Goal: Task Accomplishment & Management: Use online tool/utility

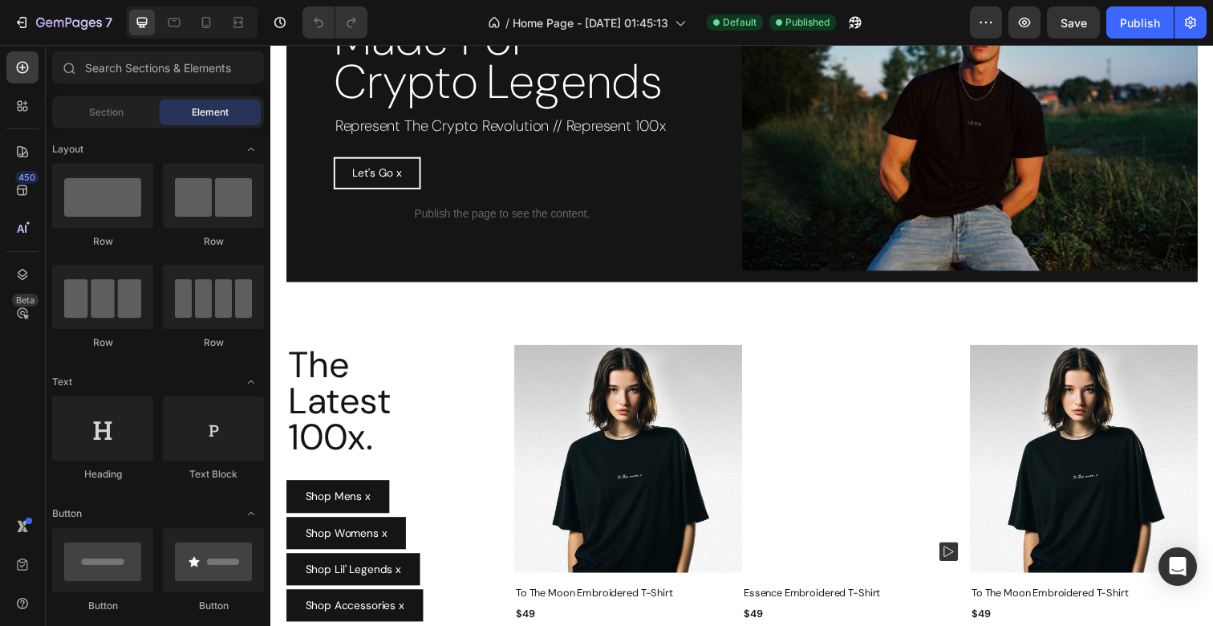
scroll to position [187, 0]
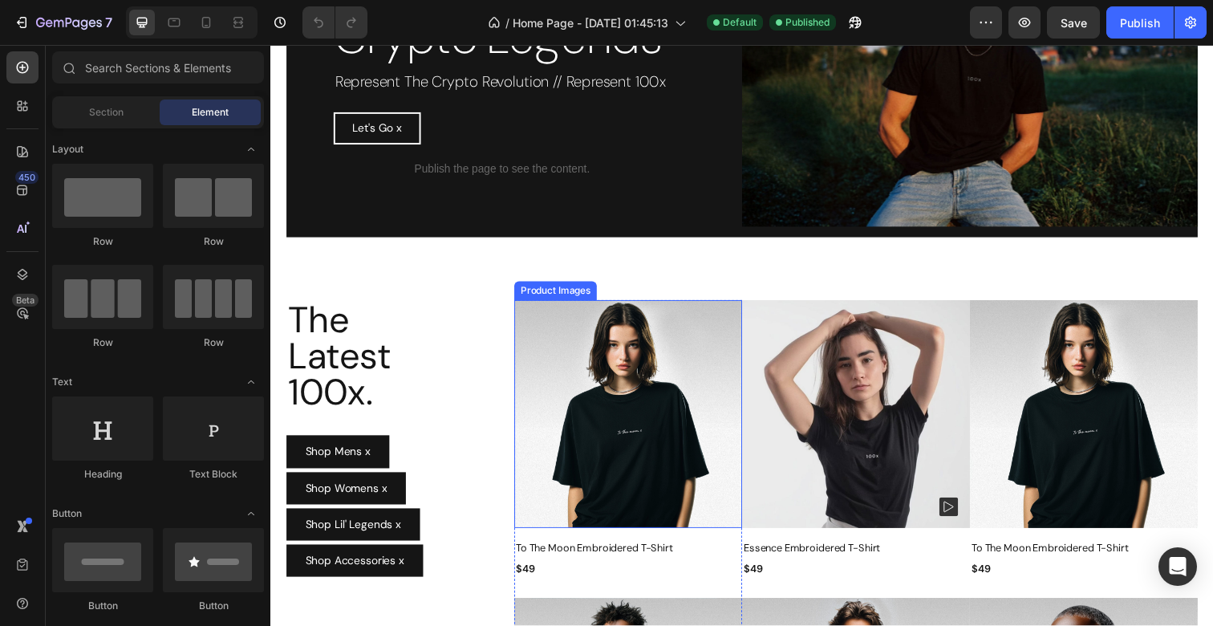
click at [674, 396] on img at bounding box center [635, 422] width 233 height 233
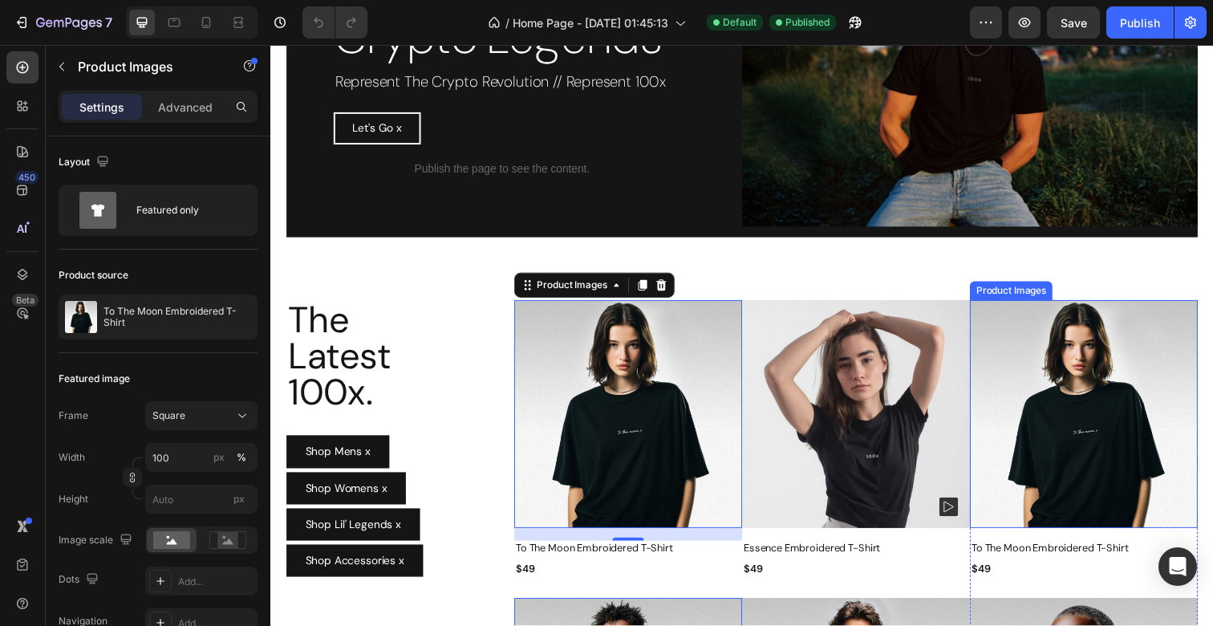
click at [1084, 400] on img at bounding box center [1100, 422] width 233 height 233
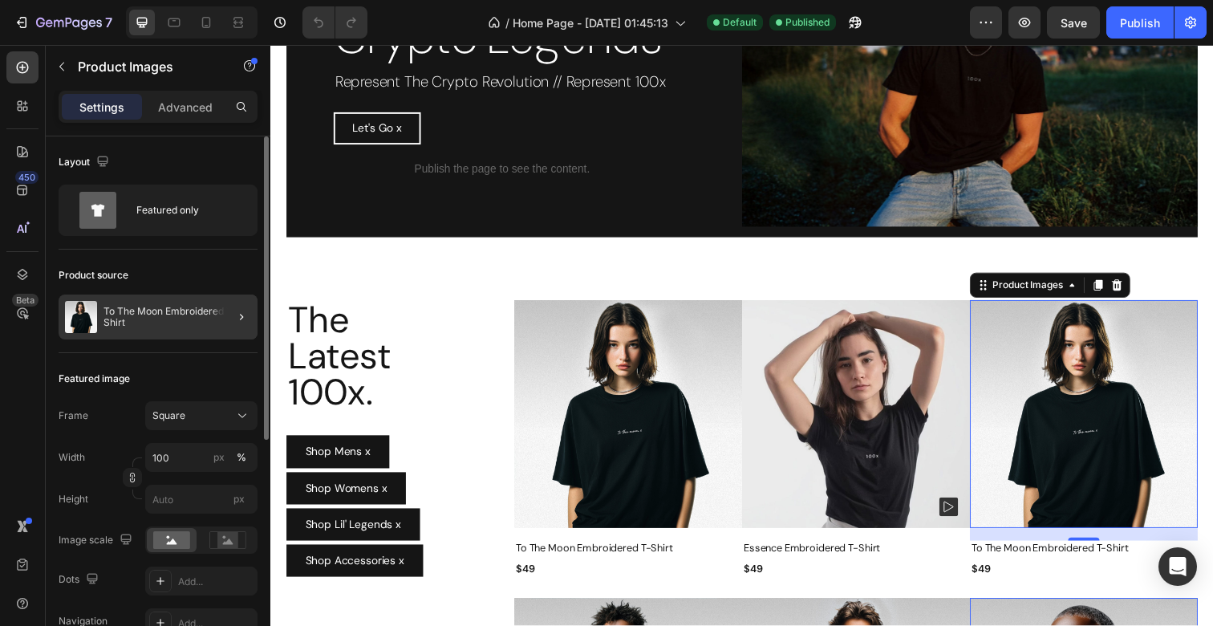
click at [215, 310] on div at bounding box center [235, 316] width 45 height 45
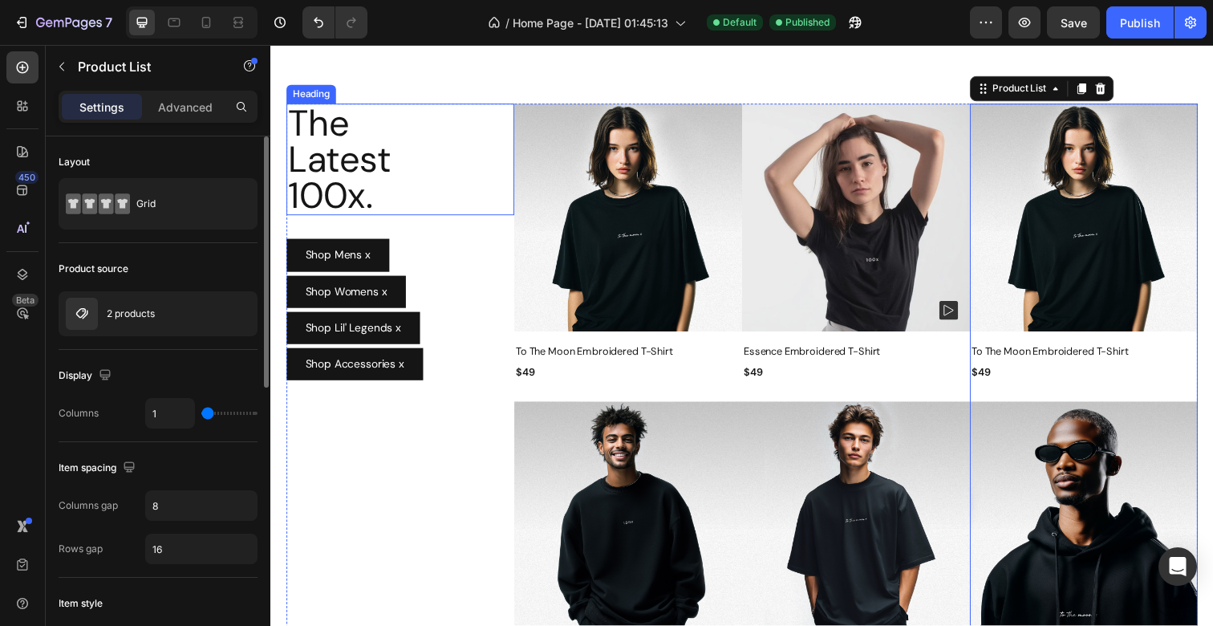
scroll to position [385, 0]
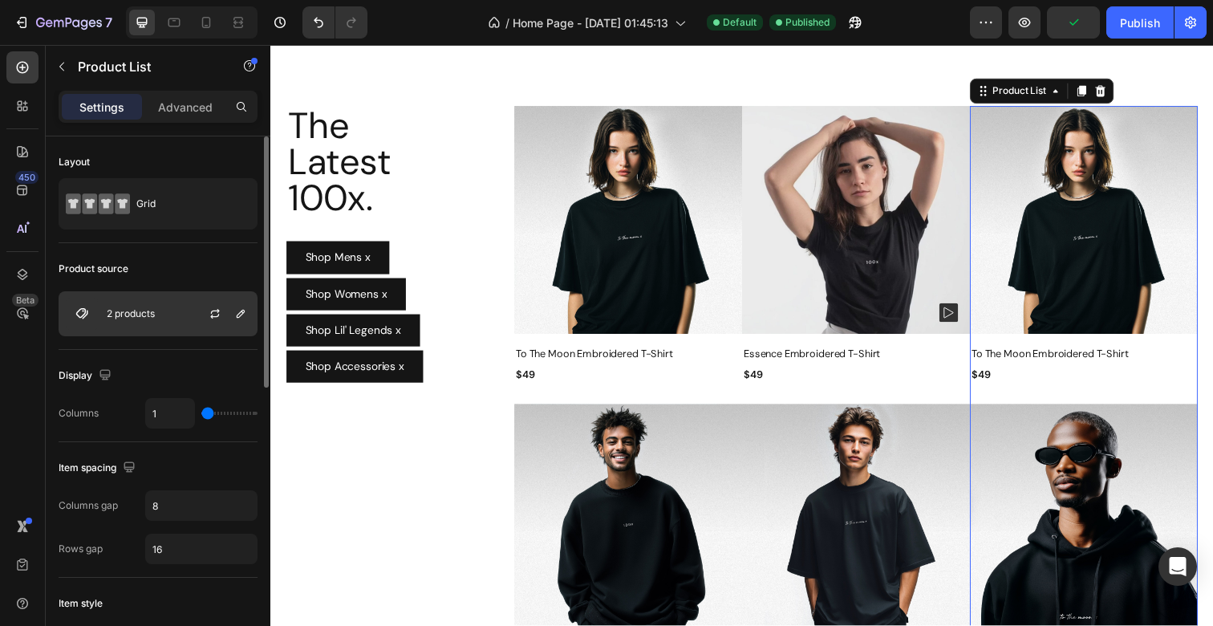
click at [194, 310] on div at bounding box center [221, 313] width 71 height 43
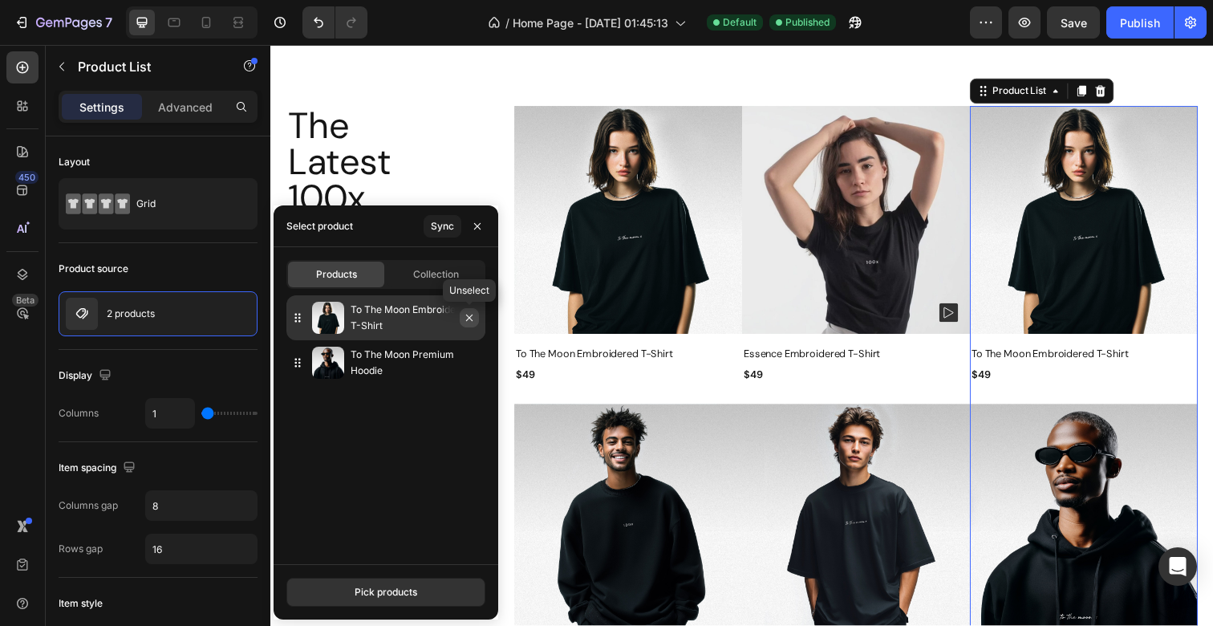
click at [469, 317] on icon "button" at bounding box center [469, 317] width 6 height 6
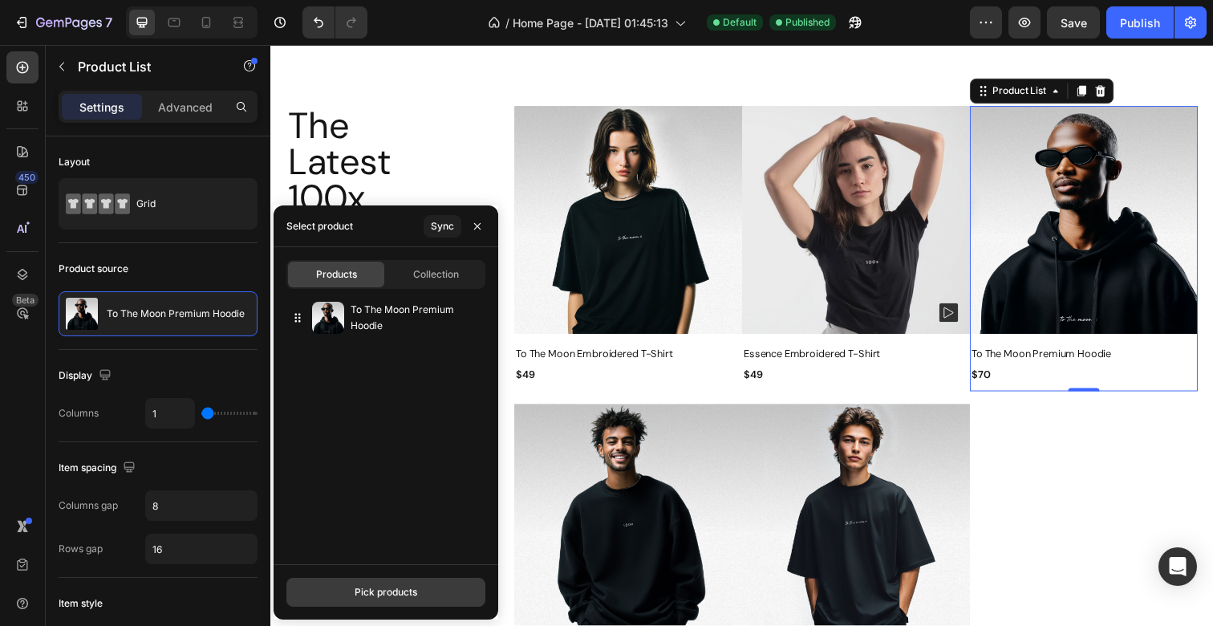
click at [377, 584] on button "Pick products" at bounding box center [385, 591] width 199 height 29
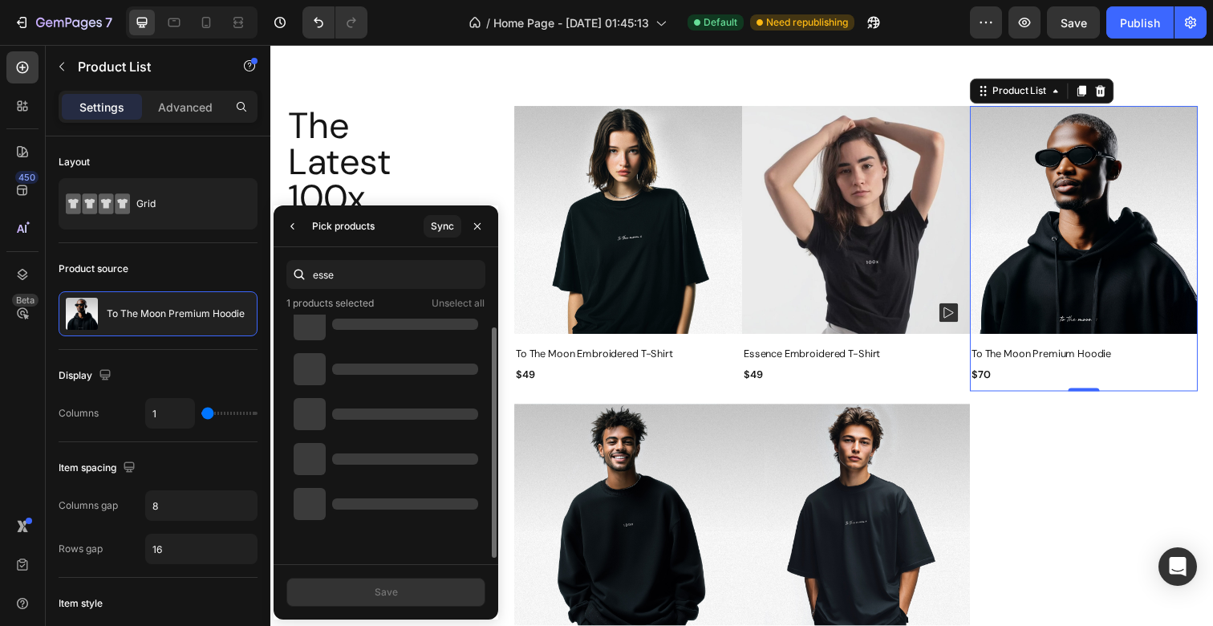
scroll to position [0, 0]
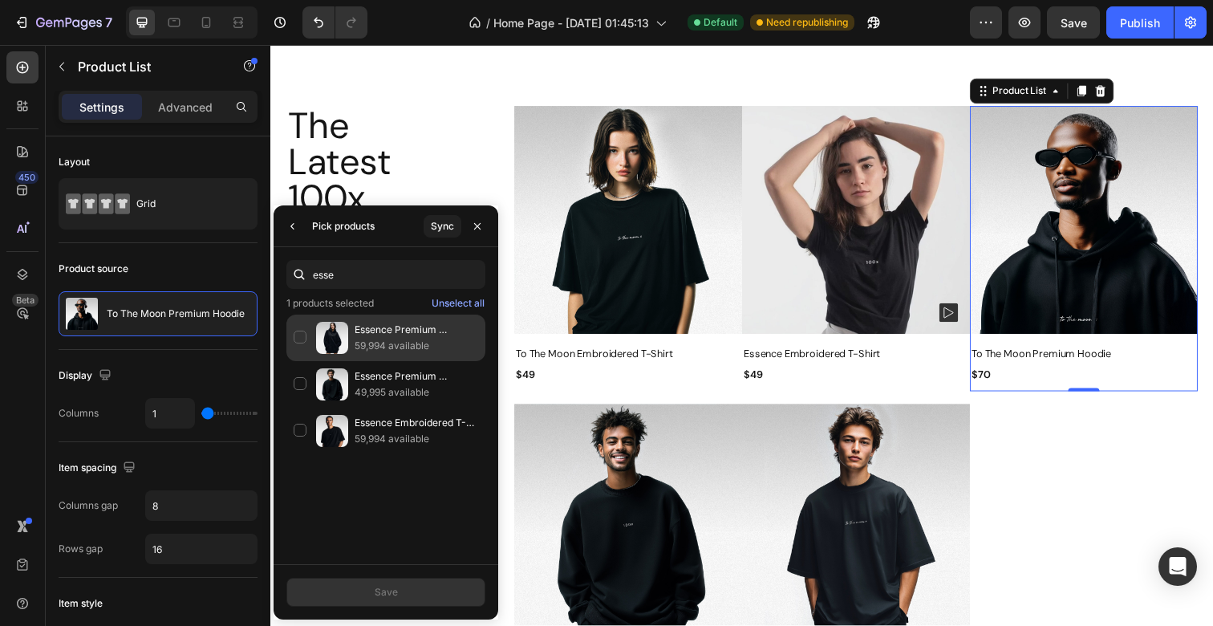
type input "esse"
click at [338, 342] on img at bounding box center [332, 338] width 32 height 32
click at [444, 224] on div "Sync" at bounding box center [442, 226] width 23 height 14
click at [295, 330] on div "Essence Premium Sweatshirt 0 available" at bounding box center [385, 337] width 199 height 47
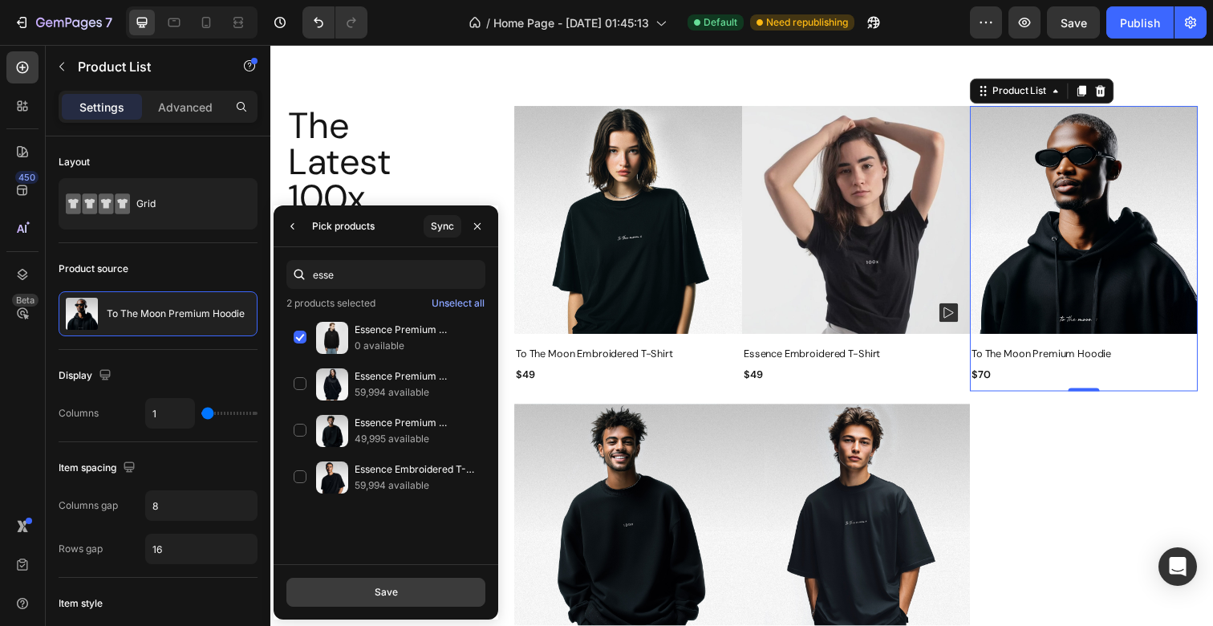
click at [378, 593] on div "Save" at bounding box center [386, 592] width 23 height 14
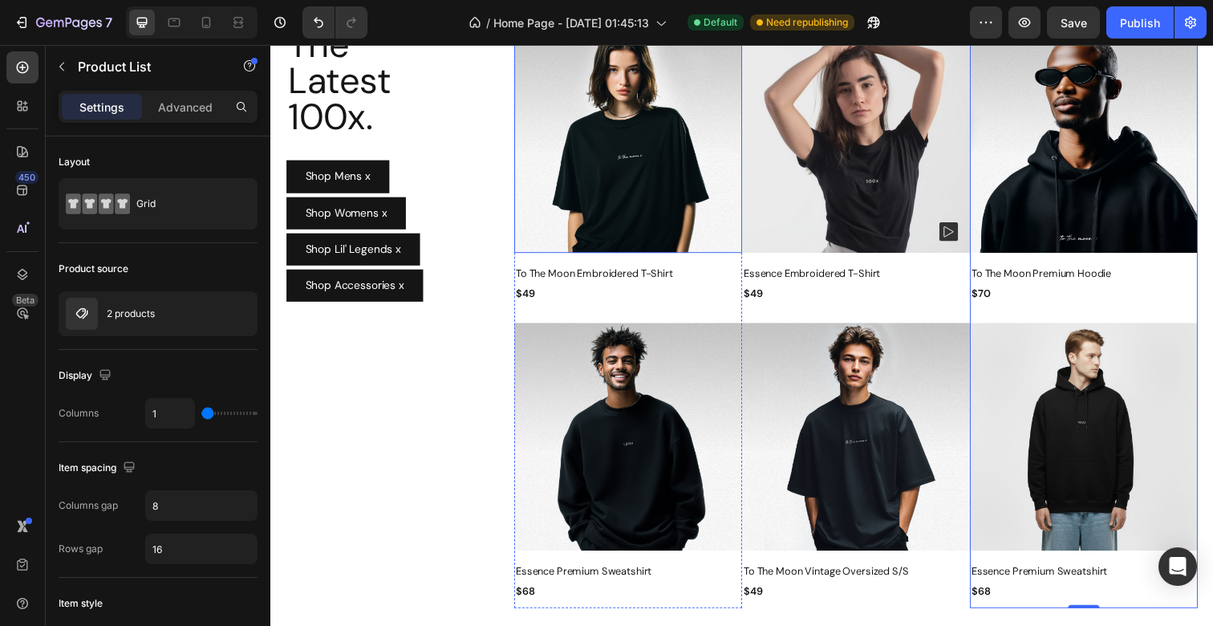
scroll to position [469, 0]
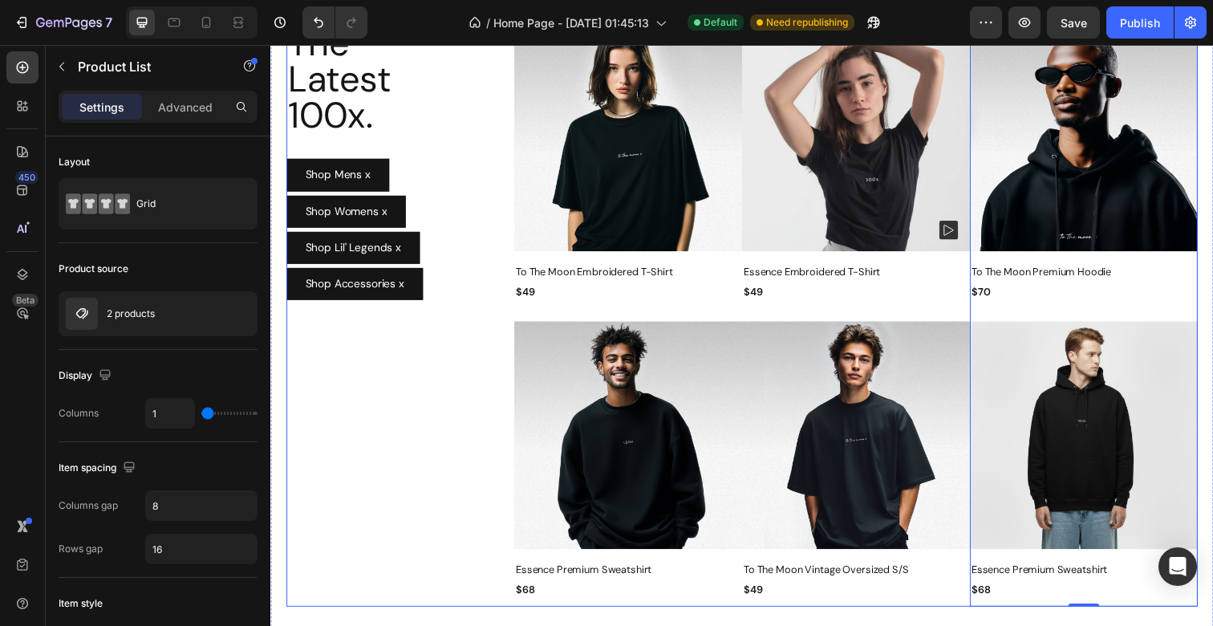
click at [443, 459] on div "The Latest 100x. Heading Shop Mens x Button Shop Womens x Button Shop Lil' Lege…" at bounding box center [402, 320] width 233 height 595
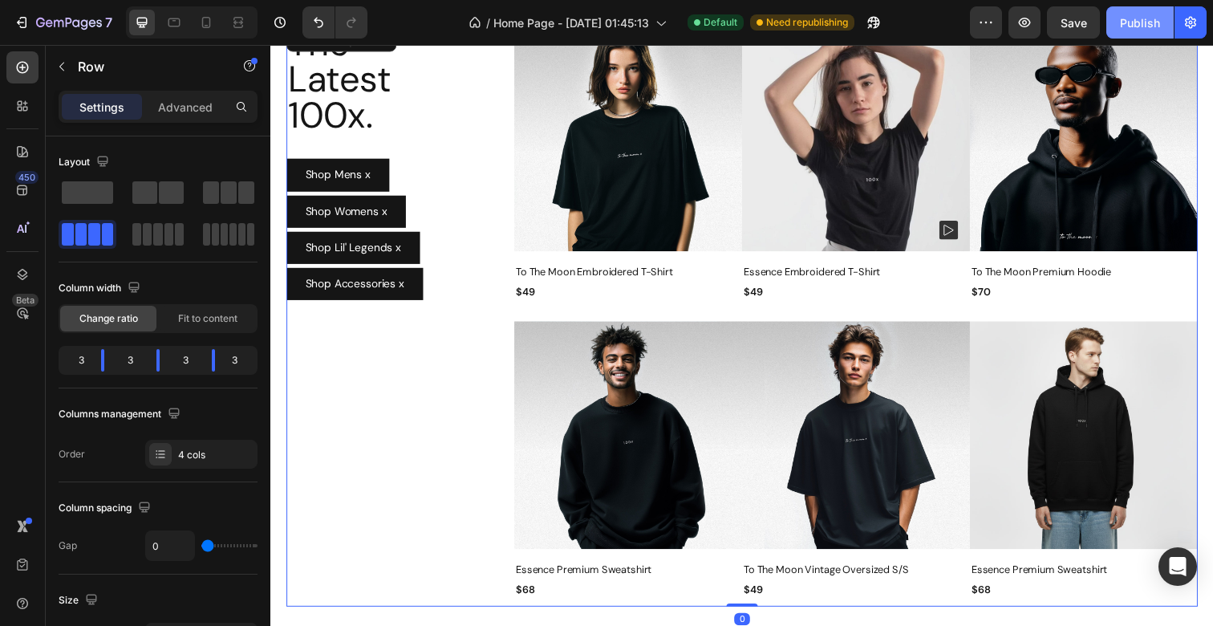
click at [1142, 26] on div "Publish" at bounding box center [1140, 22] width 40 height 17
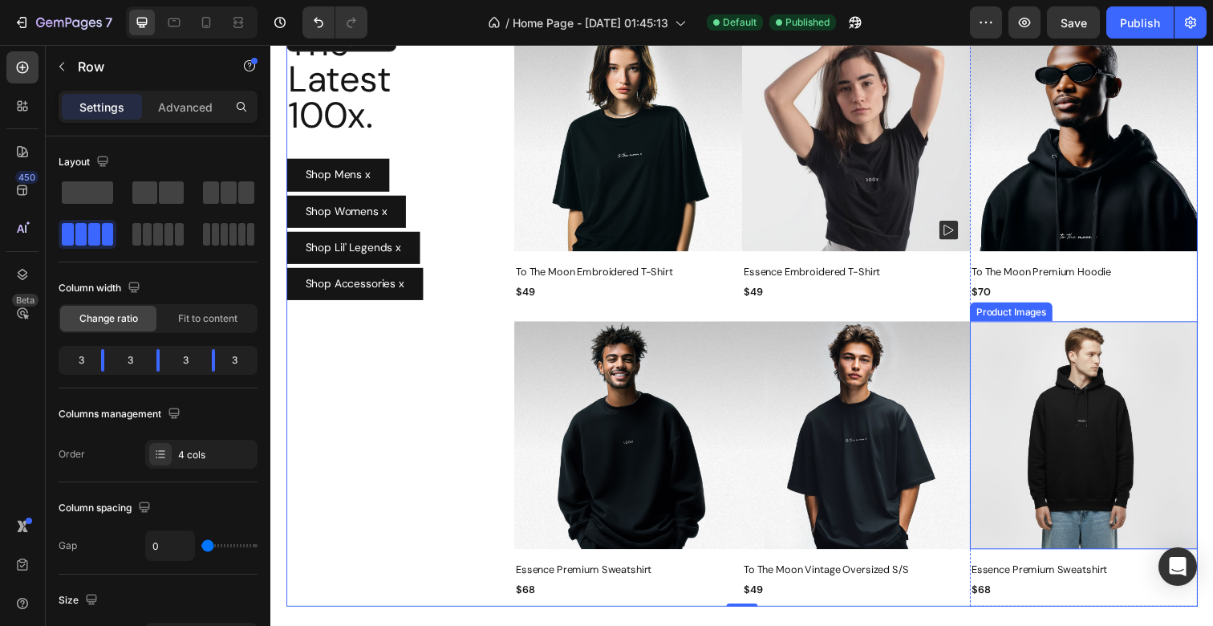
click at [1103, 383] on img at bounding box center [1100, 443] width 233 height 233
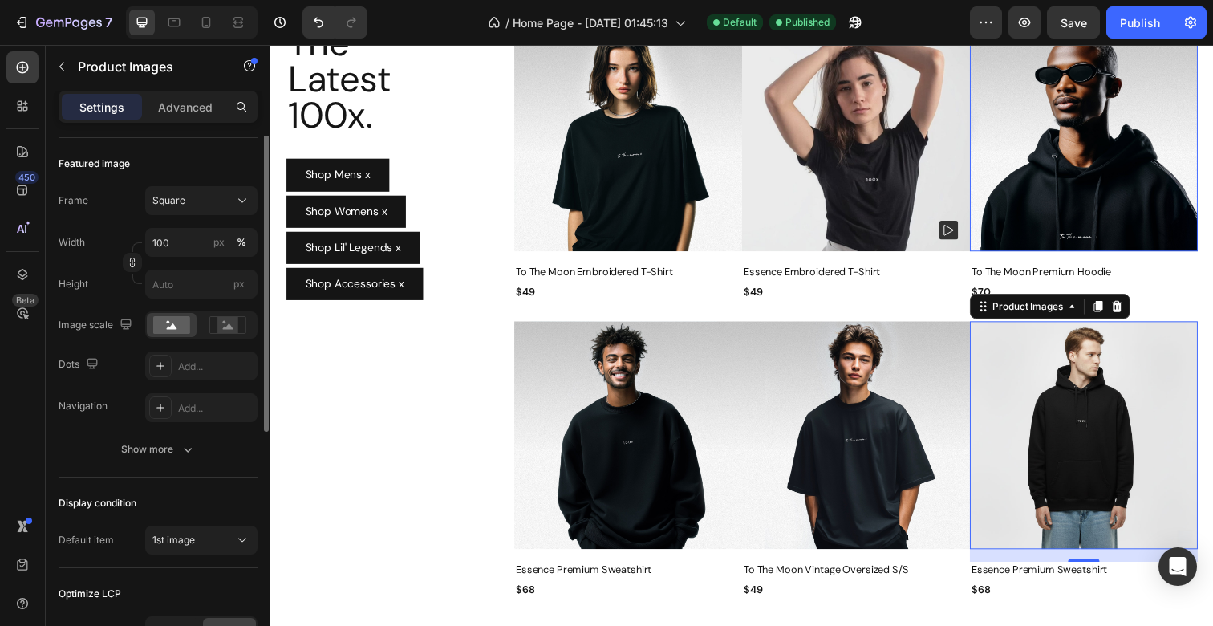
scroll to position [0, 0]
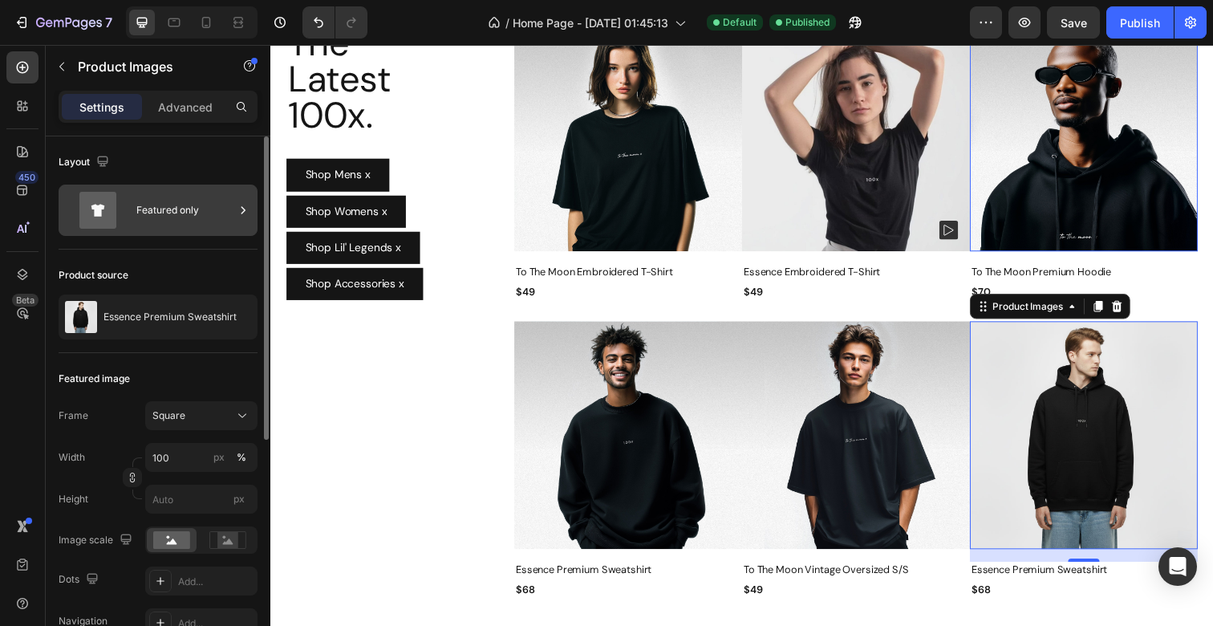
click at [158, 199] on div "Featured only" at bounding box center [185, 210] width 98 height 37
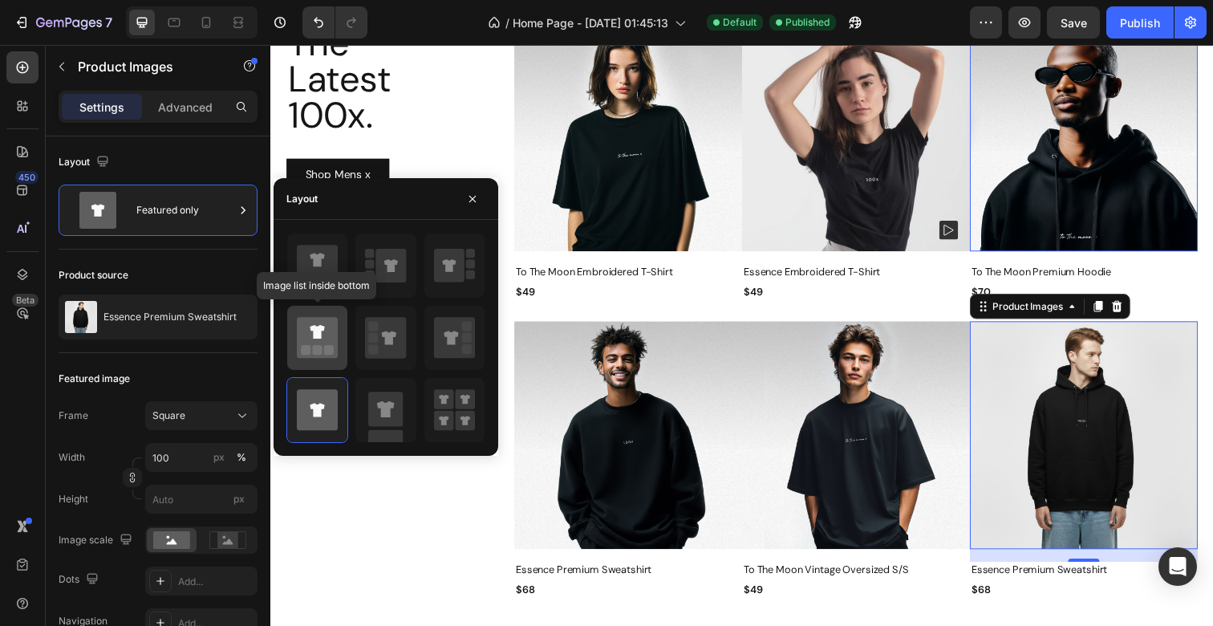
click at [334, 317] on icon at bounding box center [317, 337] width 41 height 45
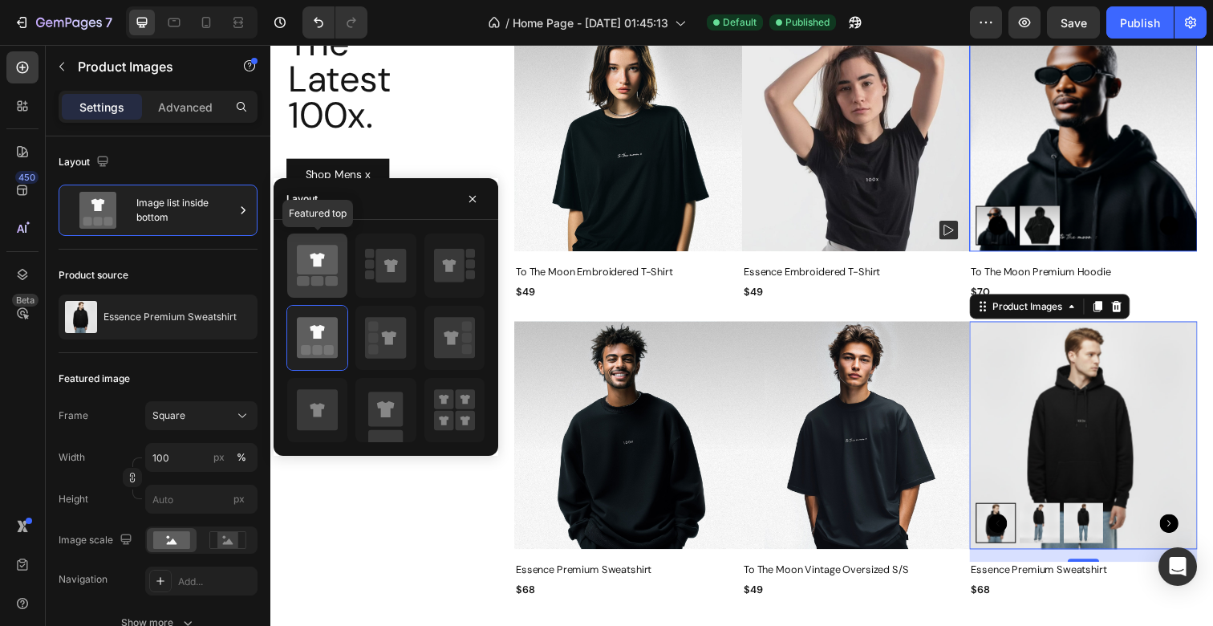
click at [320, 265] on icon at bounding box center [317, 260] width 14 height 14
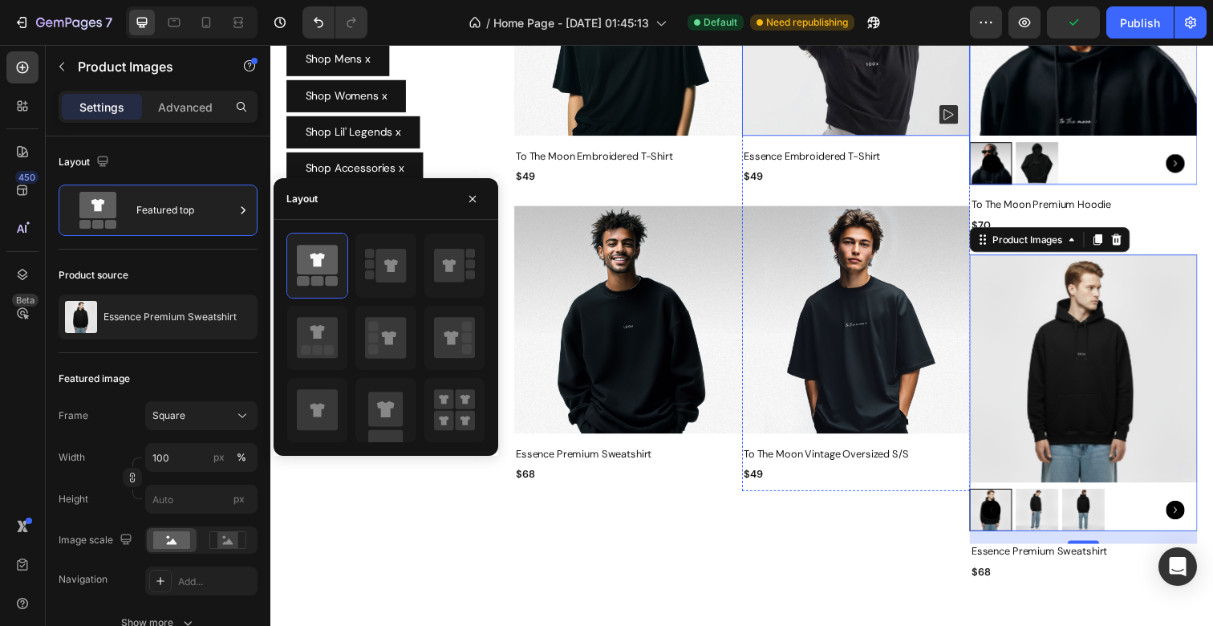
scroll to position [579, 0]
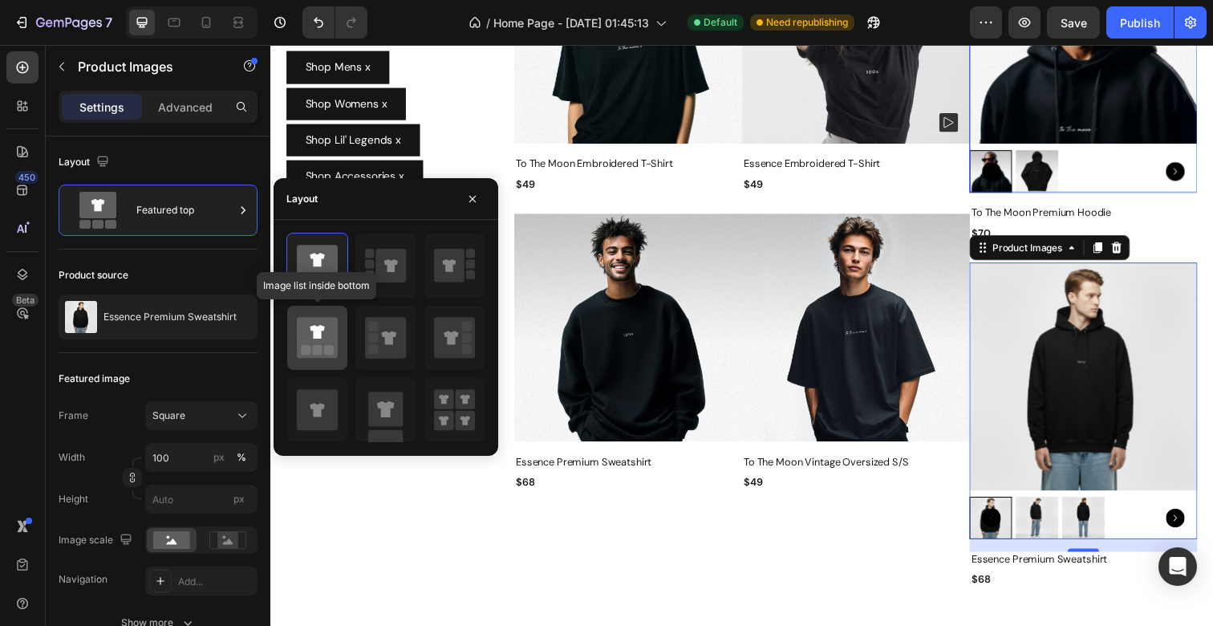
click at [313, 332] on icon at bounding box center [317, 332] width 14 height 14
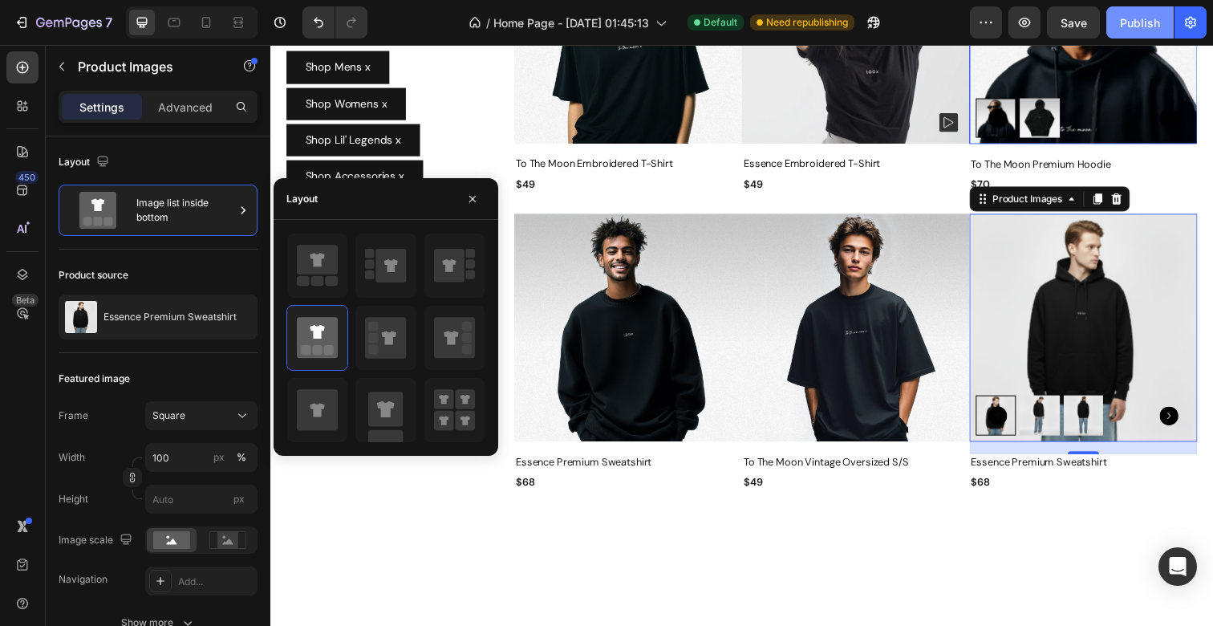
click at [1141, 22] on div "Publish" at bounding box center [1140, 22] width 40 height 17
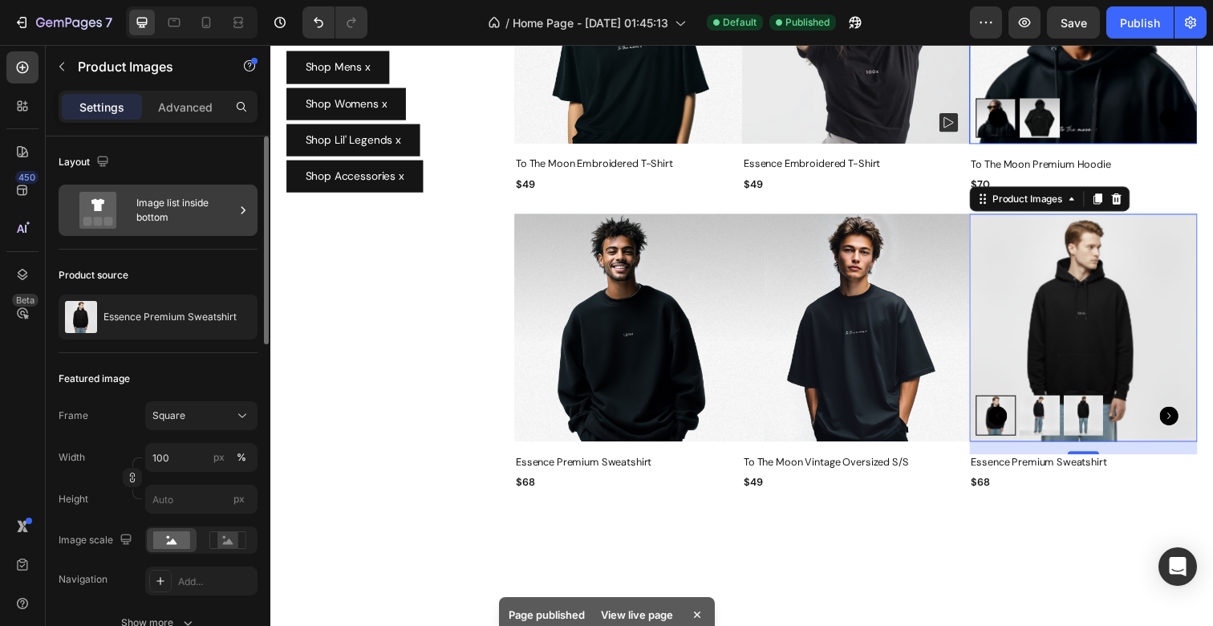
click at [183, 195] on div "Image list inside bottom" at bounding box center [185, 210] width 98 height 37
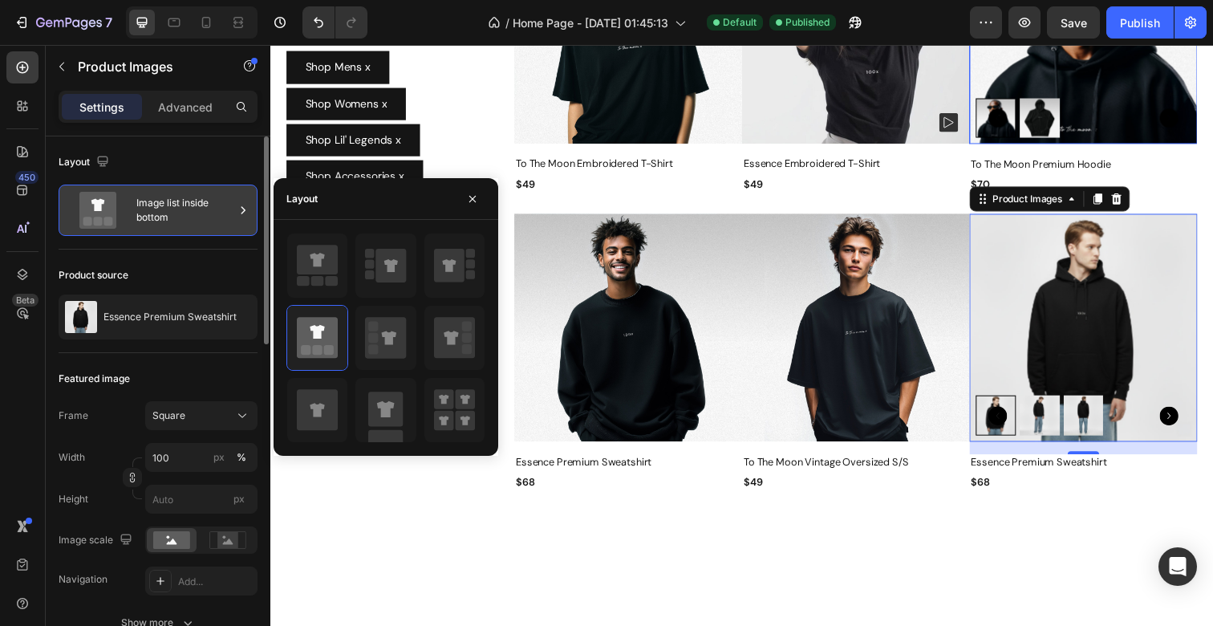
click at [183, 195] on div "Image list inside bottom" at bounding box center [185, 210] width 98 height 37
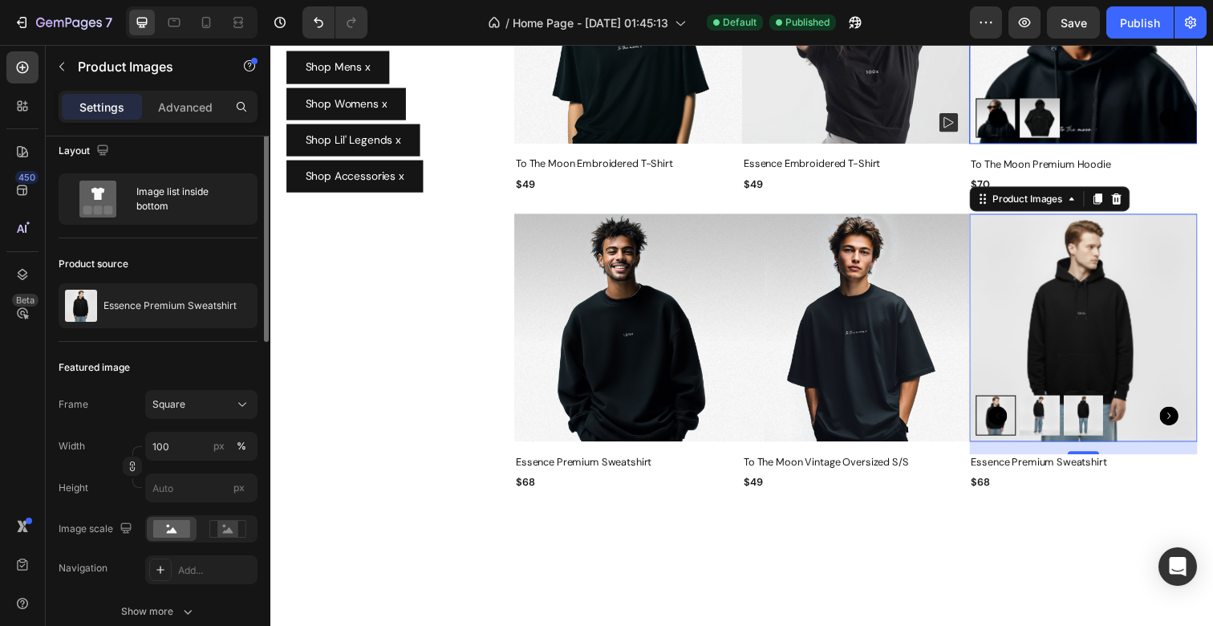
scroll to position [0, 0]
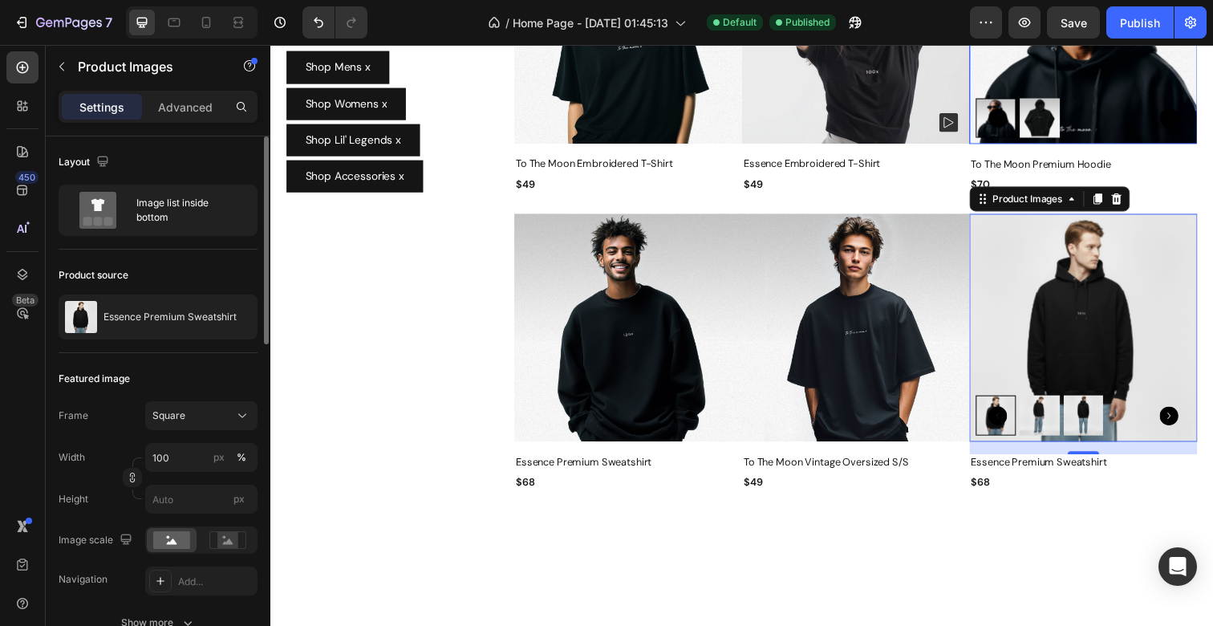
click at [167, 200] on div "Image list inside bottom" at bounding box center [185, 210] width 98 height 37
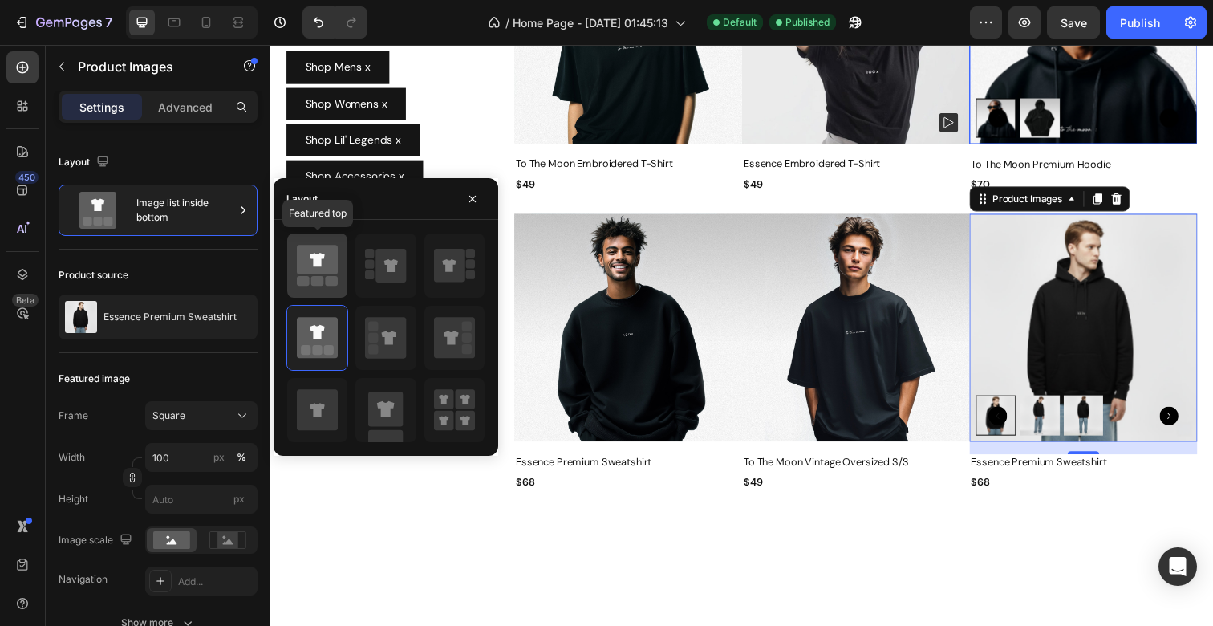
click at [314, 278] on rect at bounding box center [317, 281] width 13 height 10
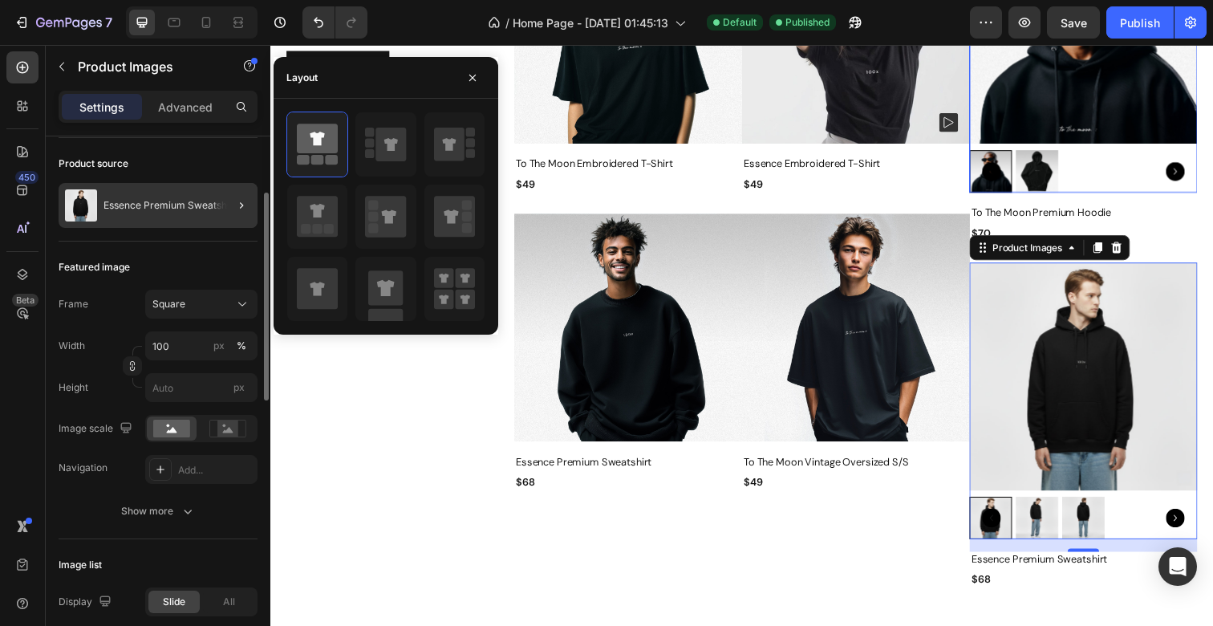
scroll to position [136, 0]
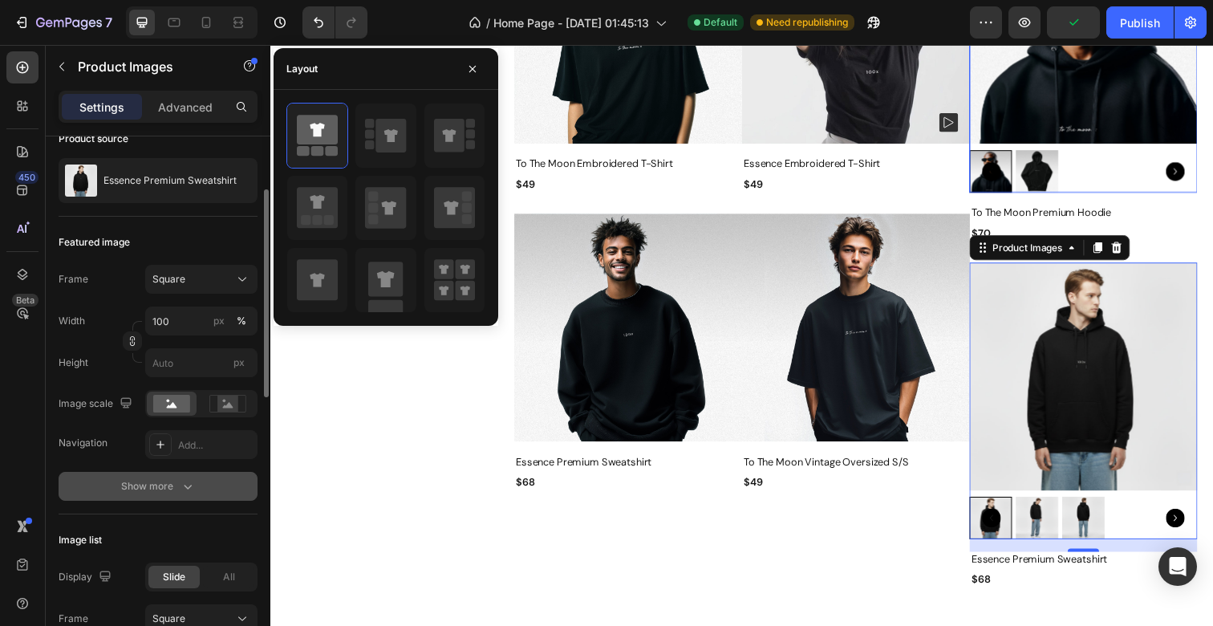
click at [148, 483] on div "Show more" at bounding box center [158, 486] width 75 height 16
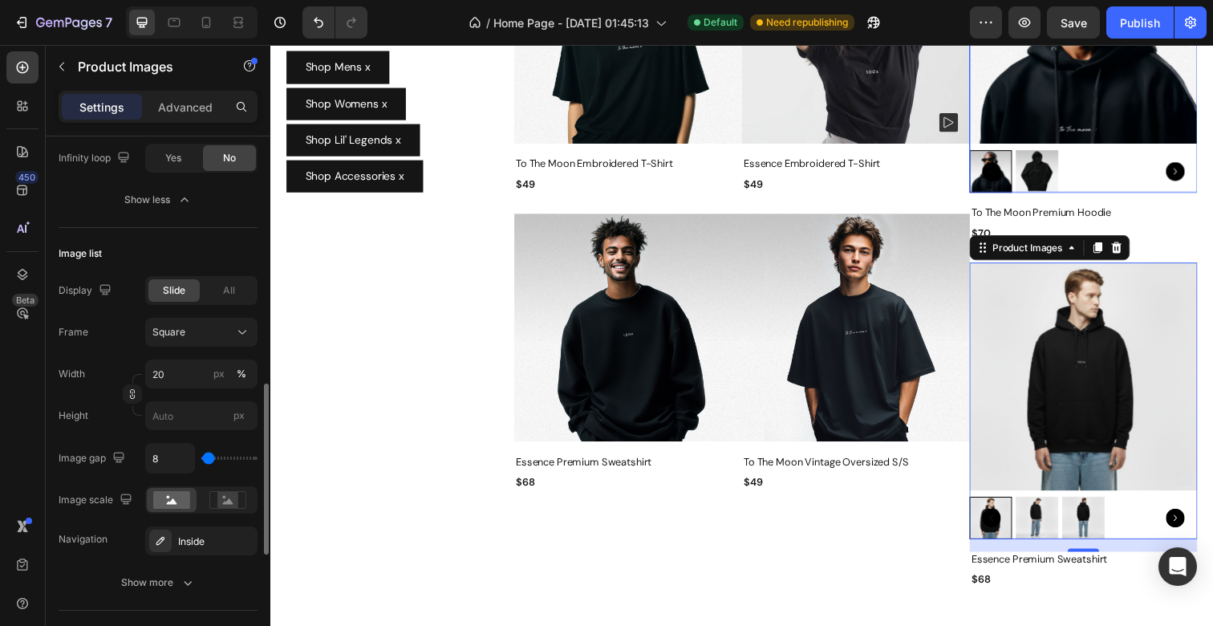
scroll to position [730, 0]
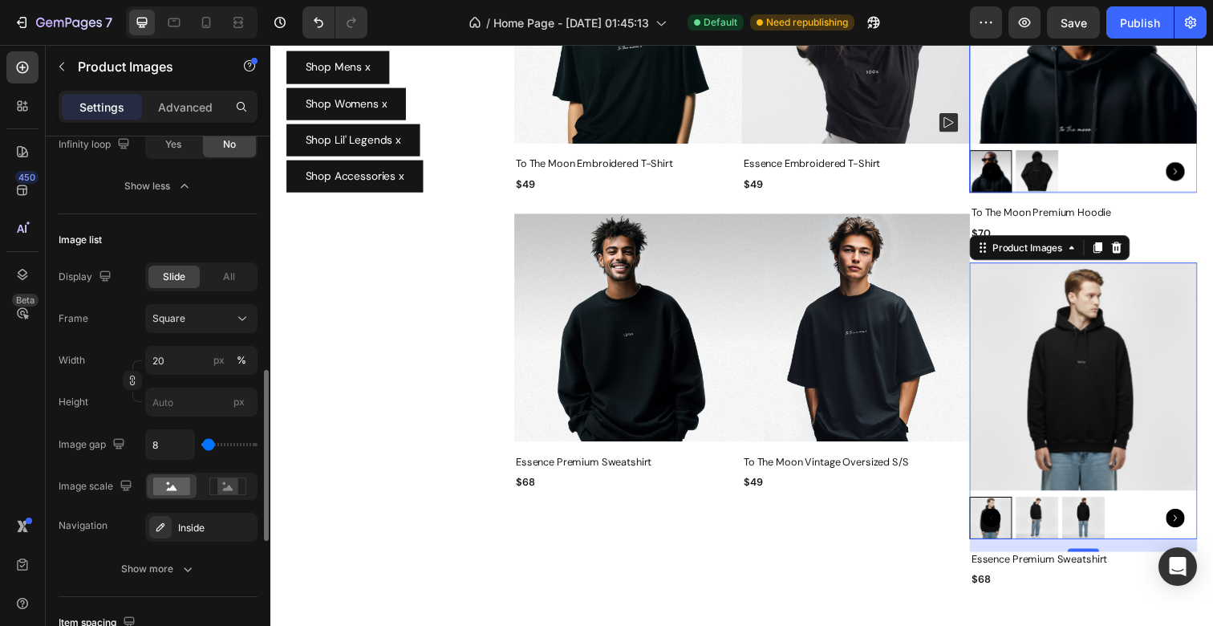
type input "0"
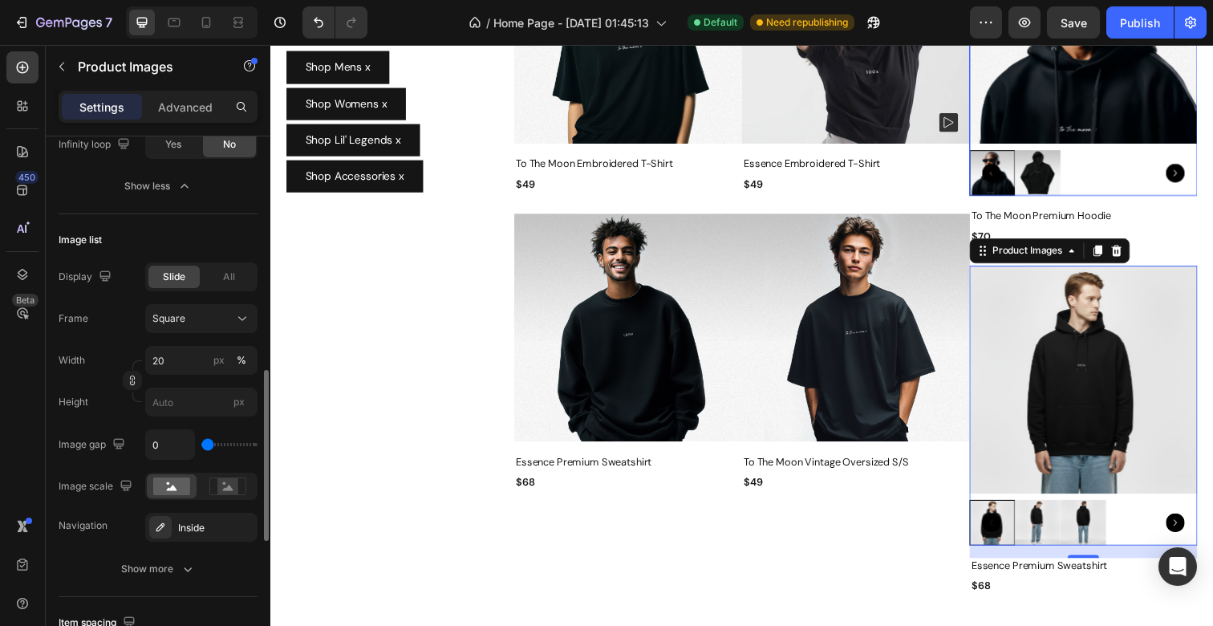
drag, startPoint x: 213, startPoint y: 442, endPoint x: 180, endPoint y: 437, distance: 32.4
type input "0"
click at [201, 443] on input "range" at bounding box center [229, 444] width 56 height 3
click at [209, 485] on rect at bounding box center [227, 486] width 36 height 17
click at [171, 484] on rect at bounding box center [171, 486] width 37 height 18
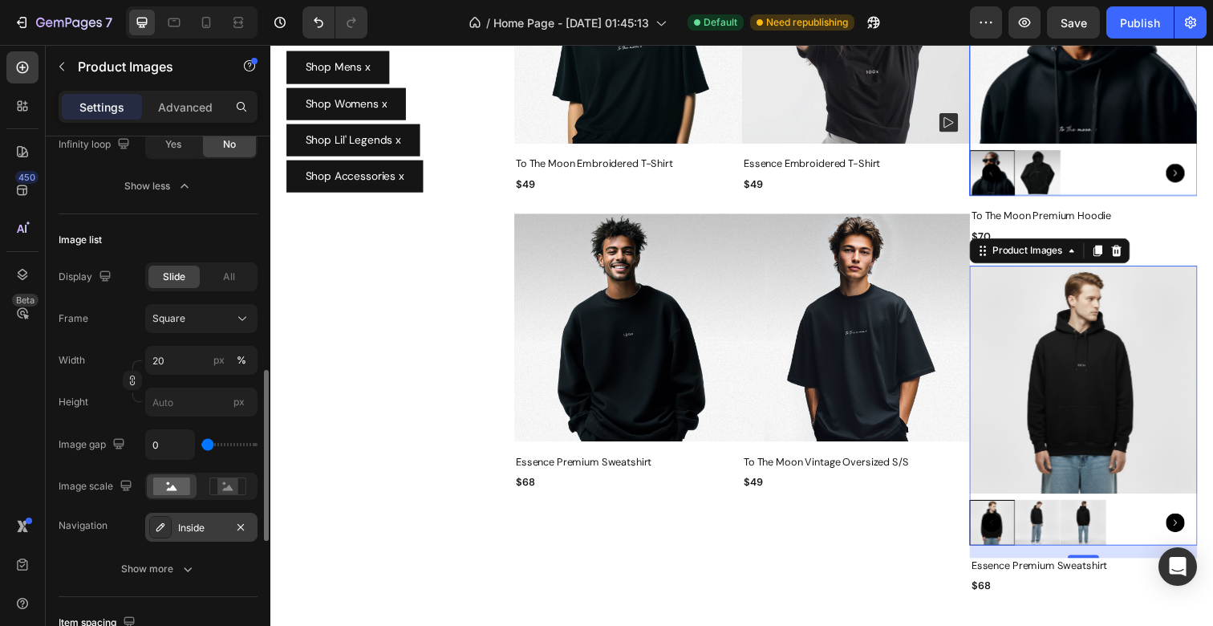
click at [160, 525] on icon at bounding box center [160, 527] width 8 height 8
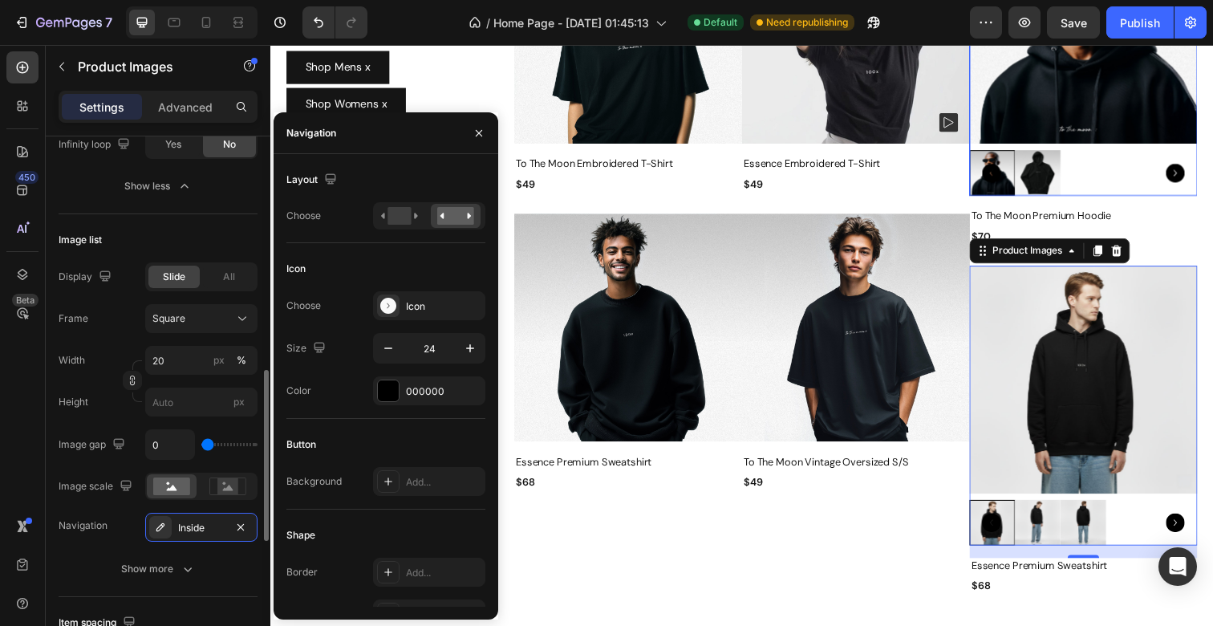
click at [127, 549] on div "Display Slide All Frame Square Width 20 px % Height px Image gap 0 Image scale …" at bounding box center [158, 422] width 199 height 321
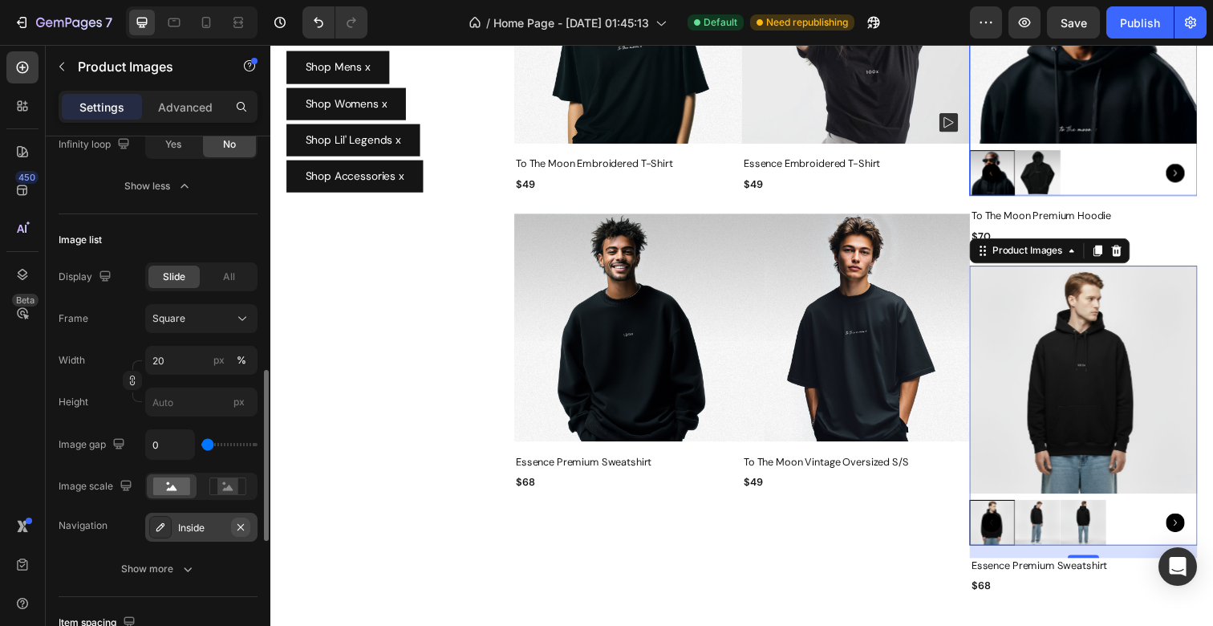
click at [237, 523] on icon "button" at bounding box center [240, 526] width 6 height 6
click at [172, 444] on input "0" at bounding box center [170, 444] width 48 height 29
type input "1"
type input "2"
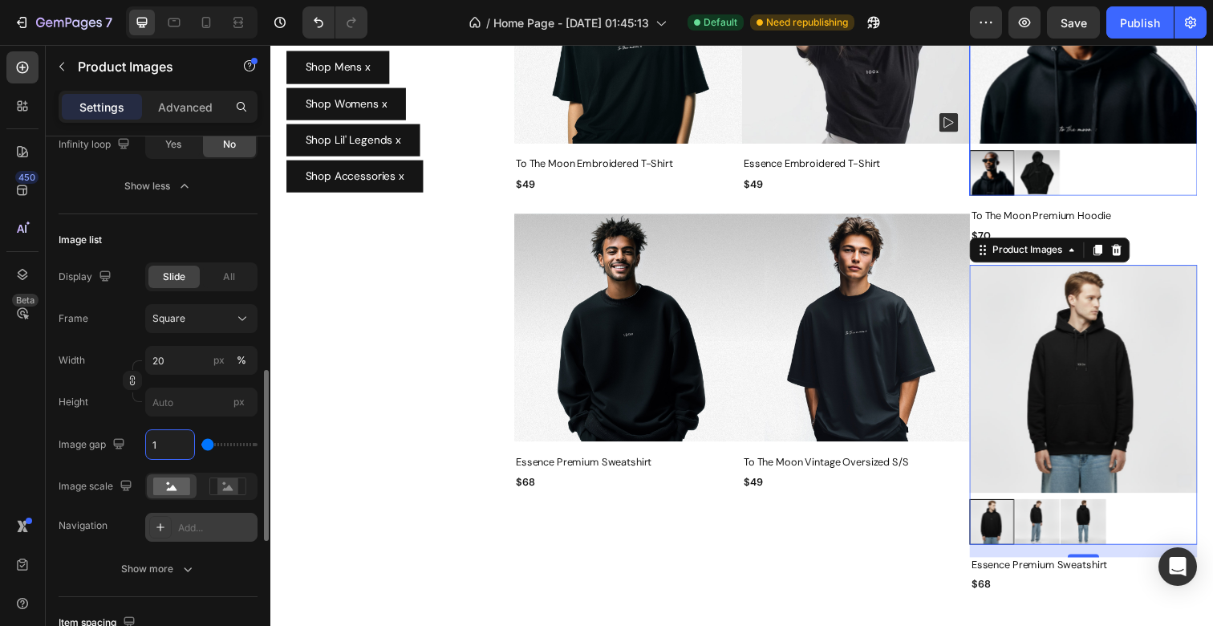
type input "2"
click at [139, 569] on div "Show more" at bounding box center [158, 569] width 75 height 16
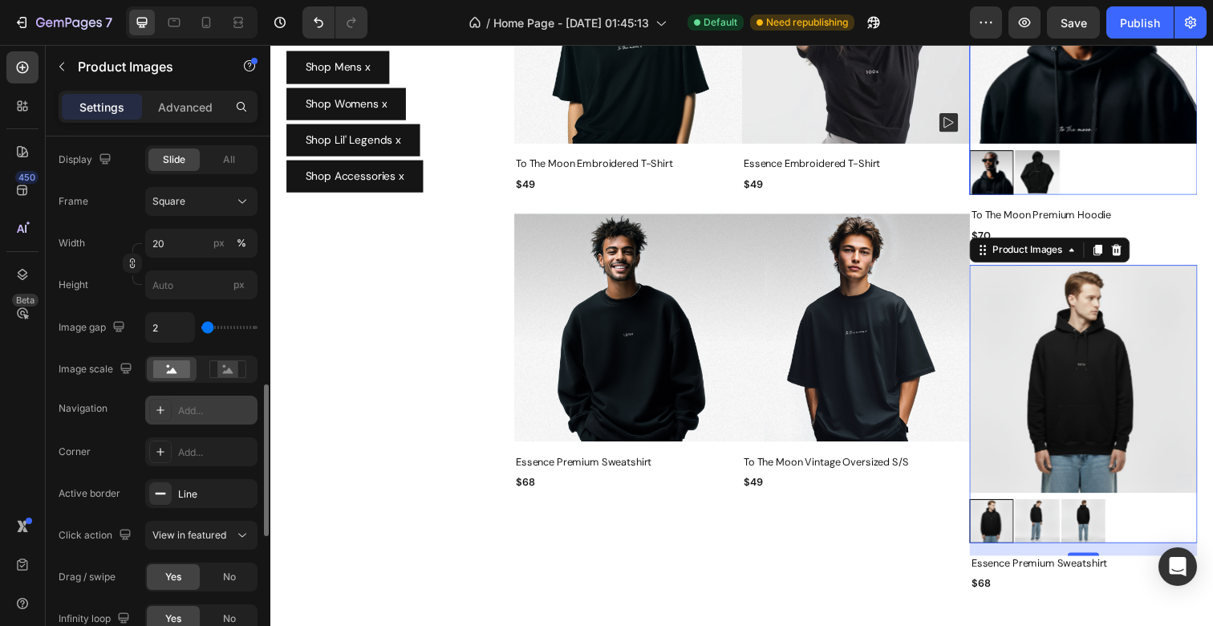
scroll to position [852, 0]
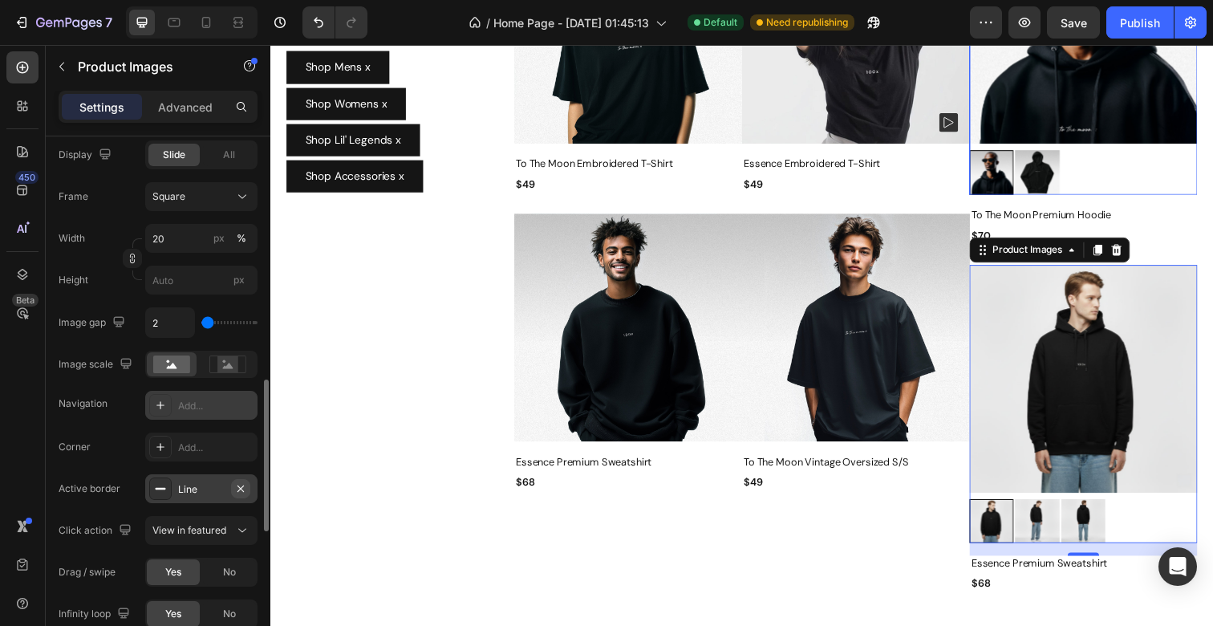
click at [239, 482] on icon "button" at bounding box center [240, 488] width 13 height 13
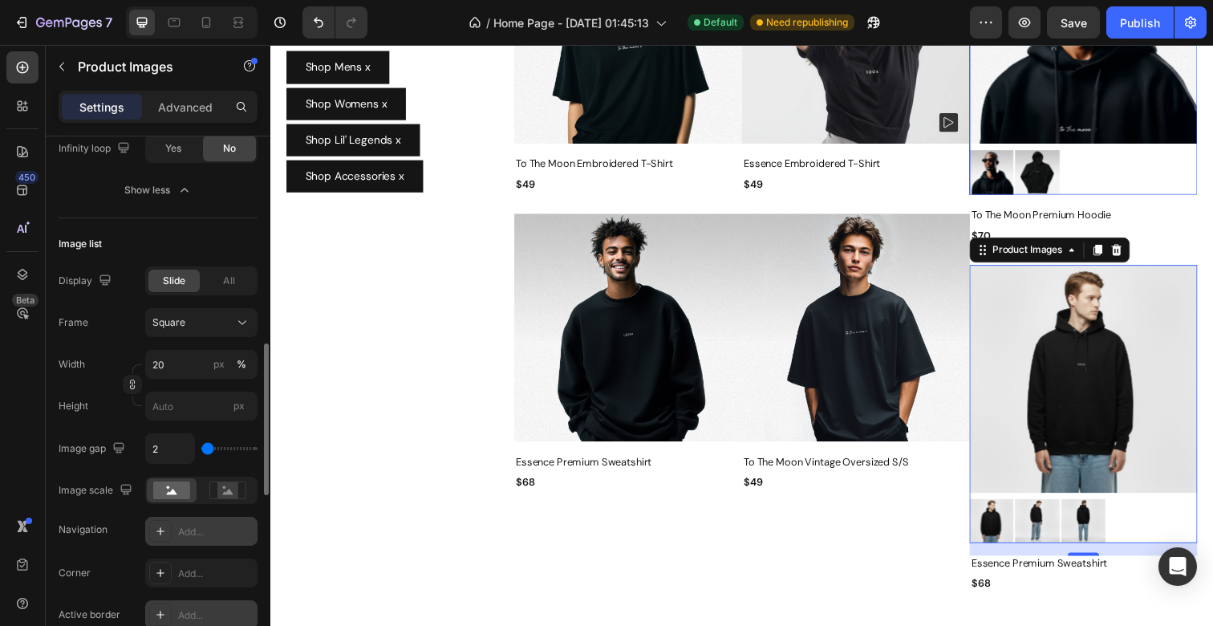
scroll to position [718, 0]
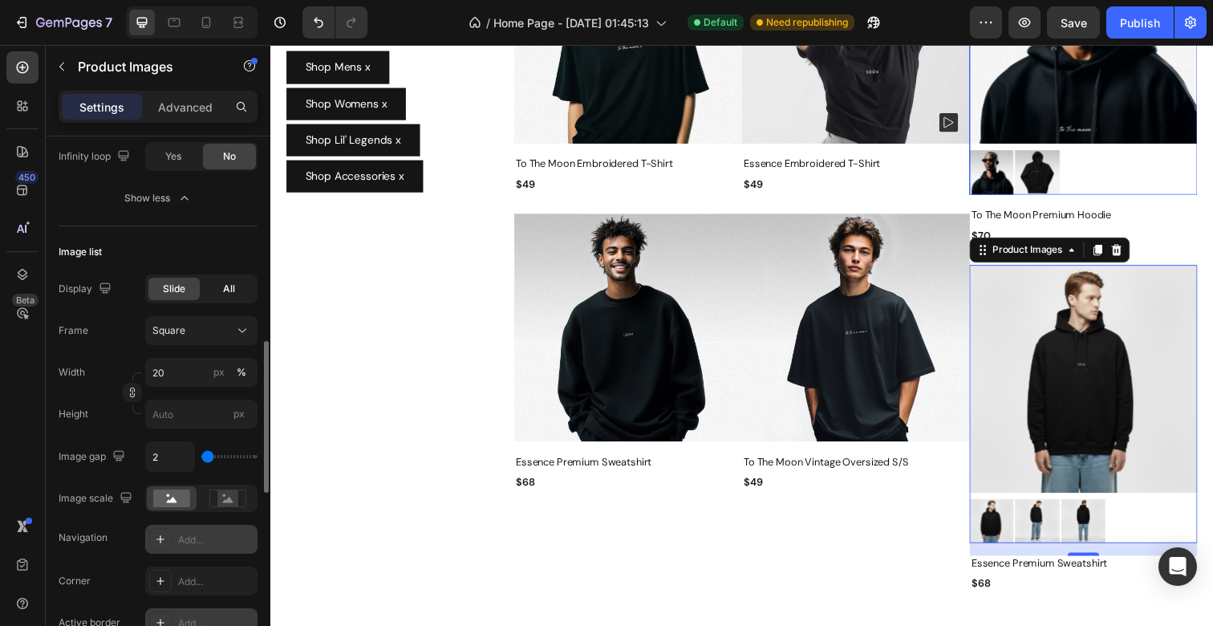
click at [219, 294] on div "All" at bounding box center [228, 288] width 51 height 22
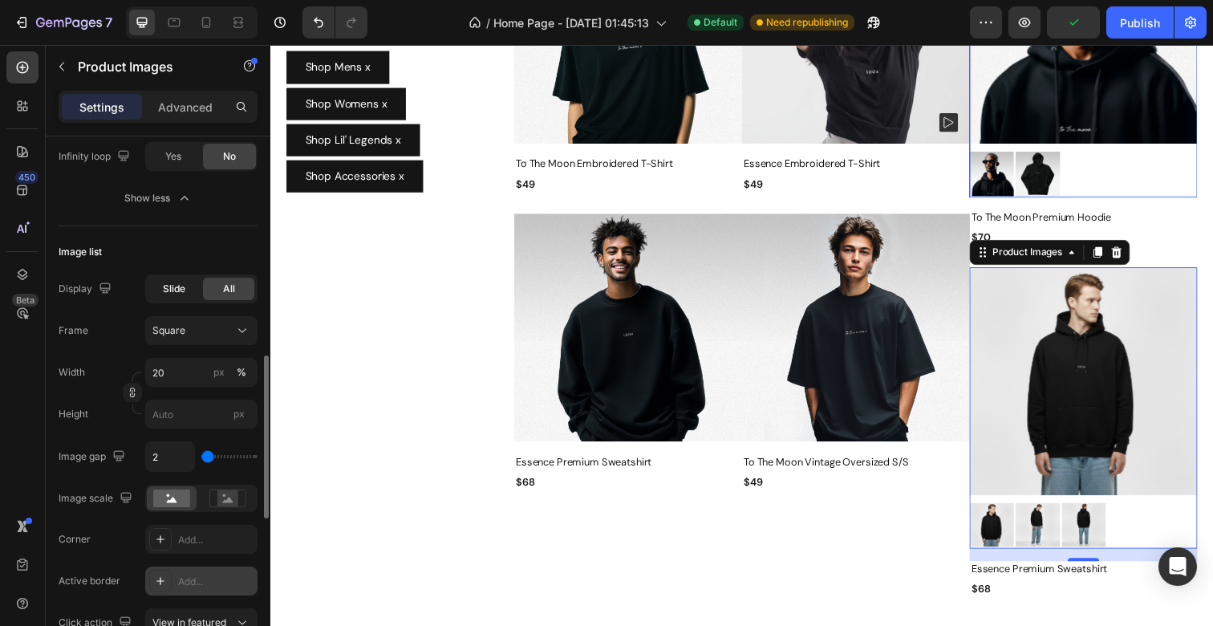
click at [188, 289] on div "Slide" at bounding box center [173, 288] width 51 height 22
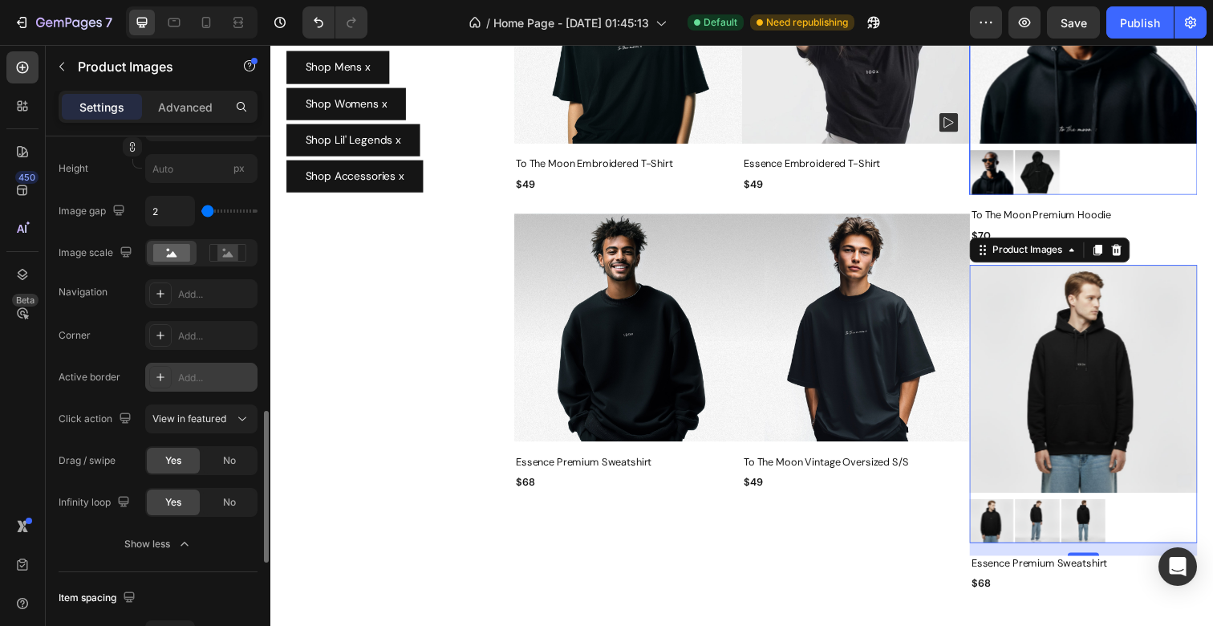
scroll to position [964, 0]
click at [1131, 20] on div "Publish" at bounding box center [1140, 22] width 40 height 17
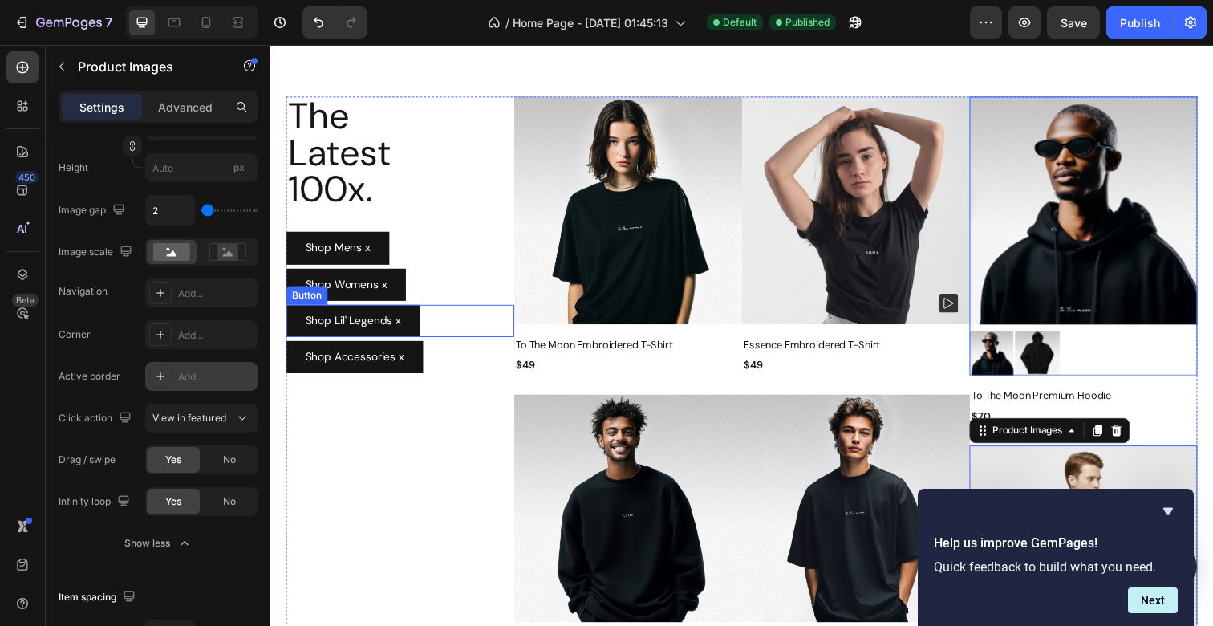
scroll to position [407, 0]
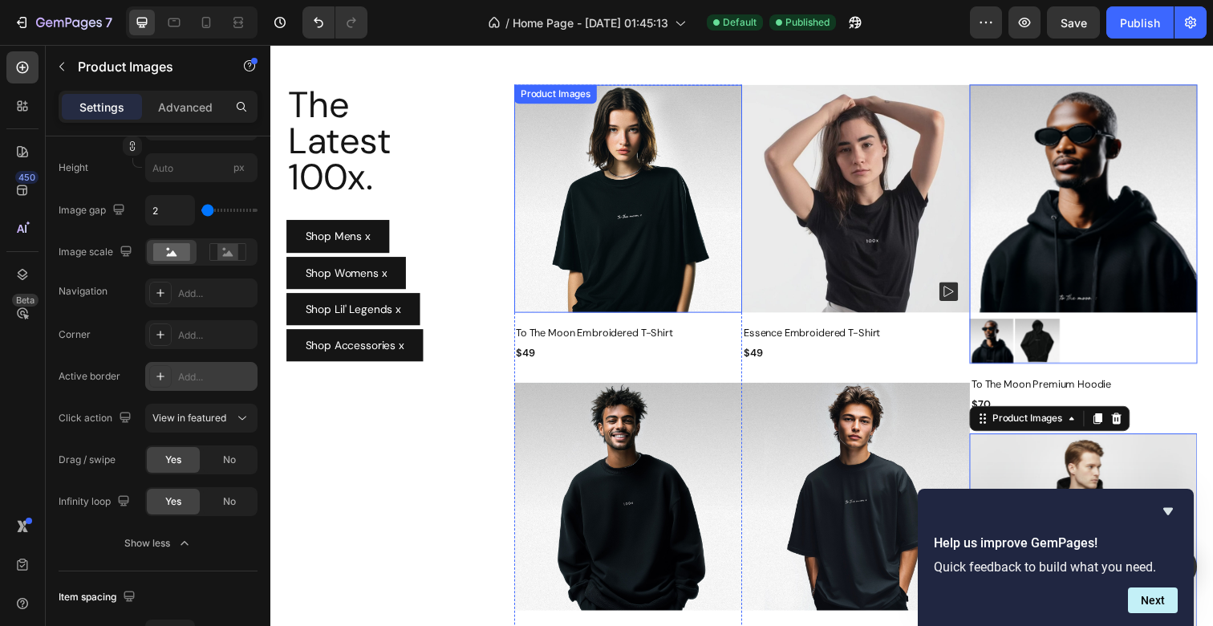
click at [654, 217] on img at bounding box center [635, 202] width 233 height 233
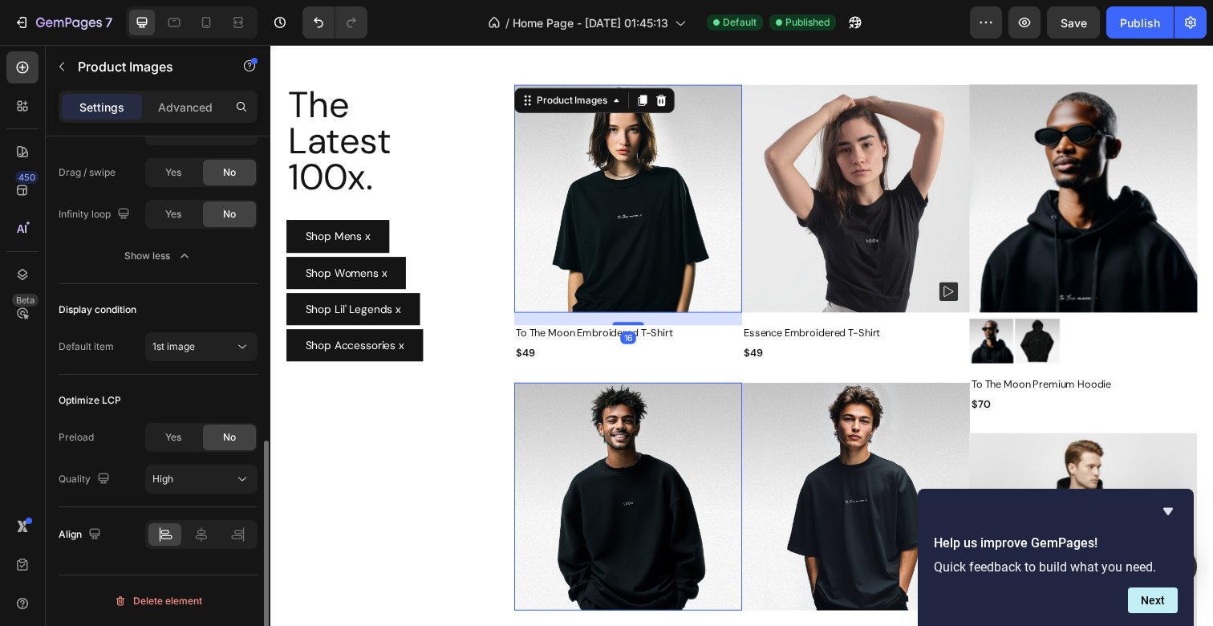
scroll to position [702, 0]
click at [565, 105] on div "Product Images" at bounding box center [578, 102] width 78 height 14
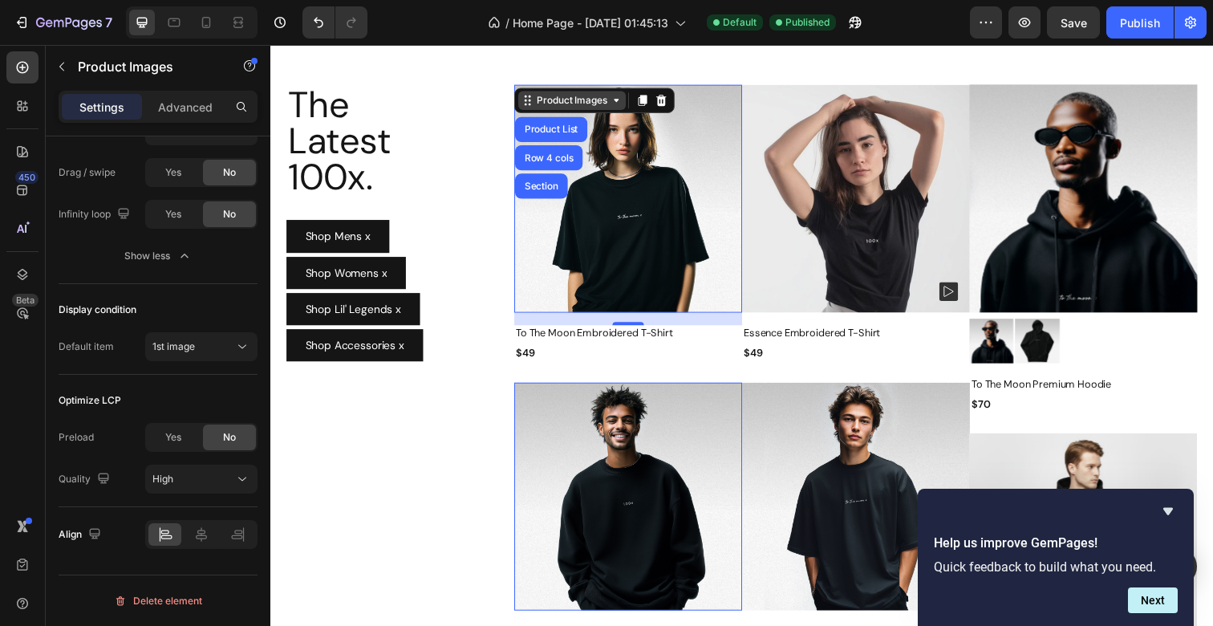
click at [558, 103] on div "Product Images" at bounding box center [578, 102] width 78 height 14
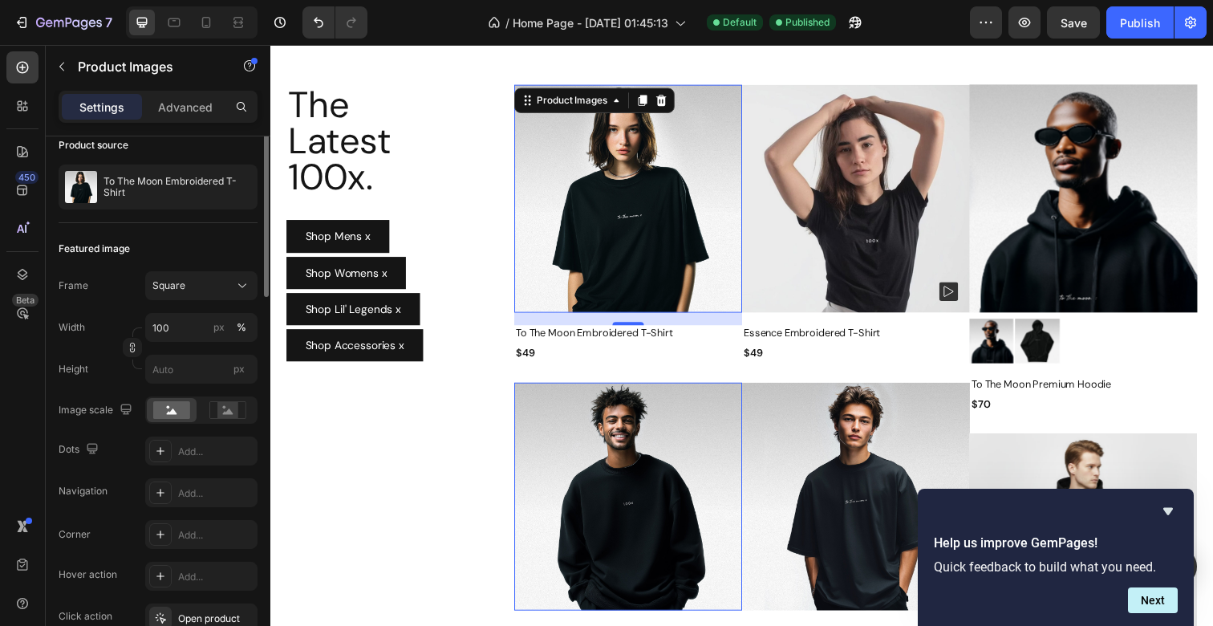
scroll to position [0, 0]
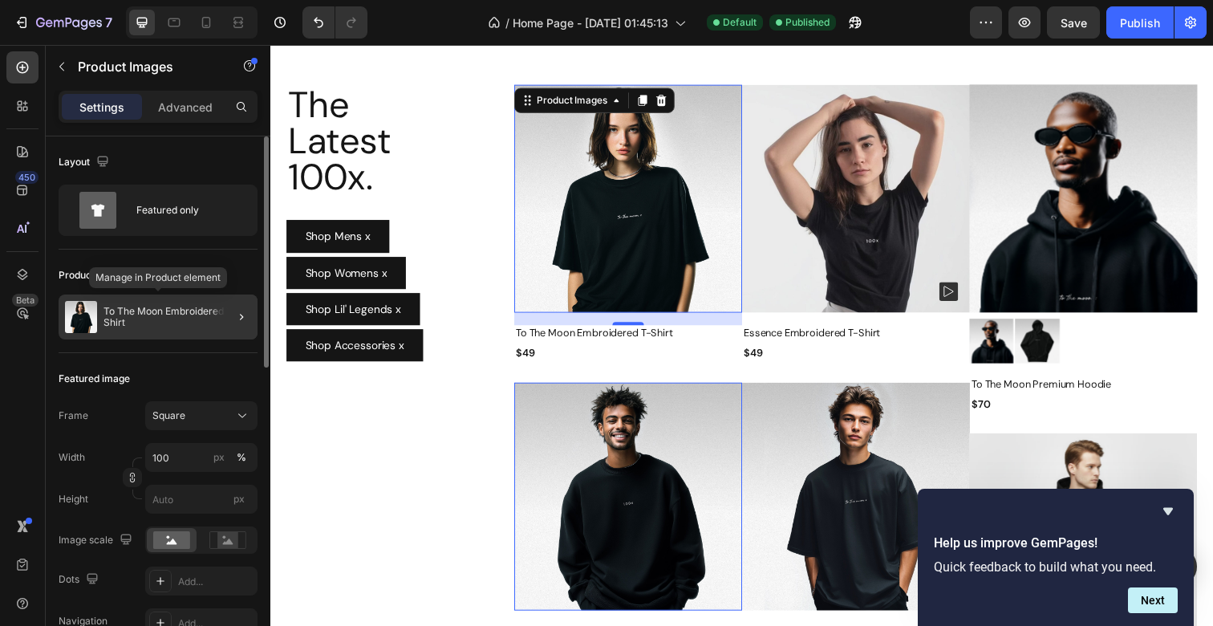
click at [155, 328] on div "To The Moon Embroidered T-Shirt" at bounding box center [158, 316] width 199 height 45
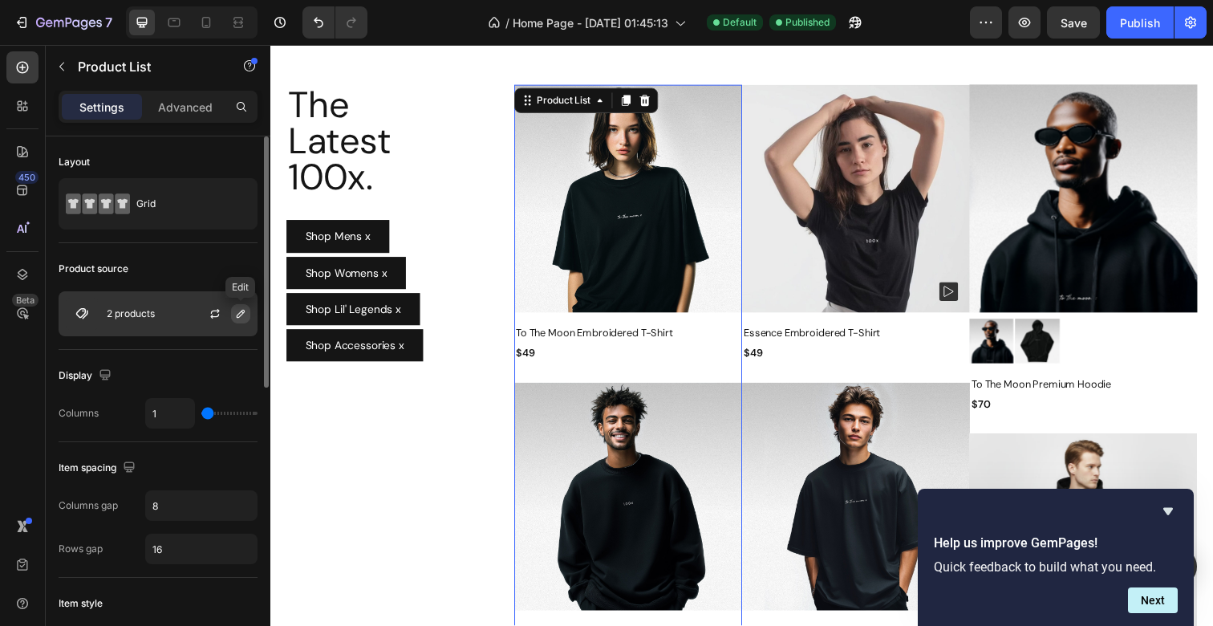
click at [241, 310] on icon "button" at bounding box center [241, 314] width 8 height 8
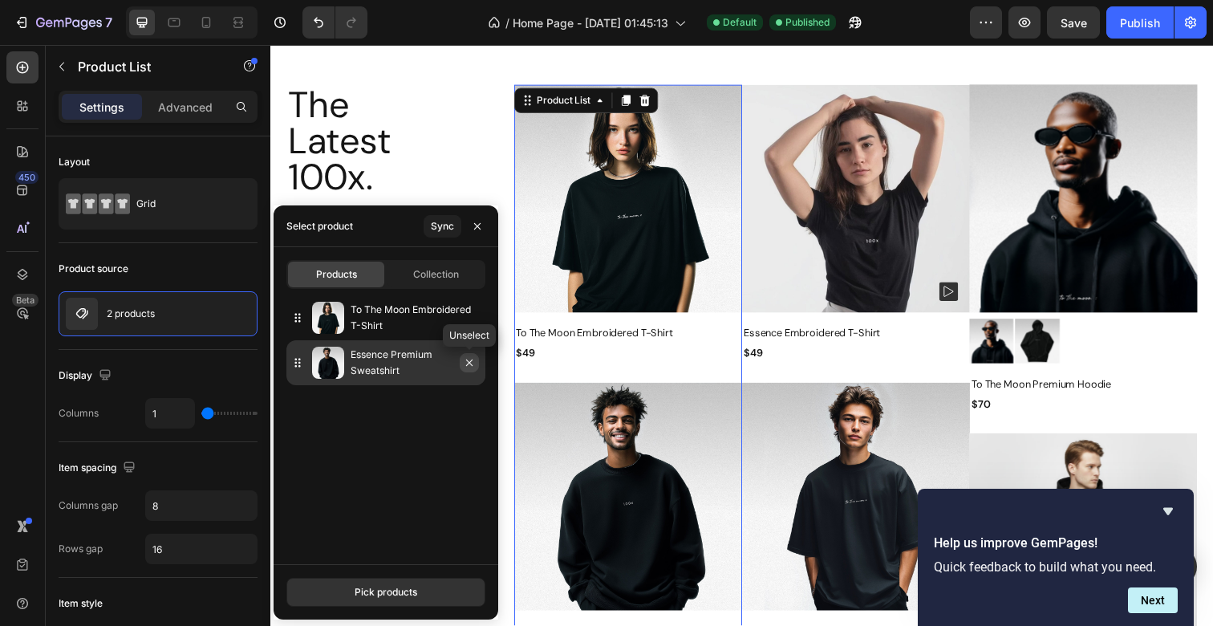
click at [468, 362] on icon "button" at bounding box center [469, 362] width 6 height 6
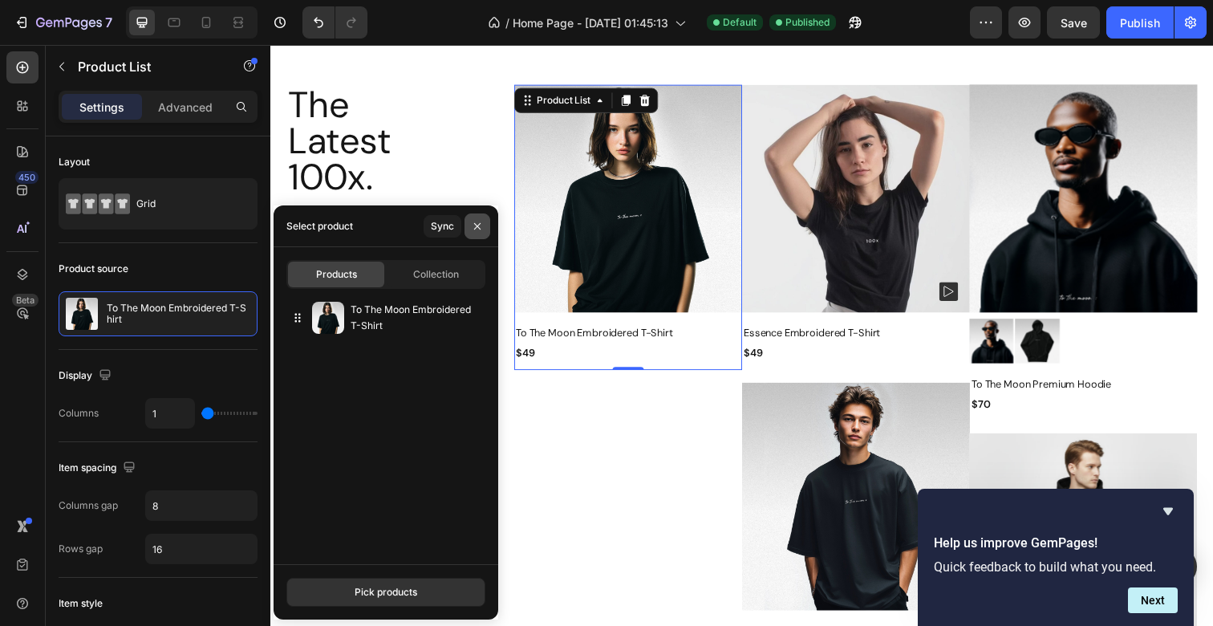
click at [476, 224] on icon "button" at bounding box center [477, 225] width 6 height 6
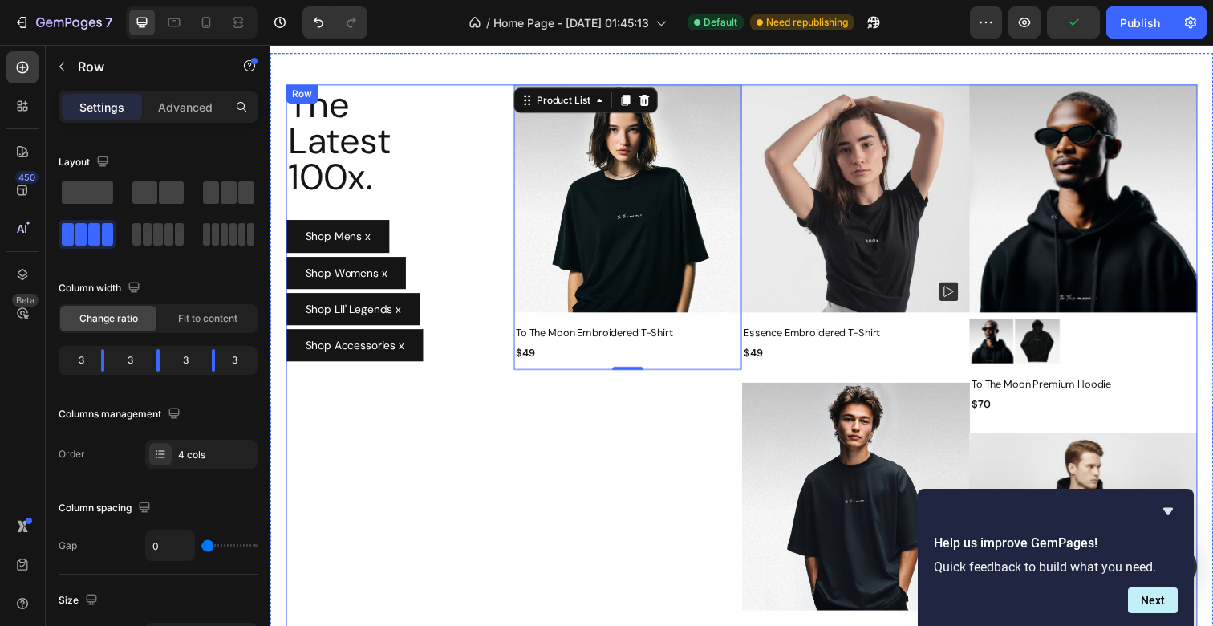
click at [515, 419] on div "The Latest 100x. Heading Shop Mens x Button Shop Womens x Button Shop Lil' Lege…" at bounding box center [402, 435] width 233 height 698
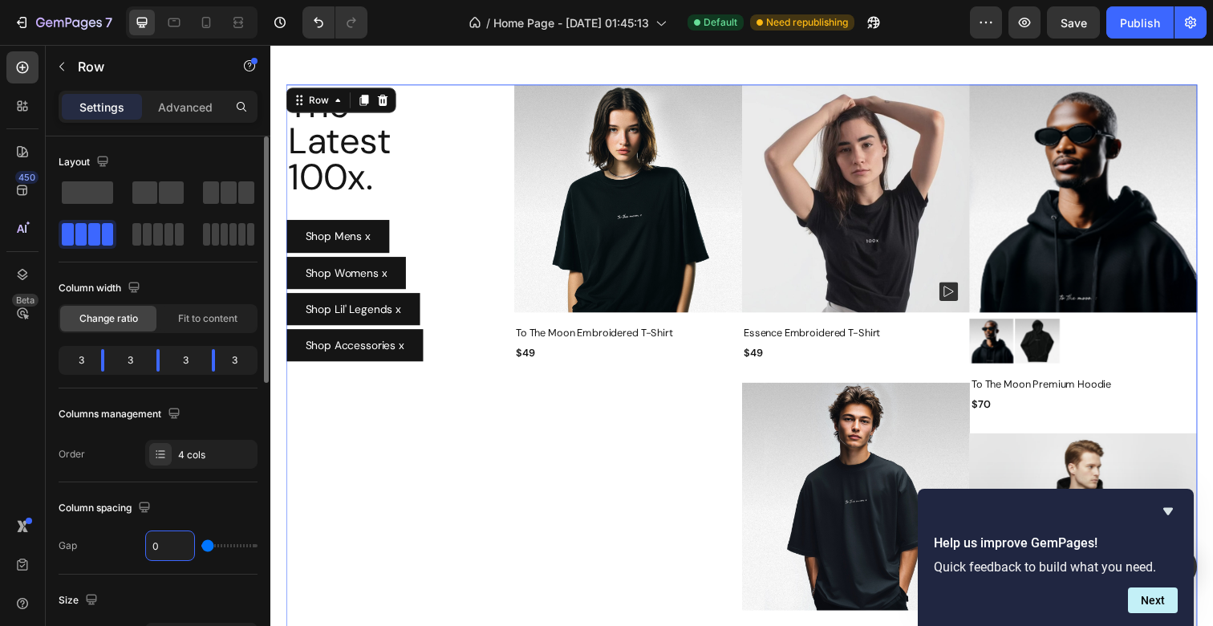
click at [165, 543] on input "0" at bounding box center [170, 545] width 48 height 29
type input "1"
type input "2"
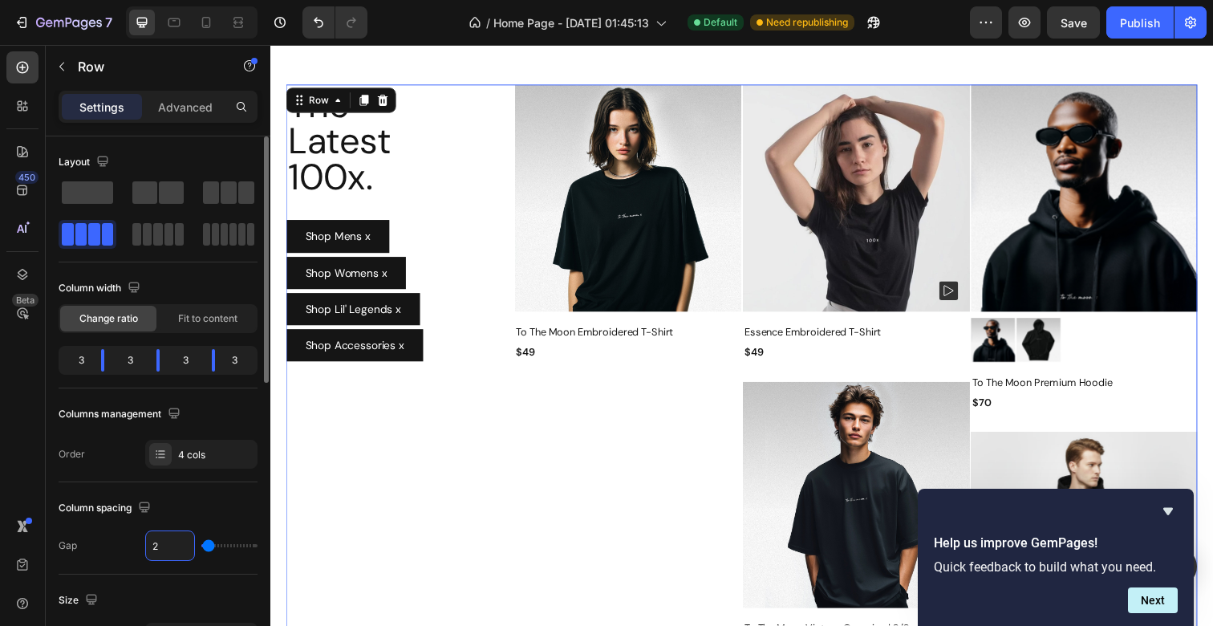
type input "3"
type input "4"
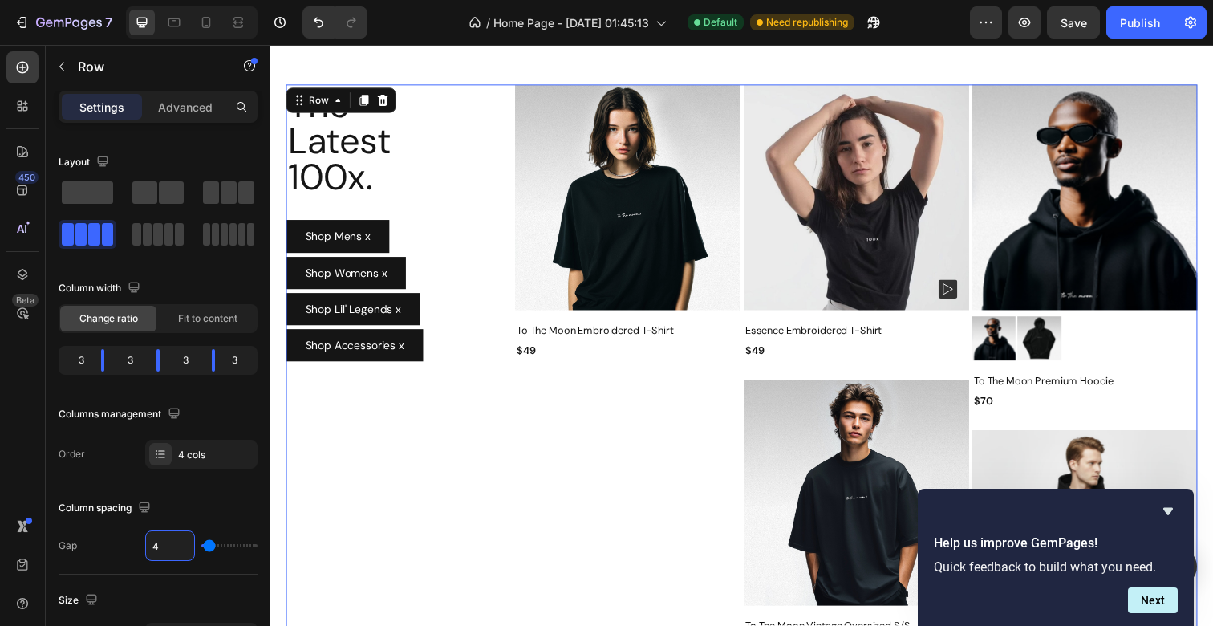
click at [616, 444] on div "Product Images To The Moon Embroidered T-Shirt Product Title $49 Product Price …" at bounding box center [635, 432] width 230 height 692
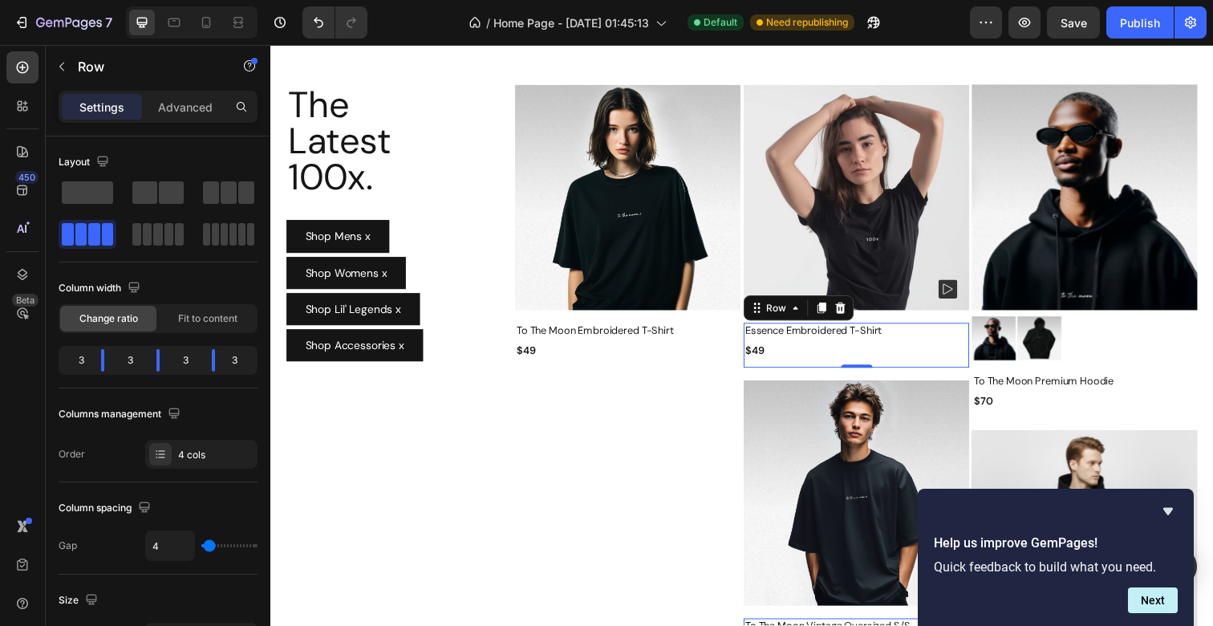
click at [882, 348] on div "Essence Embroidered T-Shirt Product Title $49 Product Price Product Price Row" at bounding box center [868, 352] width 230 height 46
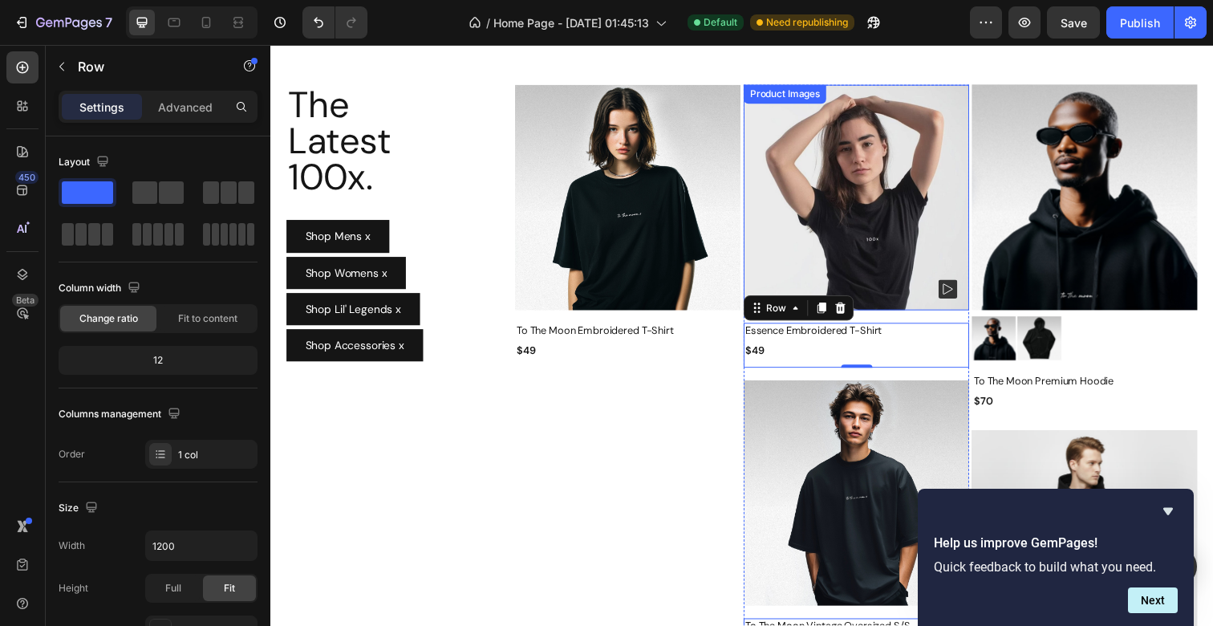
click at [882, 239] on img at bounding box center [868, 201] width 230 height 230
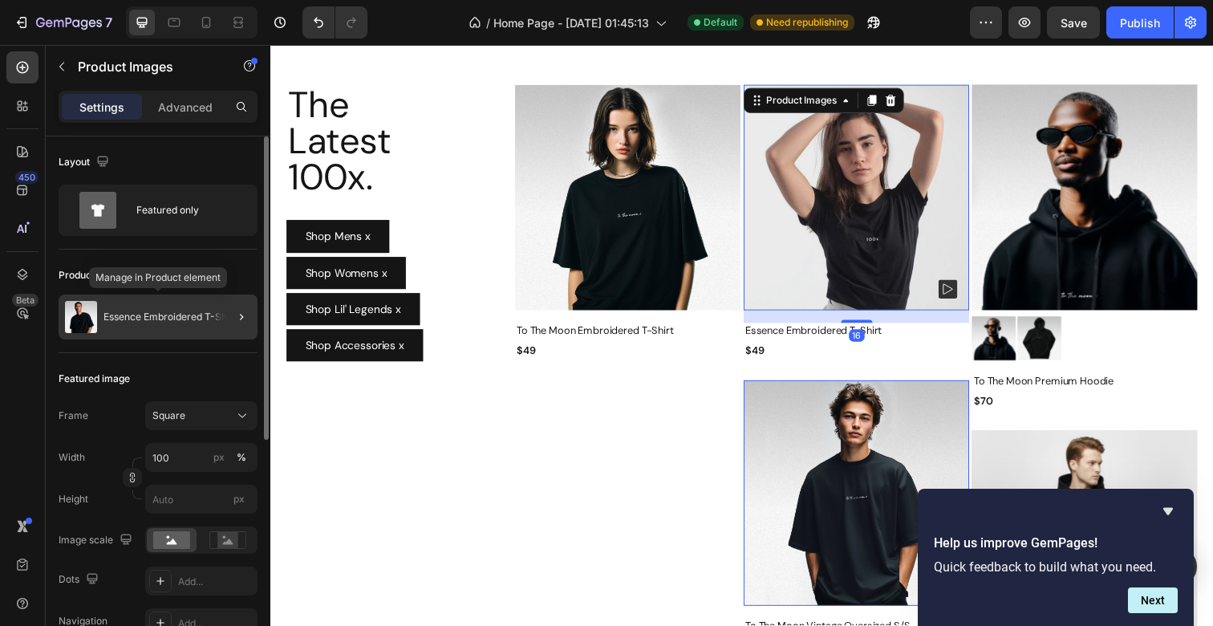
click at [199, 314] on p "Essence Embroidered T-Shirt" at bounding box center [169, 316] width 133 height 11
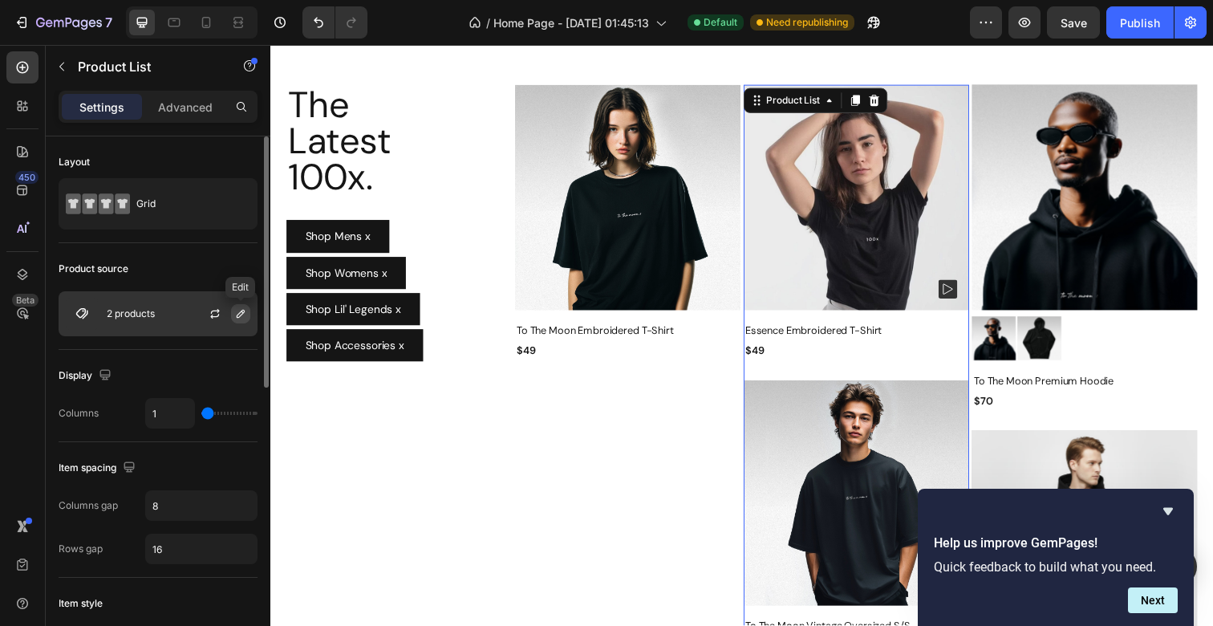
click at [237, 313] on icon "button" at bounding box center [240, 313] width 13 height 13
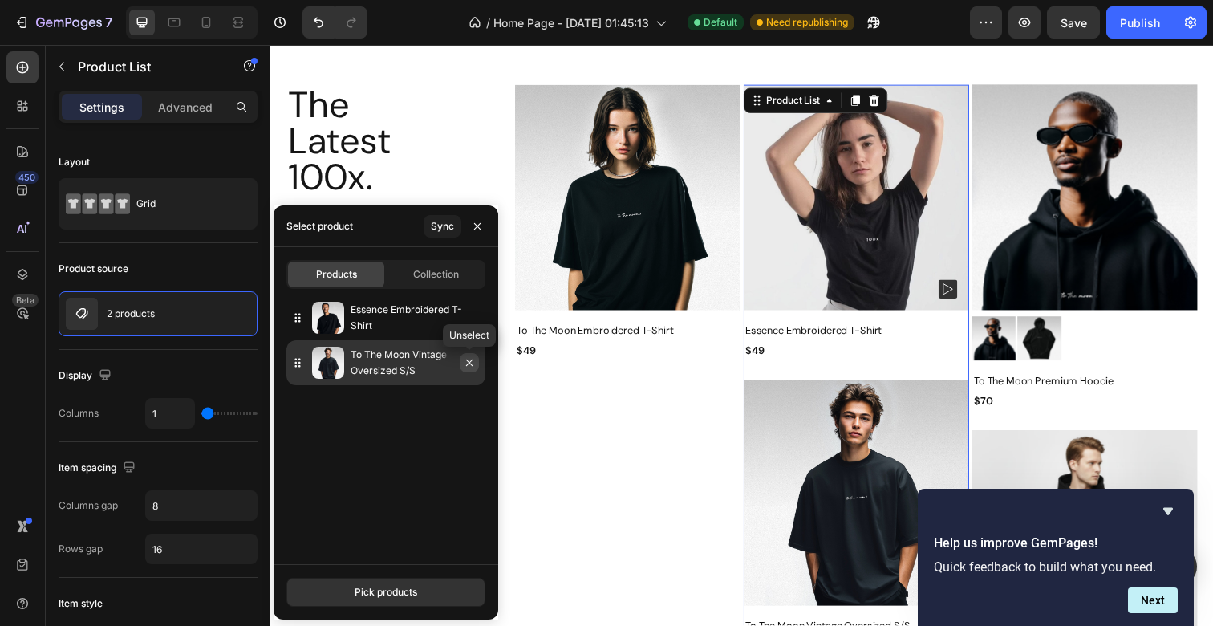
click at [476, 365] on button "button" at bounding box center [469, 362] width 19 height 19
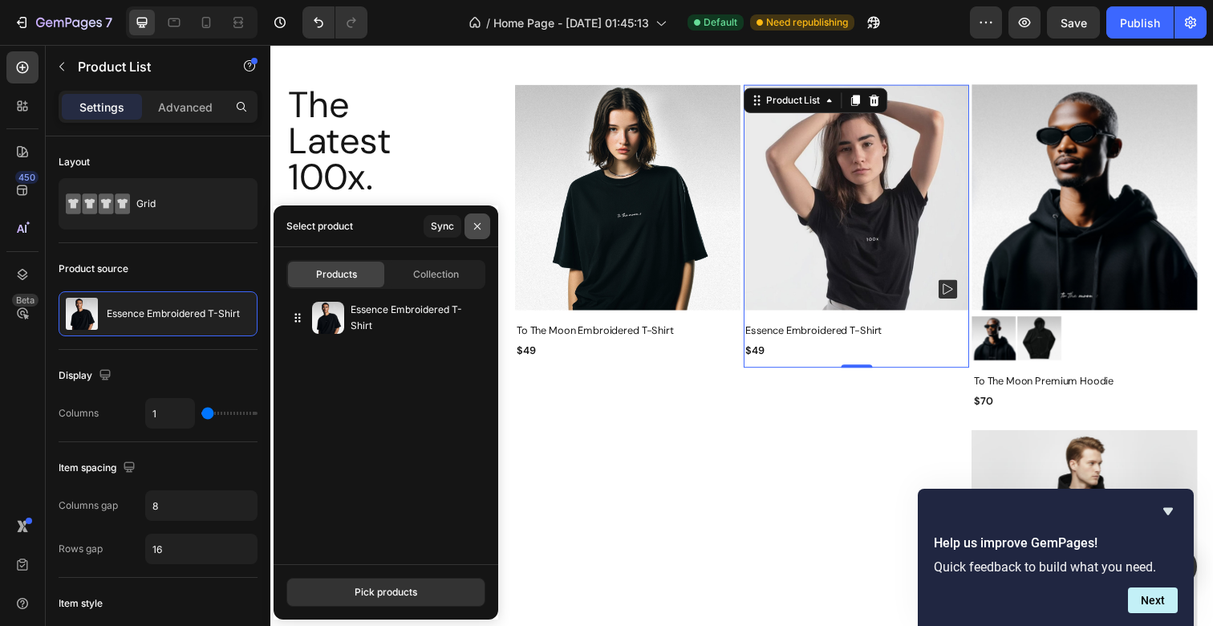
click at [480, 217] on button "button" at bounding box center [477, 226] width 26 height 26
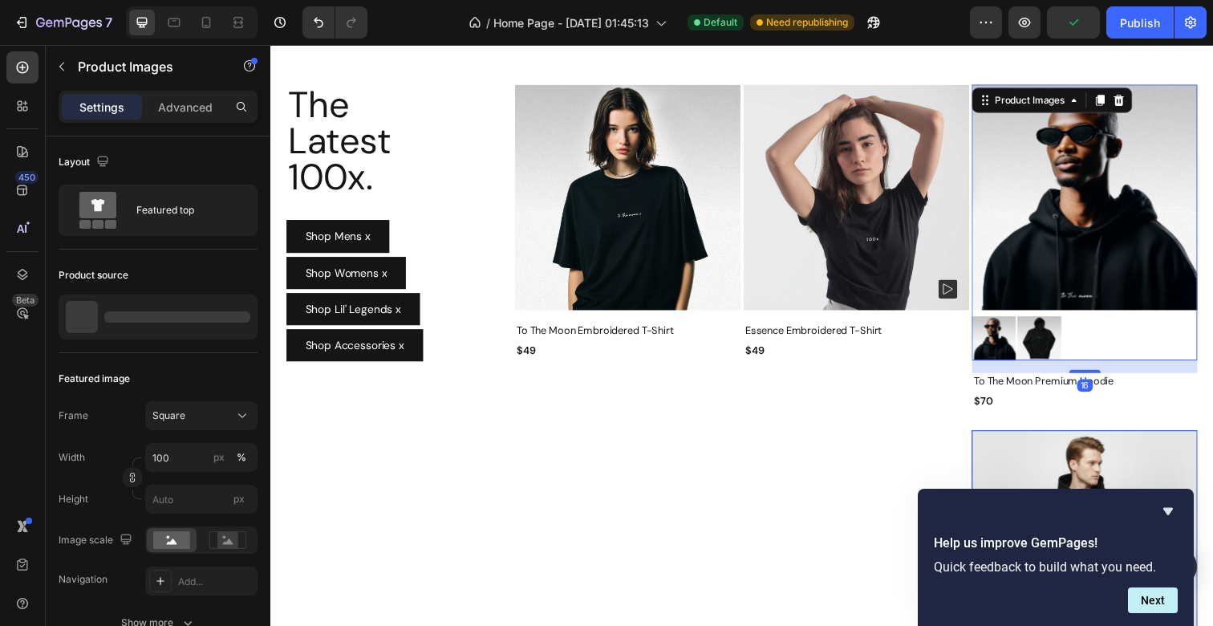
click at [1183, 156] on img at bounding box center [1101, 201] width 230 height 230
click at [1038, 101] on div "Product Images" at bounding box center [1045, 102] width 78 height 14
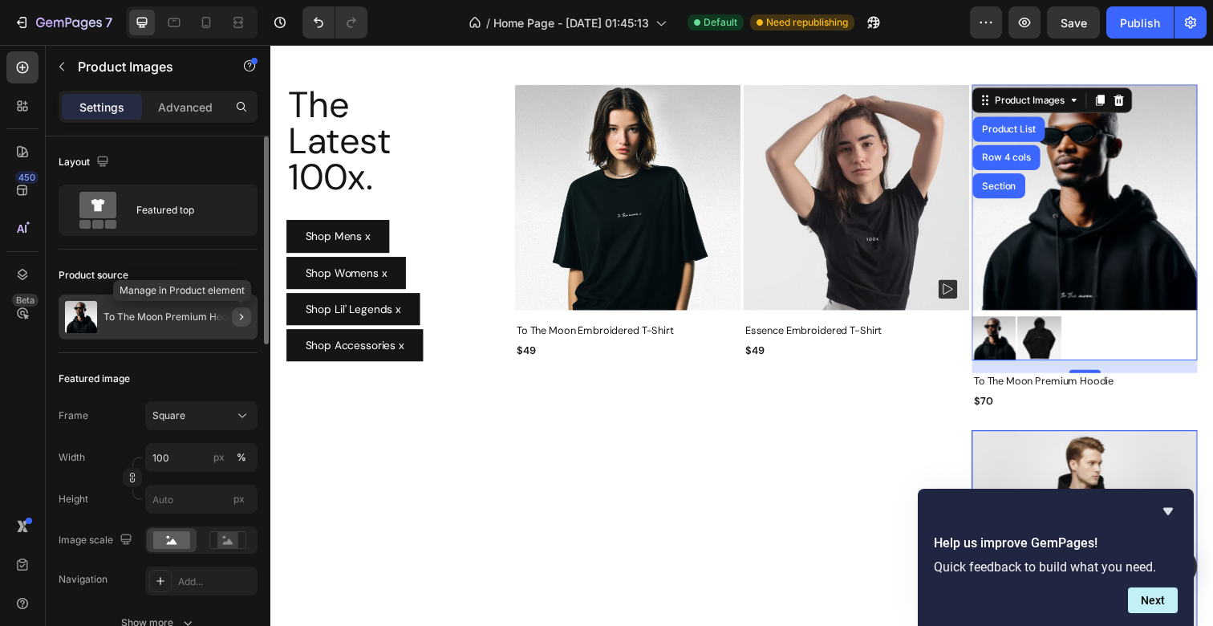
click at [242, 313] on icon "button" at bounding box center [241, 316] width 13 height 13
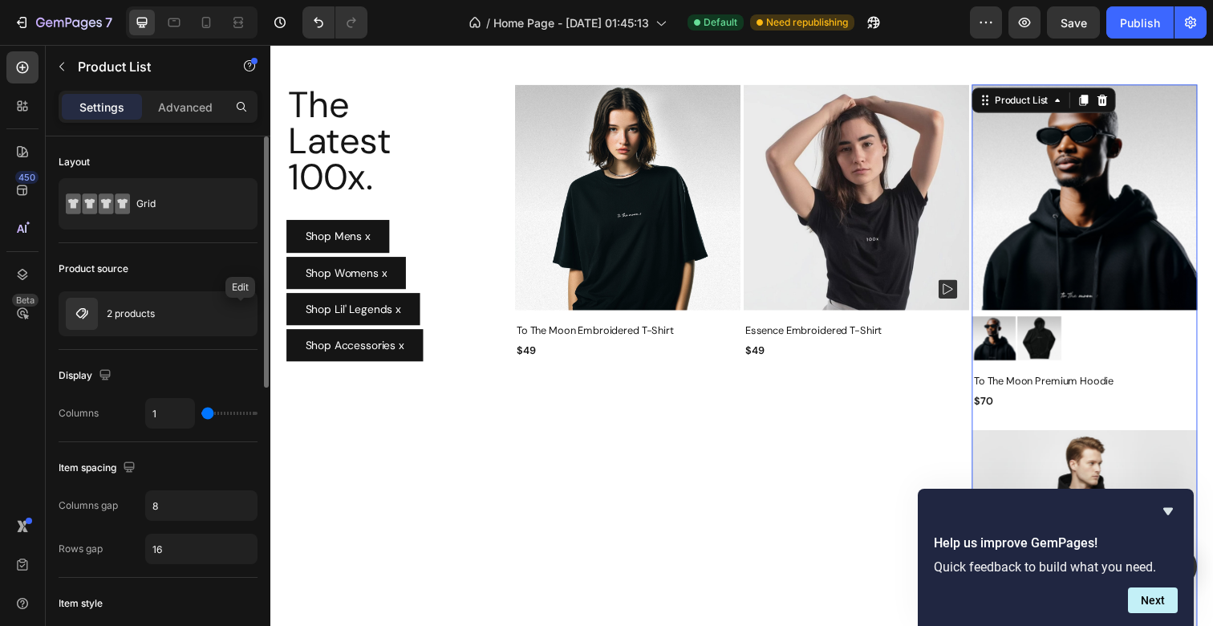
click at [0, 0] on icon "button" at bounding box center [0, 0] width 0 height 0
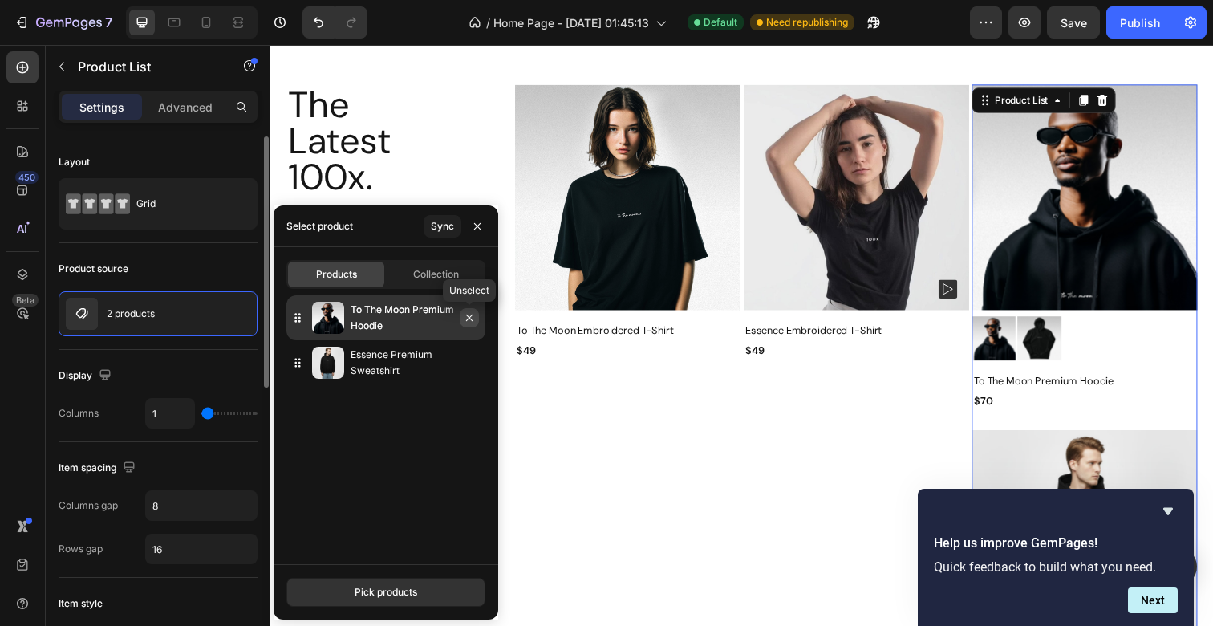
click at [468, 316] on icon "button" at bounding box center [469, 317] width 13 height 13
click at [468, 316] on icon "button" at bounding box center [469, 317] width 6 height 6
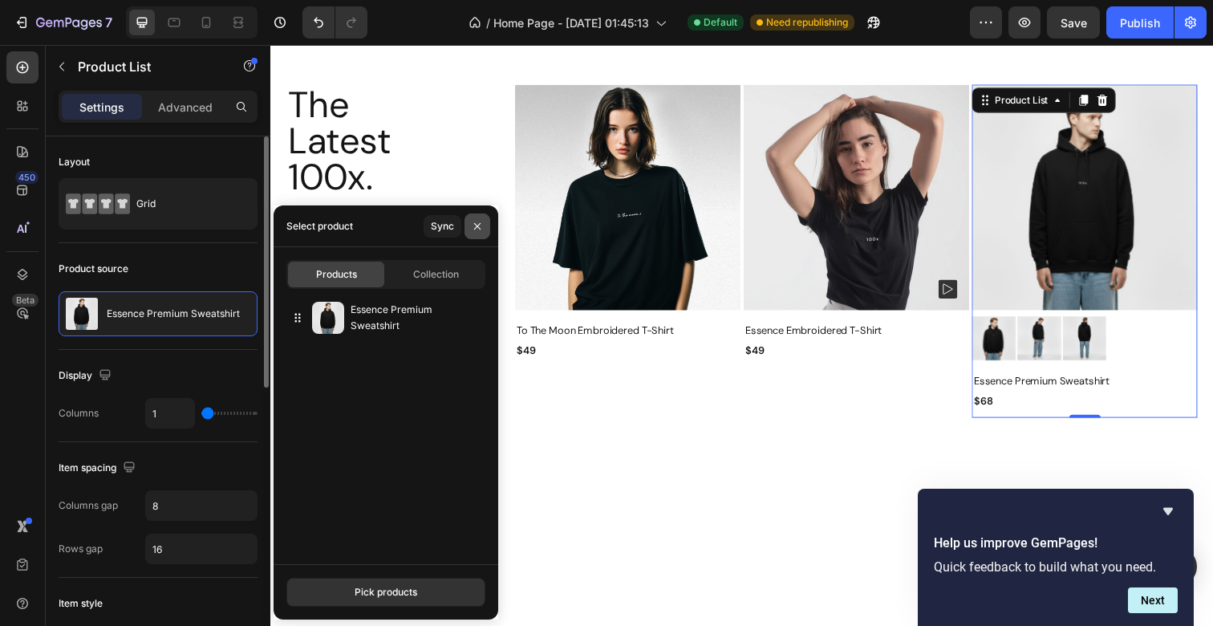
click at [481, 224] on icon "button" at bounding box center [477, 226] width 13 height 13
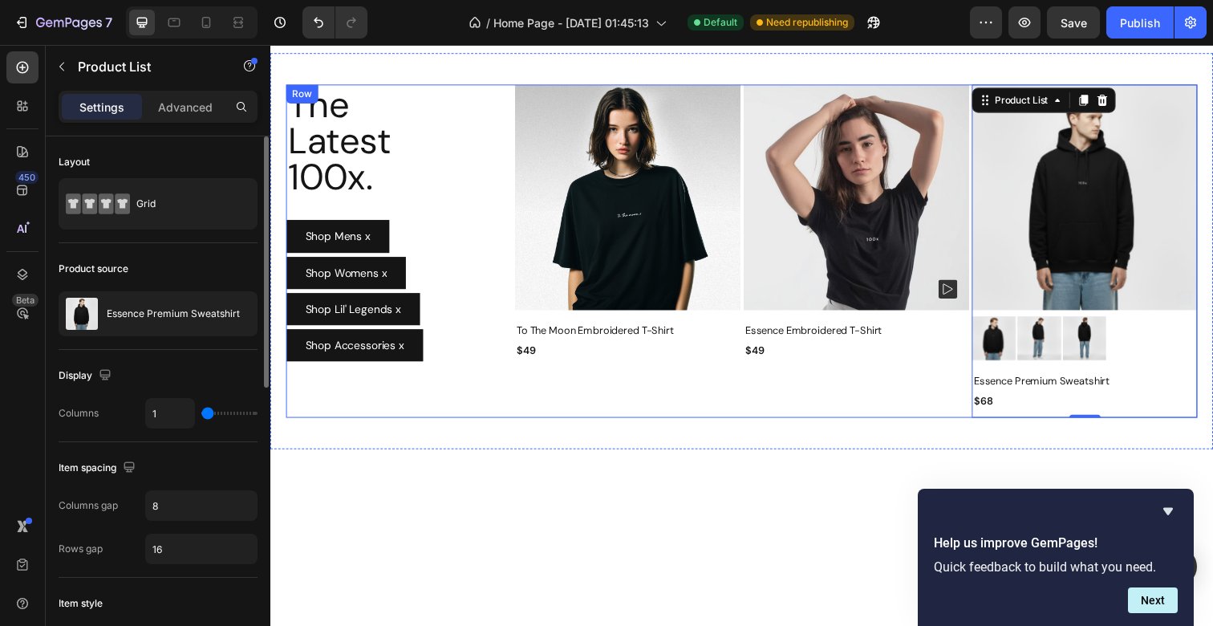
click at [517, 381] on div "The Latest 100x. Heading Shop Mens x Button Shop Womens x Button Shop Lil' Lege…" at bounding box center [751, 256] width 930 height 340
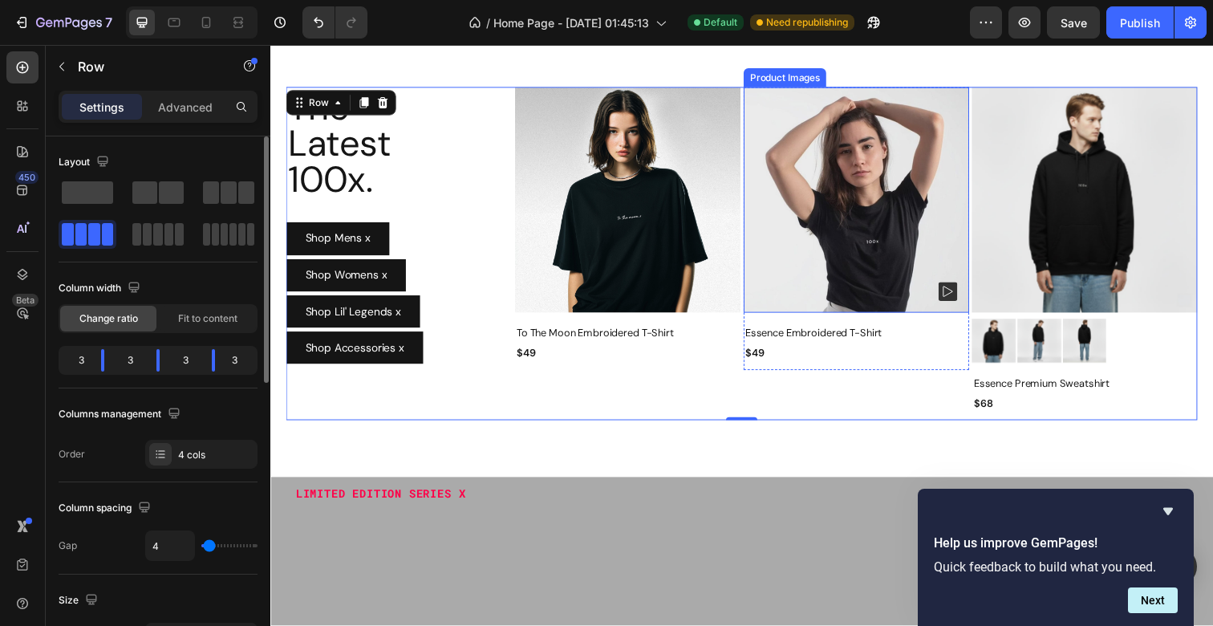
scroll to position [419, 0]
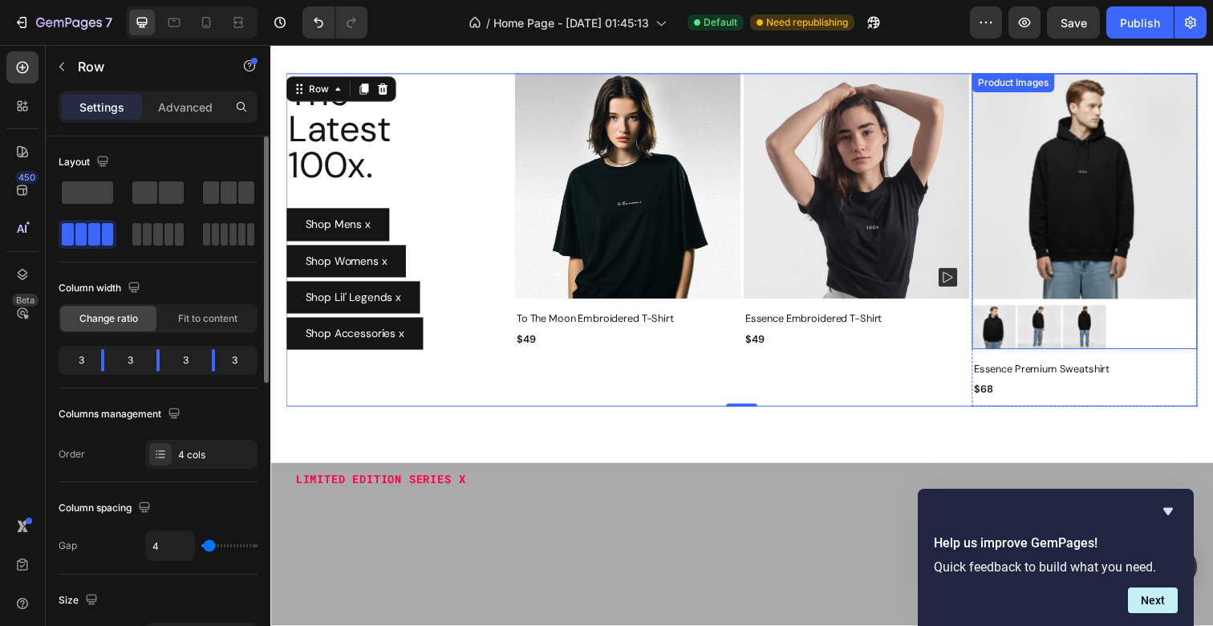
click at [1067, 247] on img at bounding box center [1101, 189] width 230 height 230
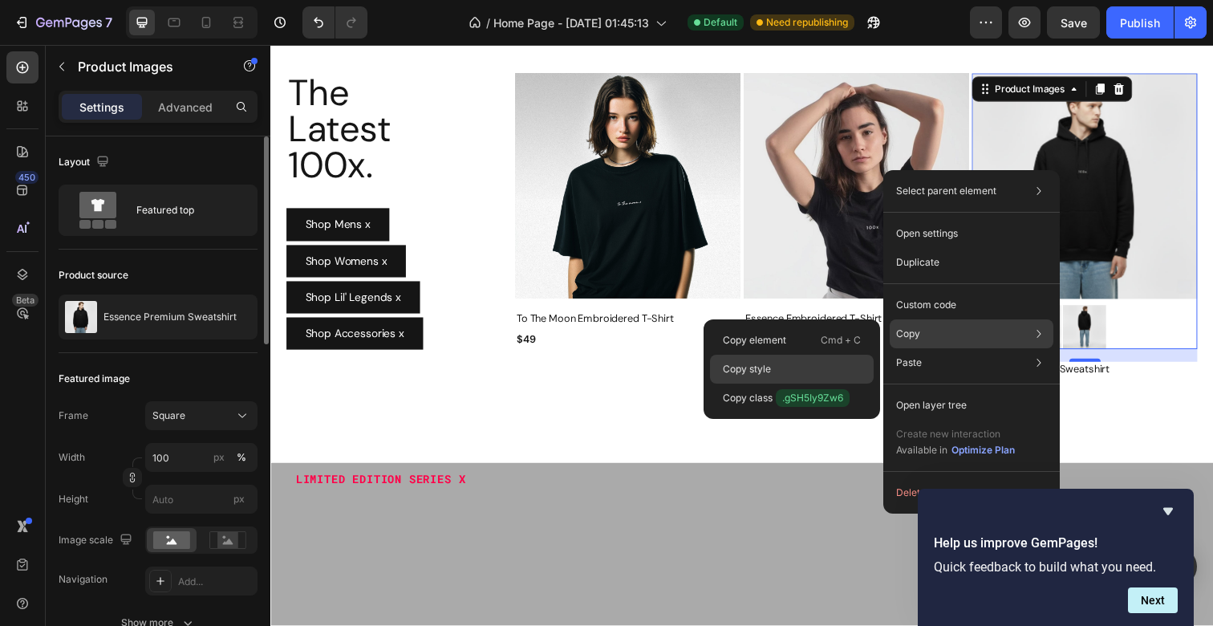
click at [799, 368] on div "Copy style" at bounding box center [792, 368] width 164 height 29
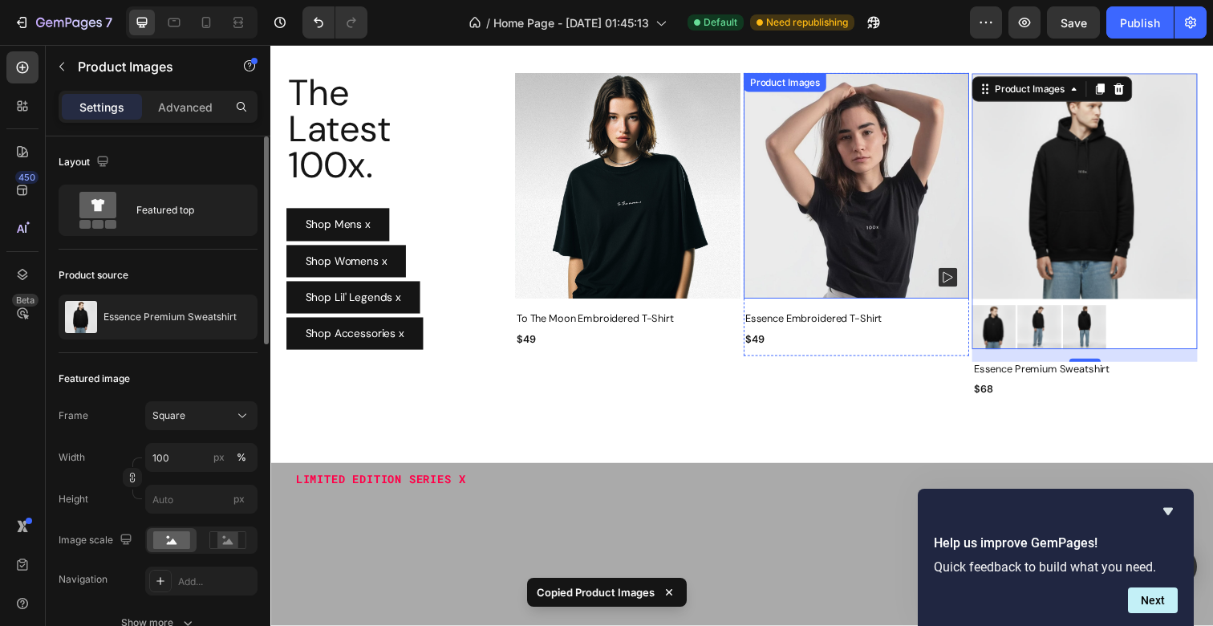
click at [835, 211] on img at bounding box center [868, 189] width 230 height 230
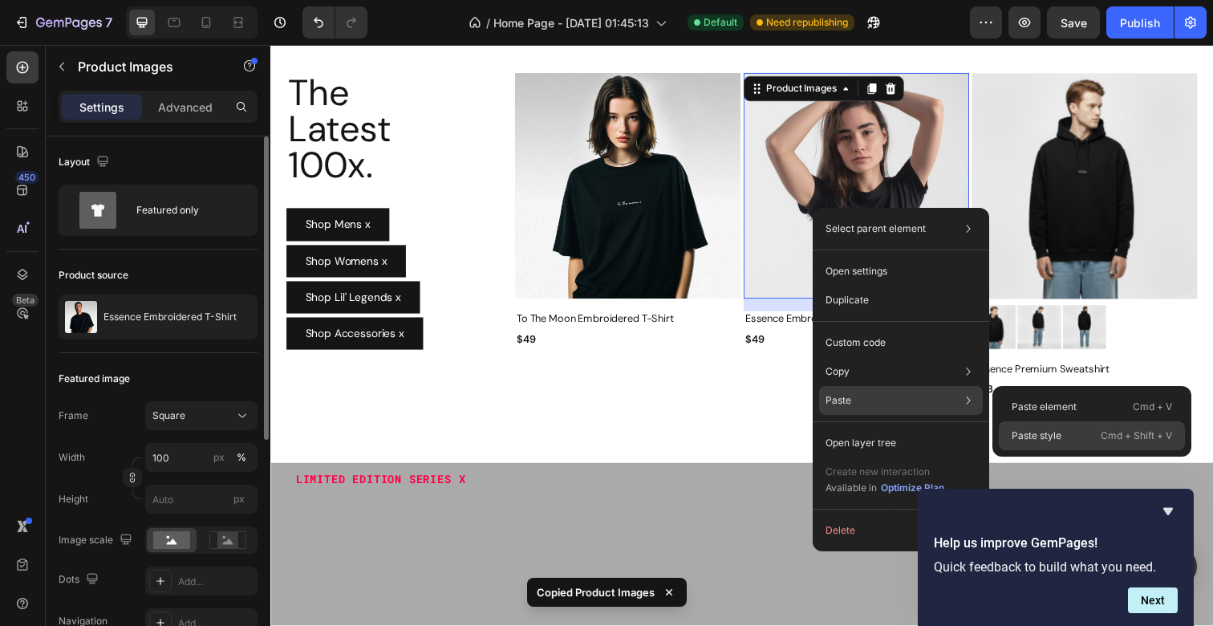
click at [1023, 430] on p "Paste style" at bounding box center [1036, 435] width 50 height 14
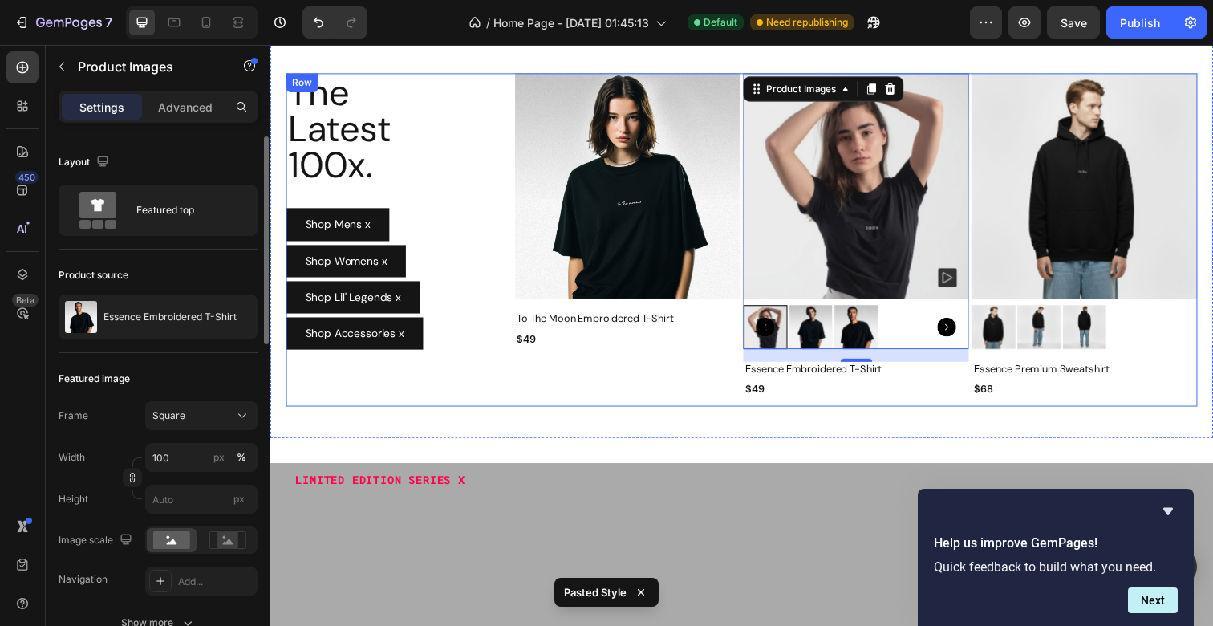
click at [728, 391] on div "Product Images To The Moon Embroidered T-Shirt Product Title $49 Product Price …" at bounding box center [635, 244] width 230 height 340
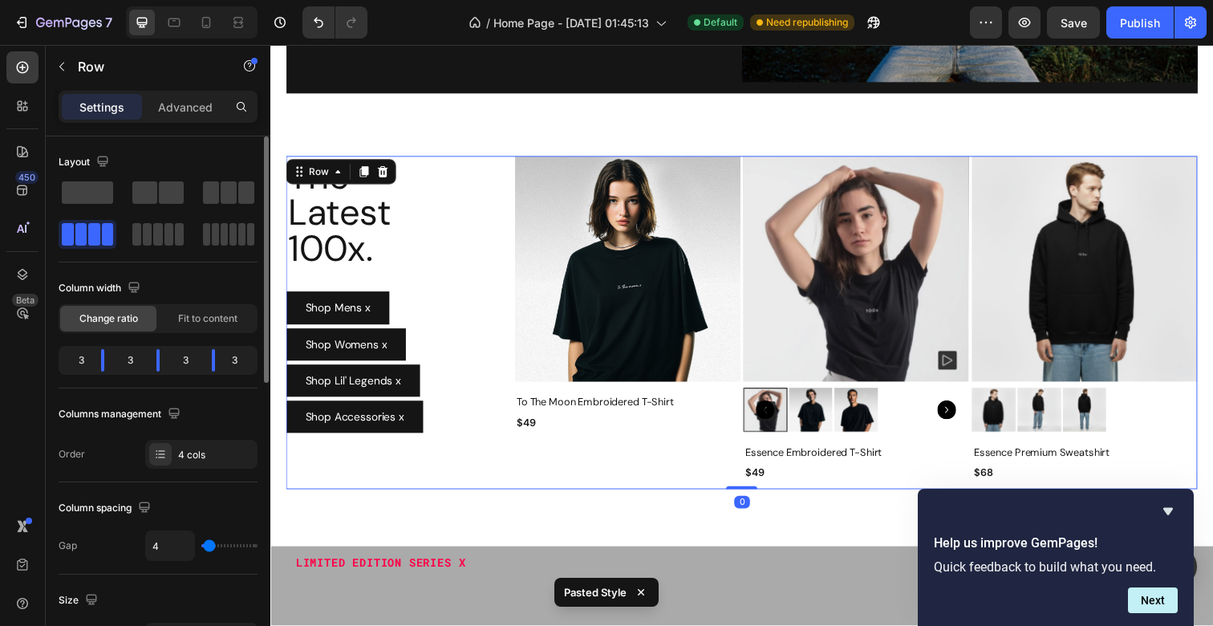
scroll to position [335, 0]
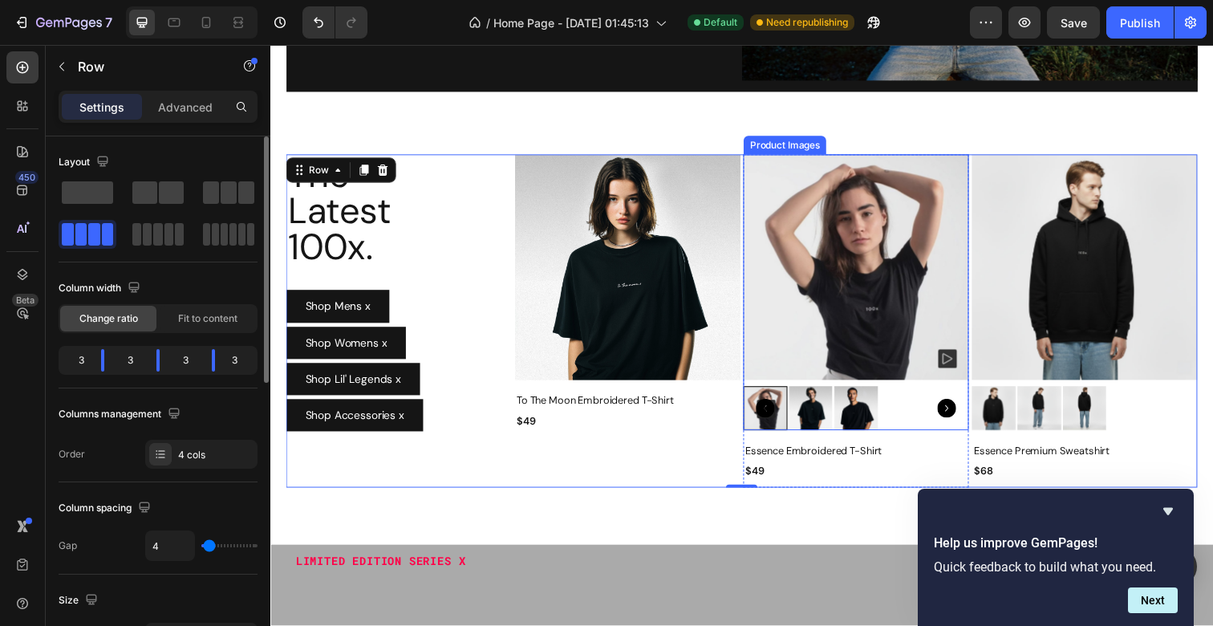
click at [772, 328] on img at bounding box center [868, 272] width 230 height 230
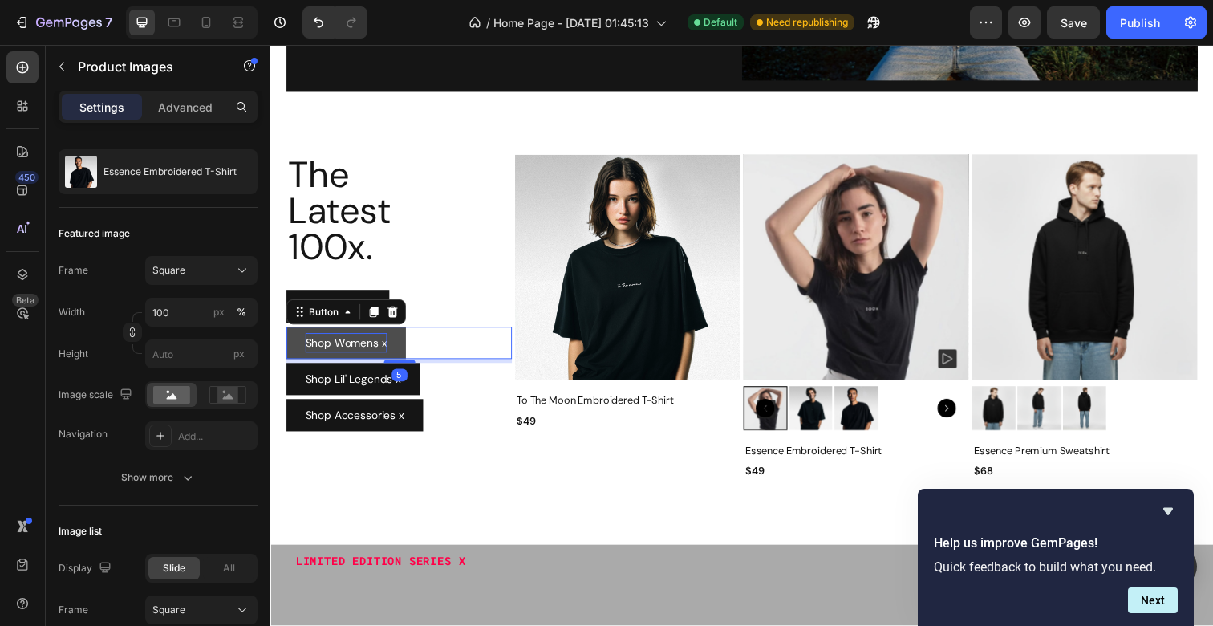
scroll to position [0, 0]
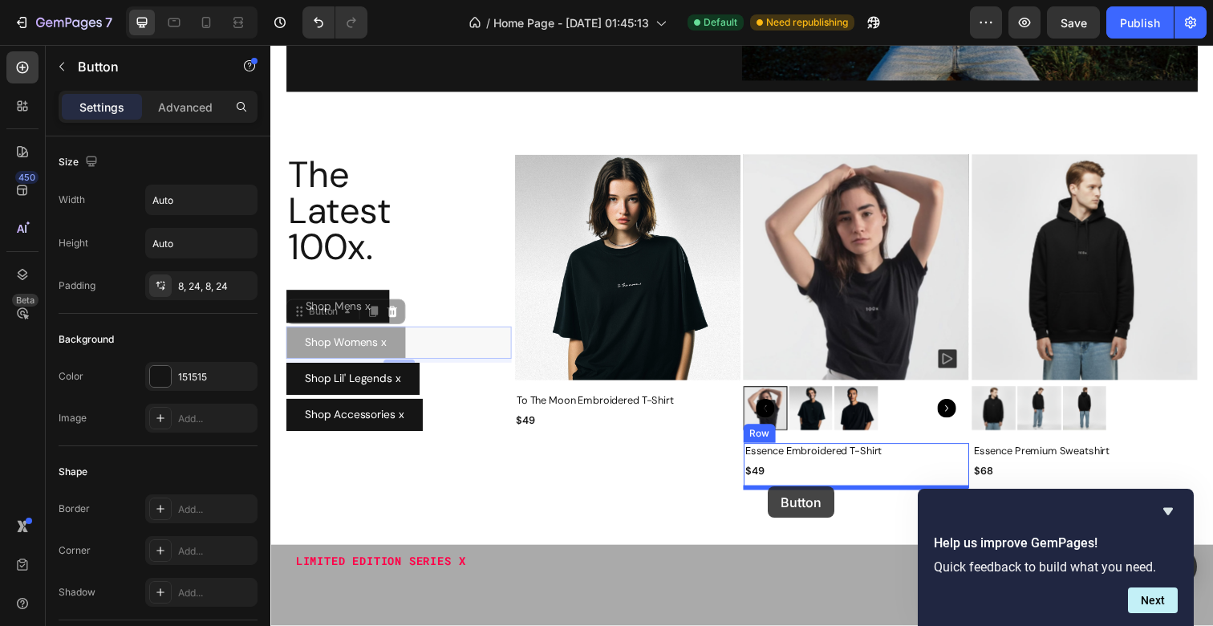
drag, startPoint x: 335, startPoint y: 344, endPoint x: 778, endPoint y: 496, distance: 467.9
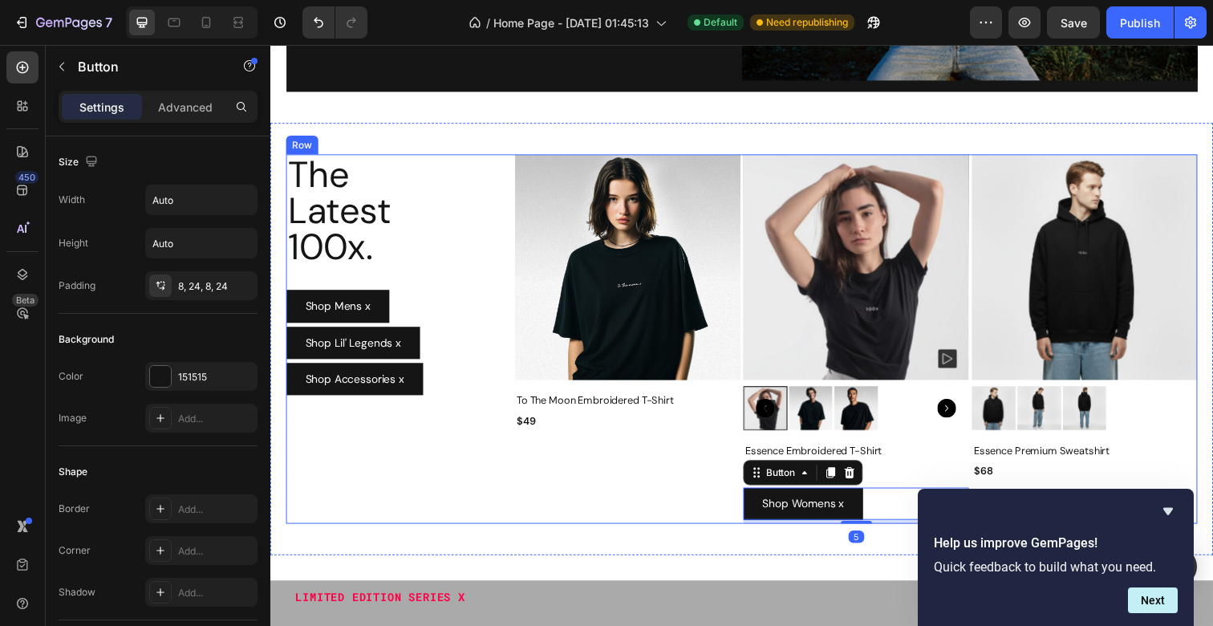
click at [678, 496] on div "Product Images To The Moon Embroidered T-Shirt Product Title $49 Product Price …" at bounding box center [635, 345] width 230 height 377
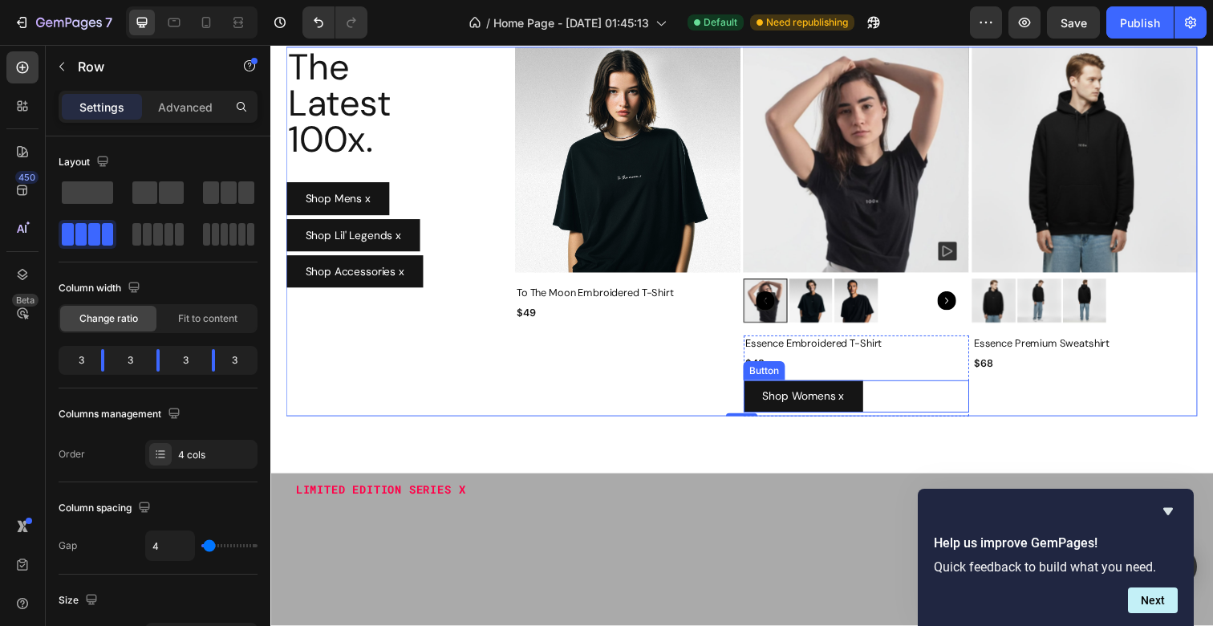
scroll to position [456, 0]
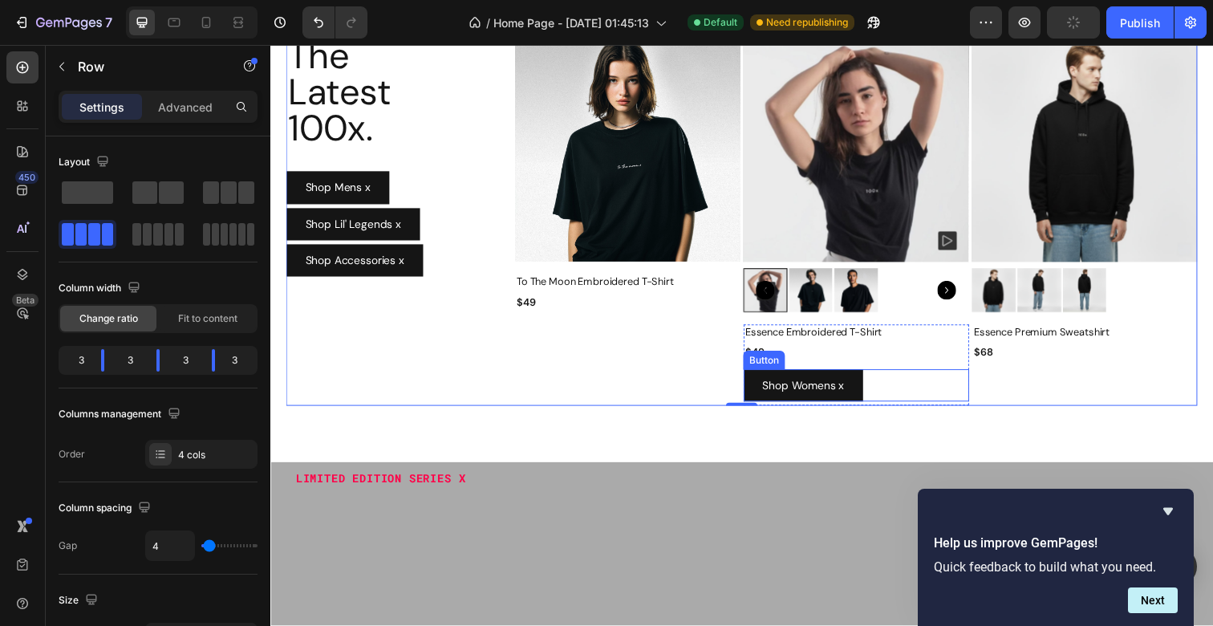
click at [906, 393] on div "Shop Womens x Button" at bounding box center [868, 392] width 230 height 33
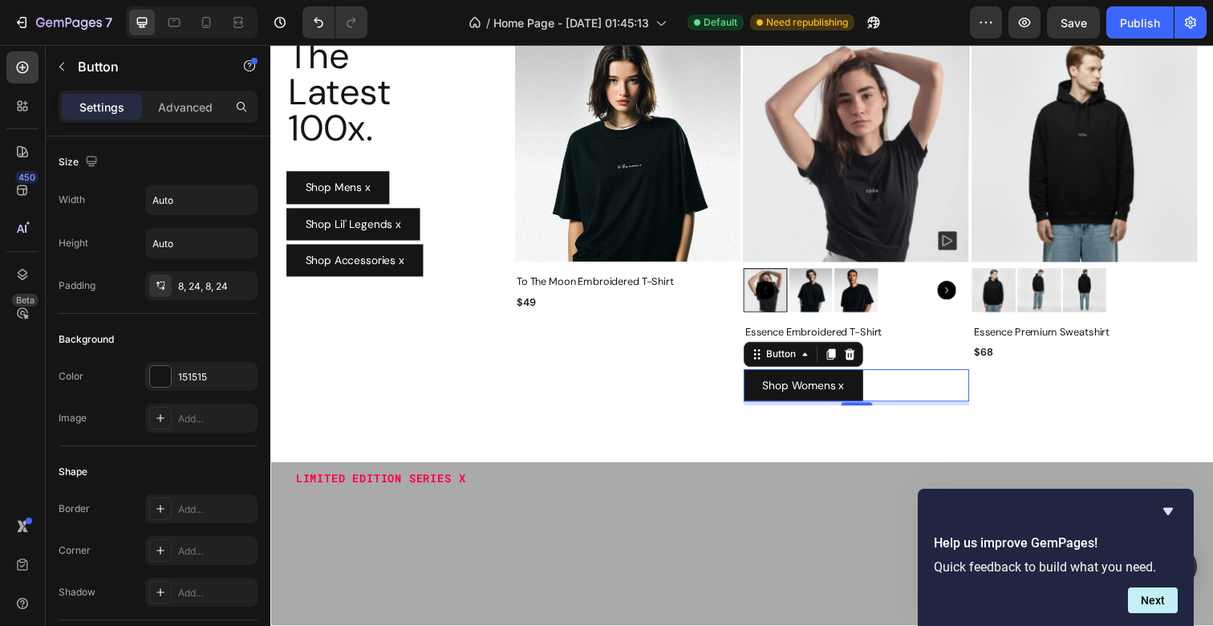
scroll to position [366, 0]
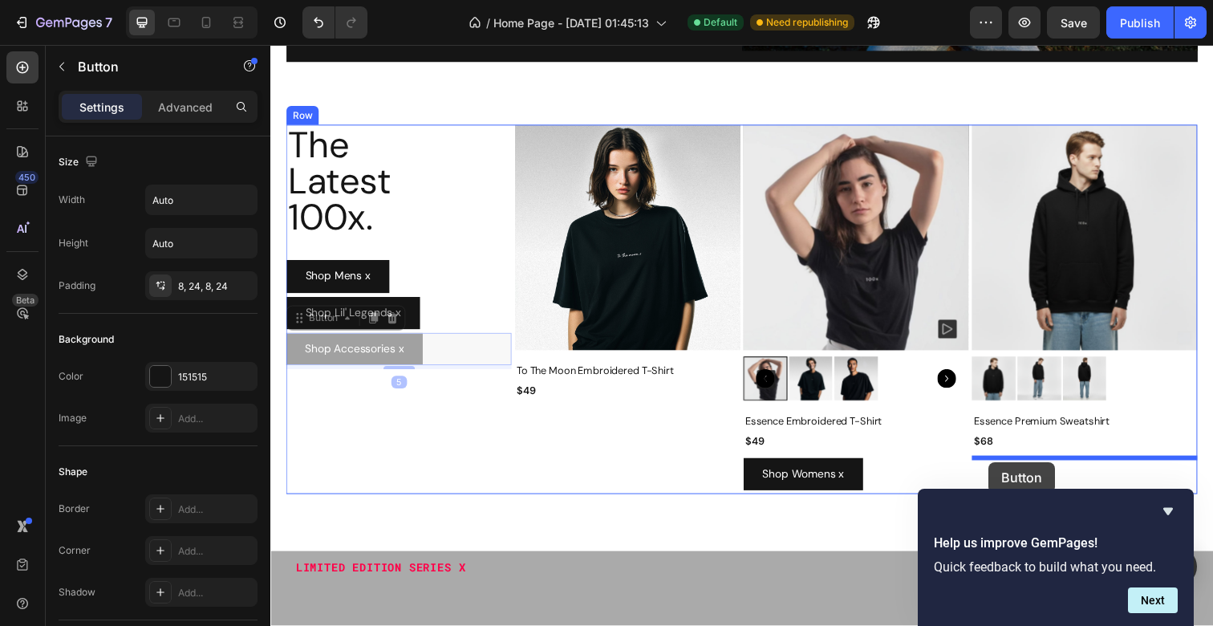
drag, startPoint x: 415, startPoint y: 342, endPoint x: 1003, endPoint y: 471, distance: 601.9
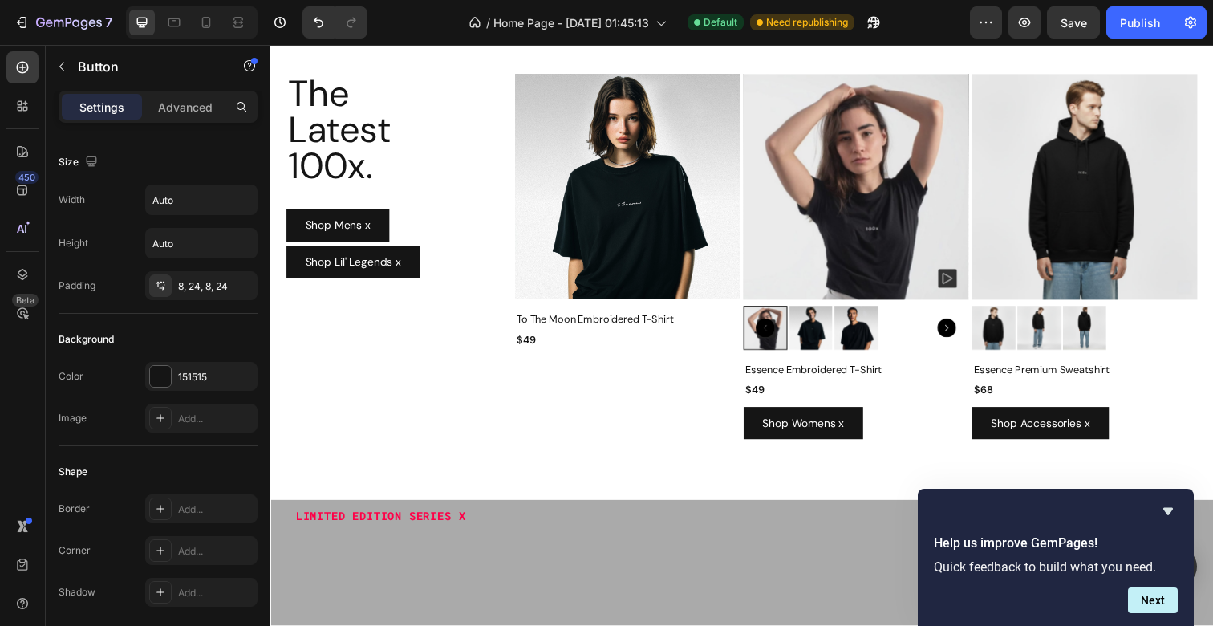
scroll to position [434, 0]
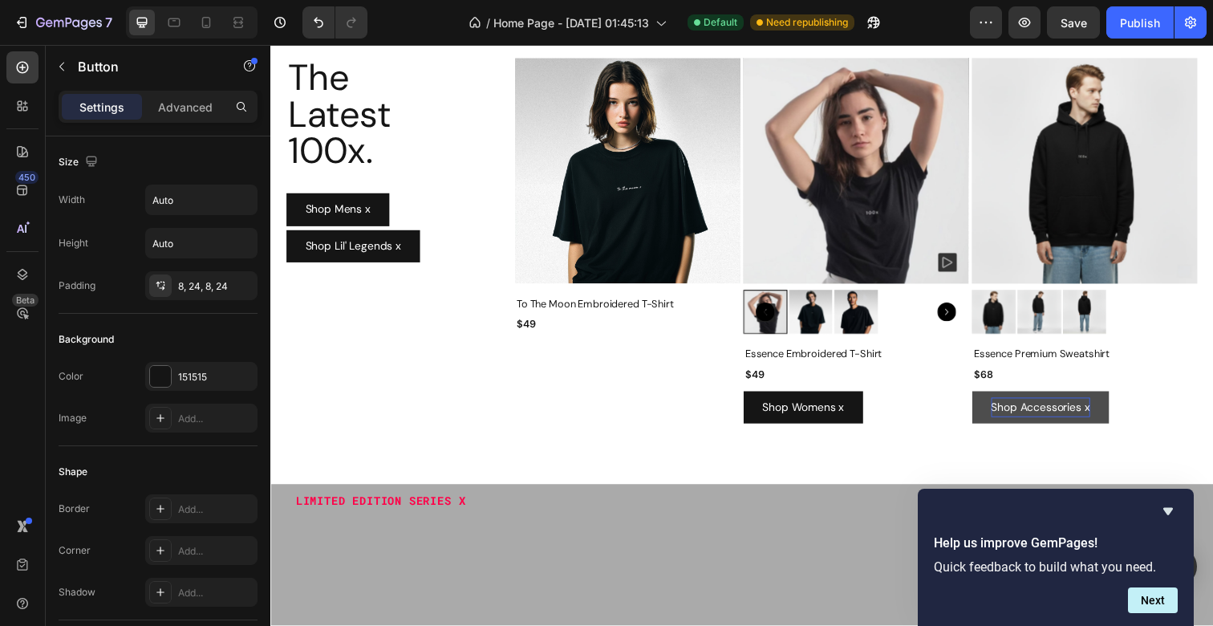
click at [1067, 415] on p "Shop Accessories x" at bounding box center [1056, 415] width 101 height 20
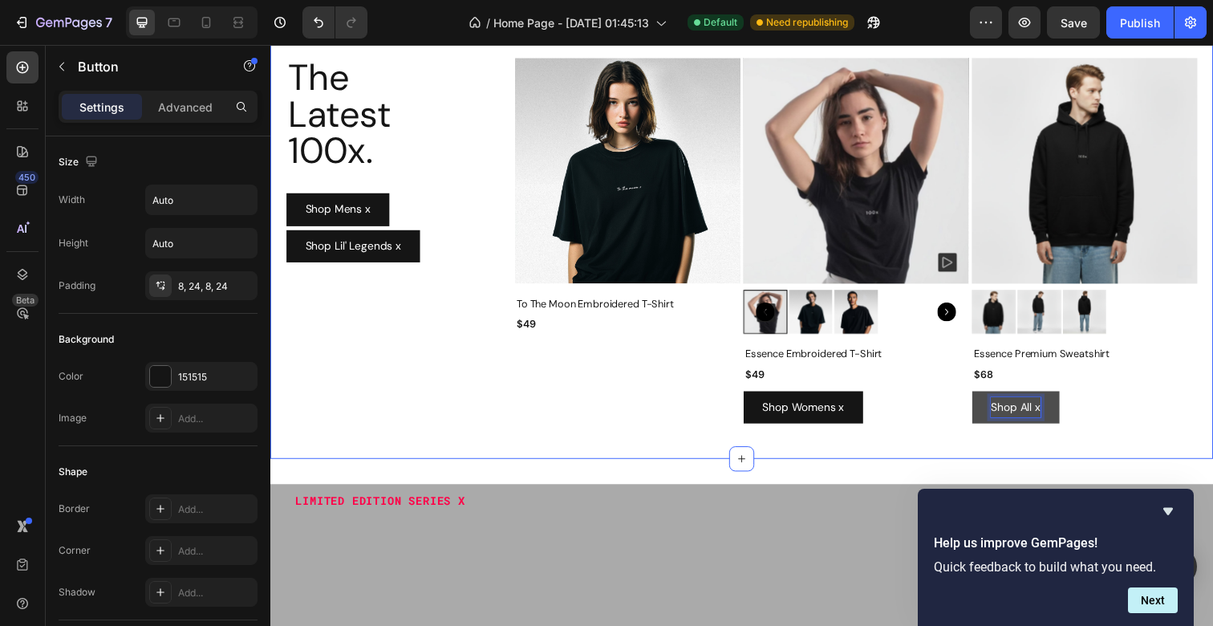
click at [1038, 447] on div "The Latest 100x. Heading Shop Mens x Button Shop Lil' Legends x Button Product …" at bounding box center [751, 246] width 962 height 441
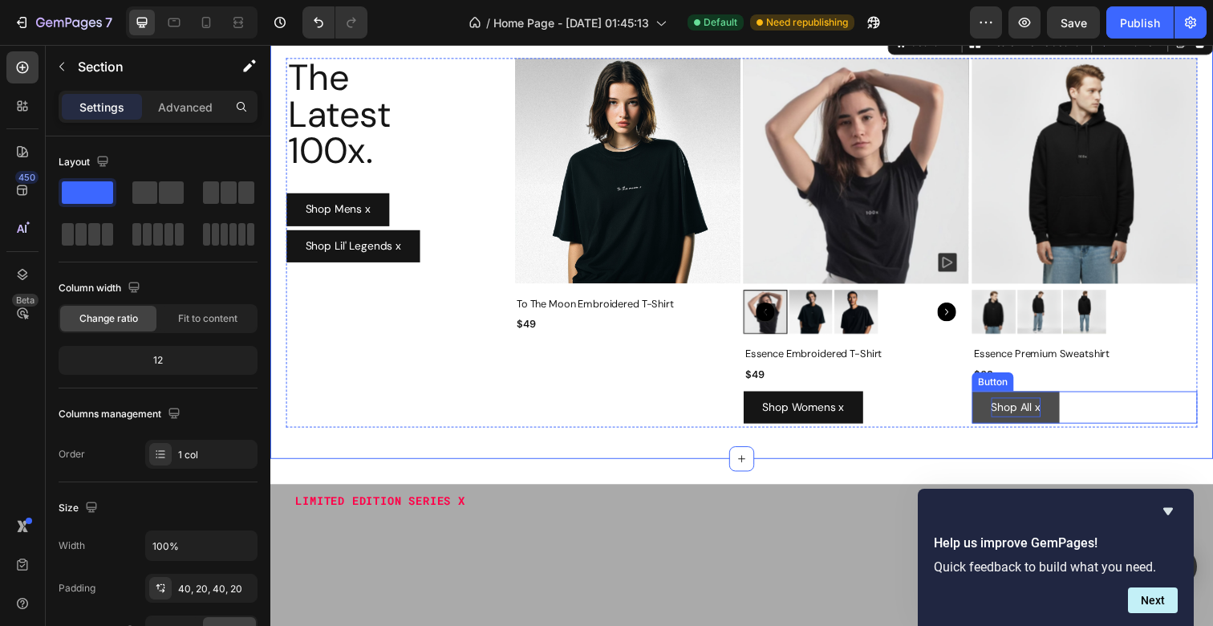
click at [1017, 416] on p "Shop All x" at bounding box center [1031, 415] width 51 height 20
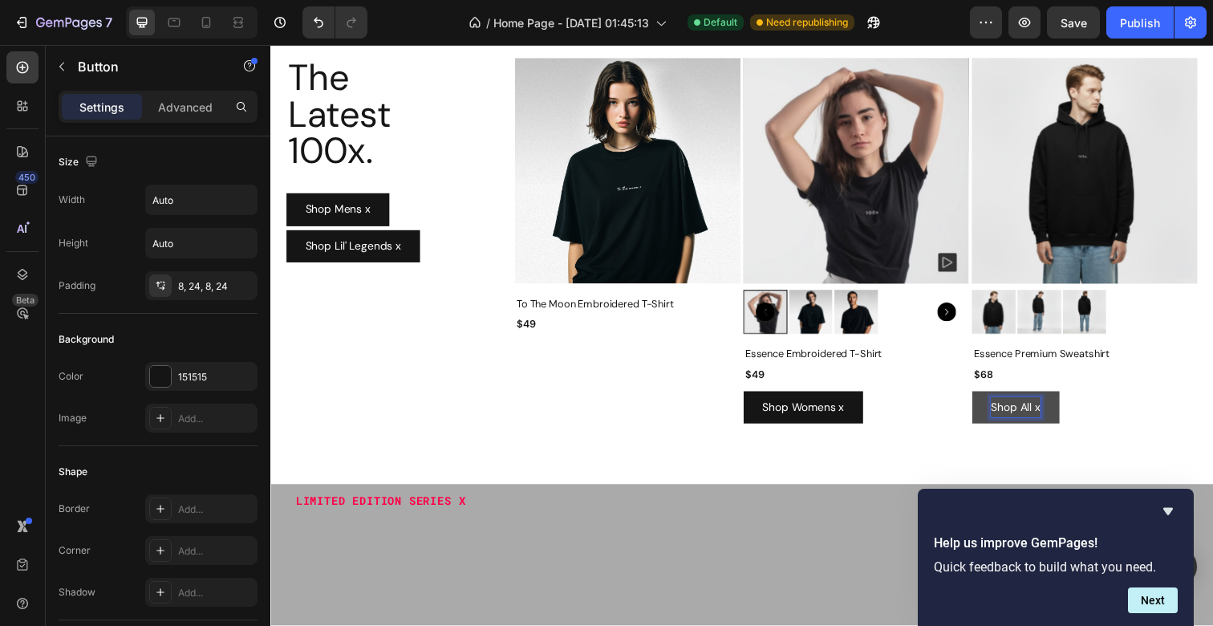
click at [1017, 416] on p "Shop All x" at bounding box center [1031, 415] width 51 height 20
click at [986, 399] on button "All x" at bounding box center [1017, 415] width 63 height 33
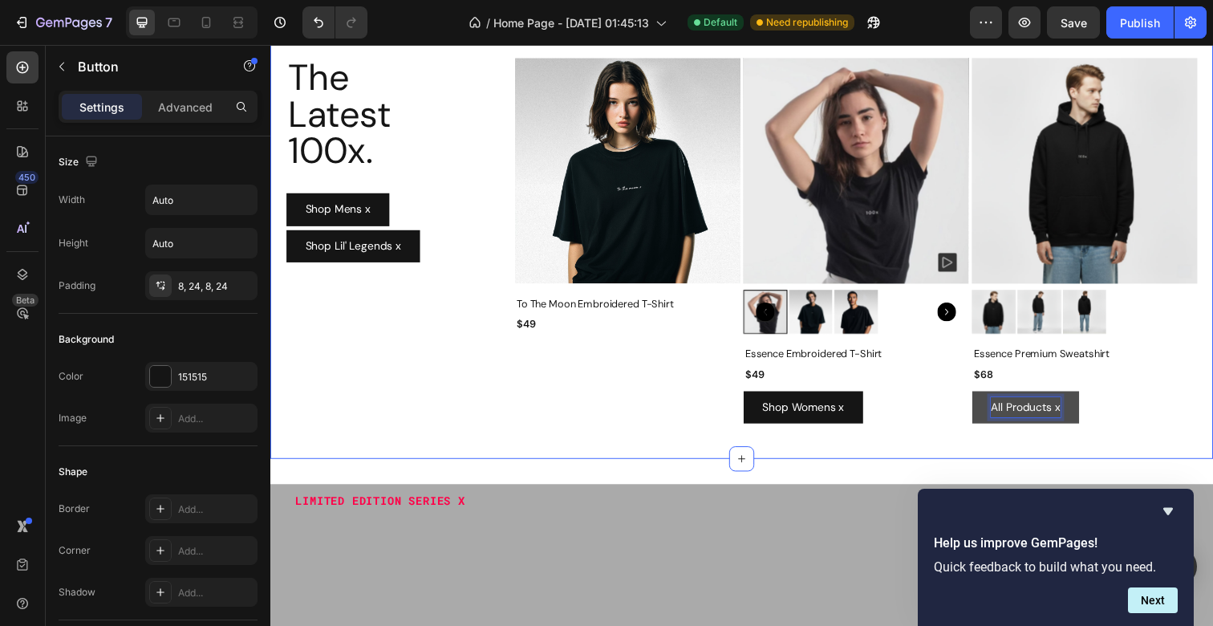
click at [964, 465] on div "The Latest 100x. Heading Shop Mens x Button Shop Lil' Legends x Button Product …" at bounding box center [751, 246] width 962 height 441
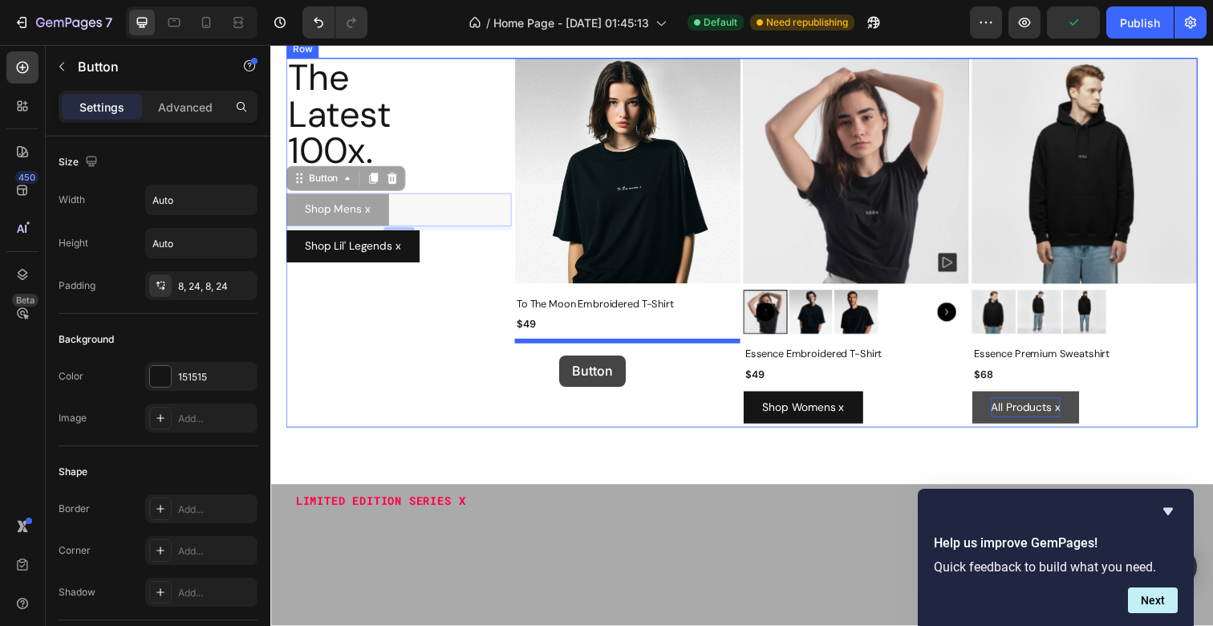
drag, startPoint x: 362, startPoint y: 214, endPoint x: 565, endPoint y: 362, distance: 251.5
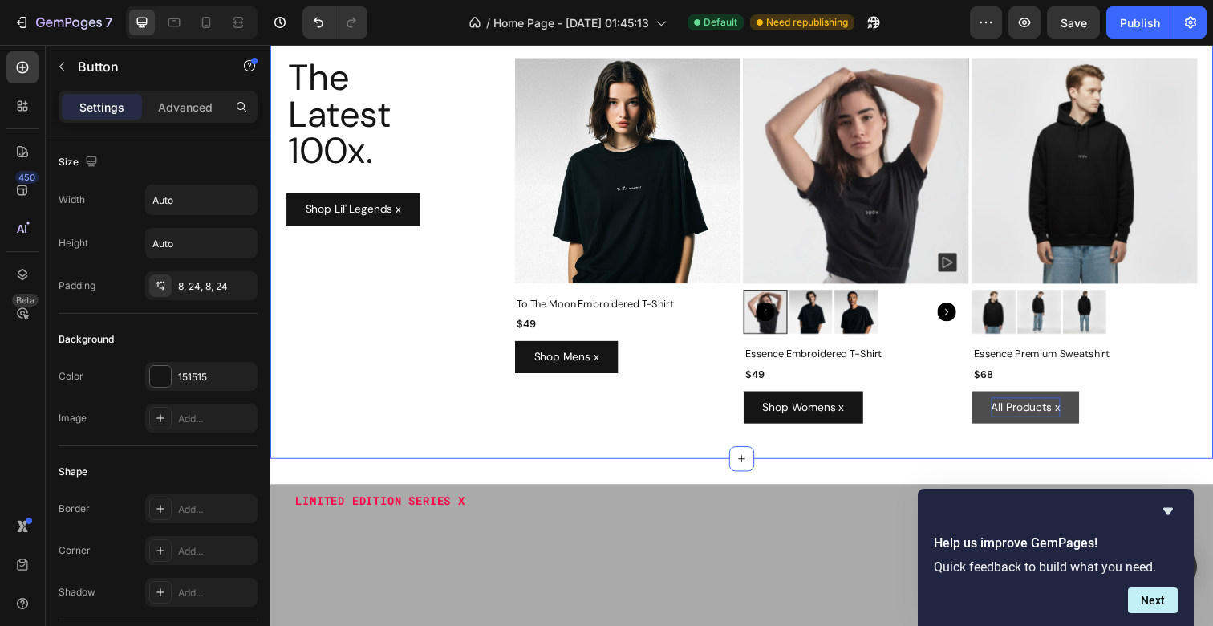
click at [691, 436] on div "The Latest 100x. Heading Shop Lil' Legends x Button Product Images To The Moon …" at bounding box center [751, 246] width 962 height 441
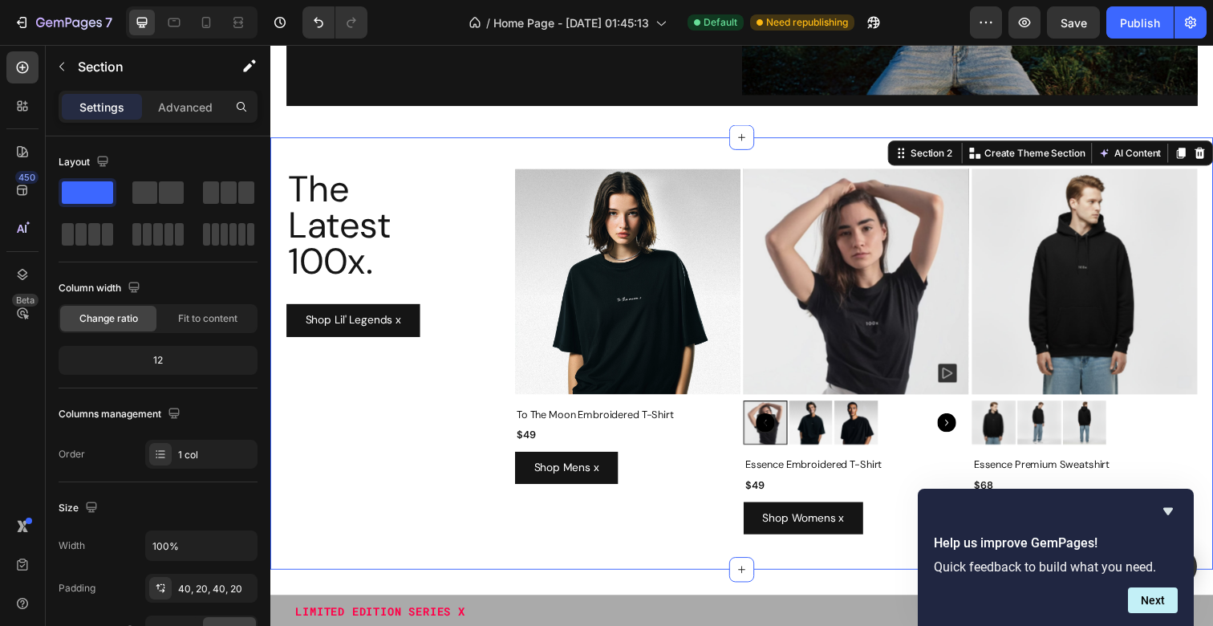
scroll to position [319, 0]
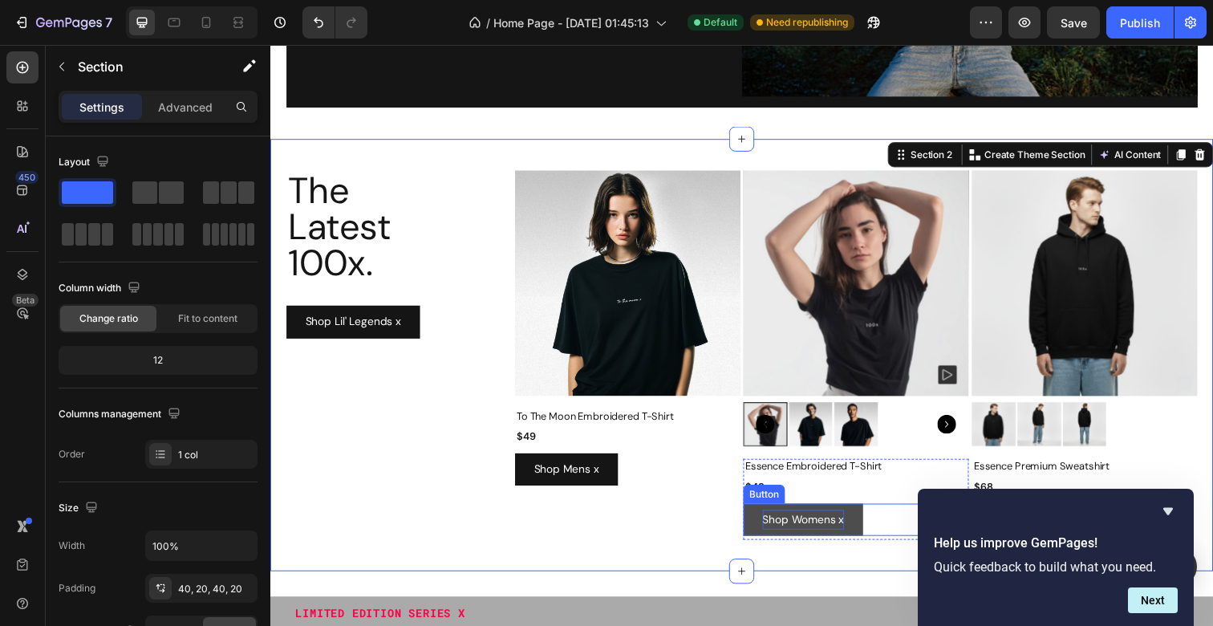
click at [780, 525] on p "Shop Womens x" at bounding box center [813, 530] width 83 height 20
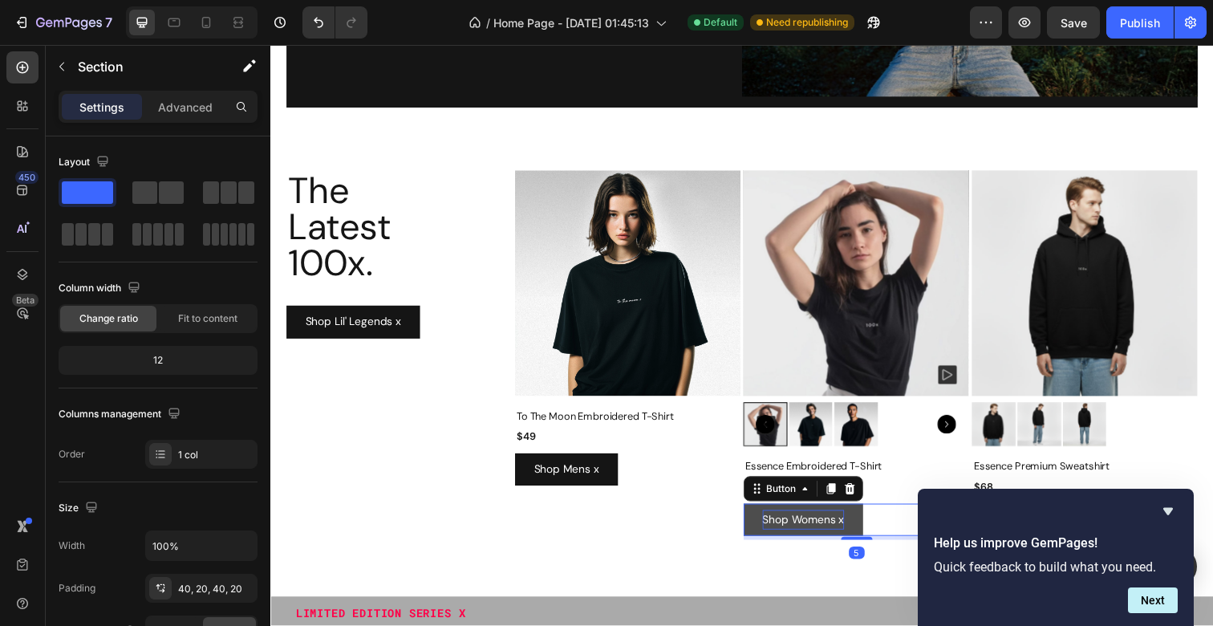
click at [780, 525] on p "Shop Womens x" at bounding box center [813, 530] width 83 height 20
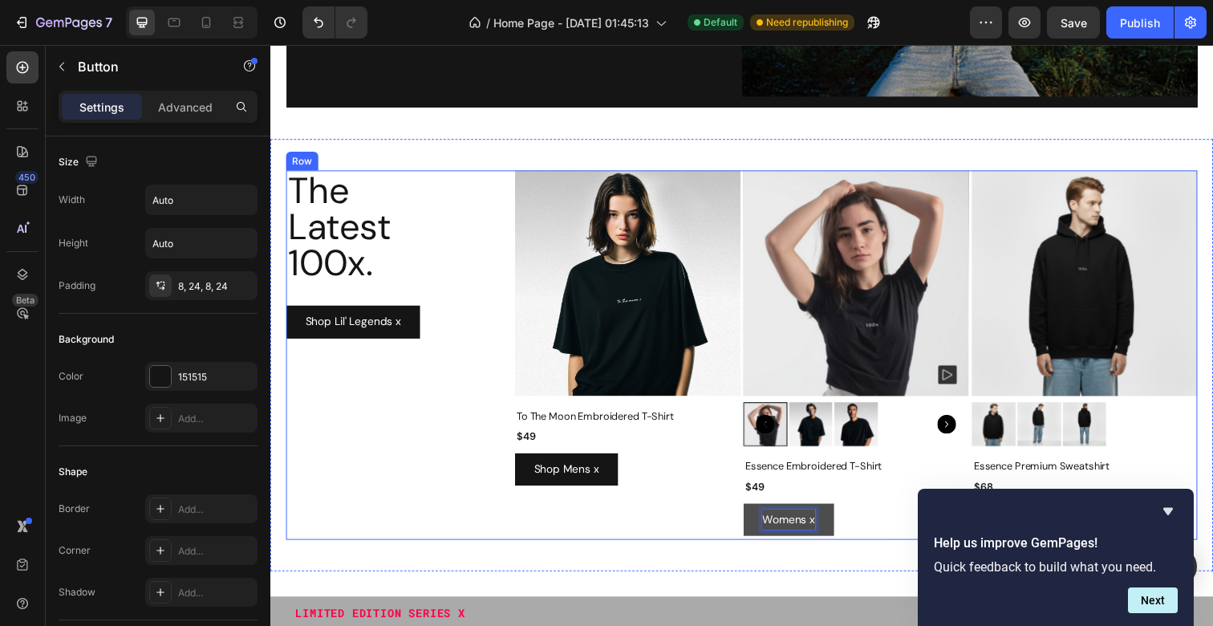
click at [682, 522] on div "Product Images To The Moon Embroidered T-Shirt Product Title $49 Product Price …" at bounding box center [635, 361] width 230 height 377
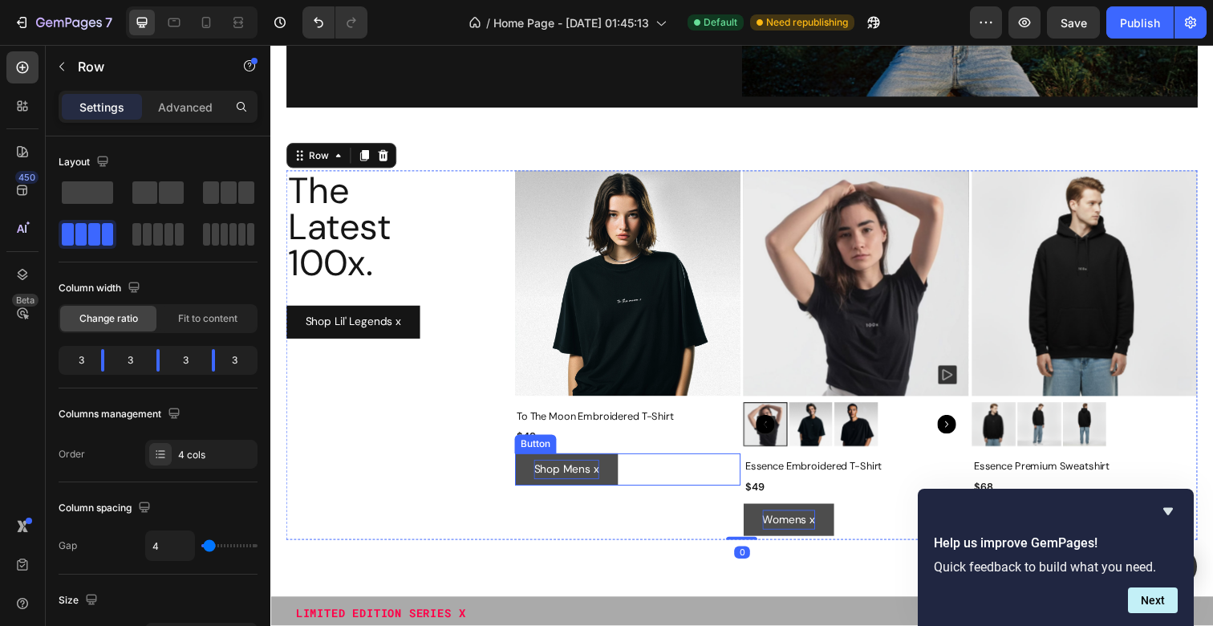
click at [553, 477] on p "Shop Mens x" at bounding box center [572, 478] width 67 height 20
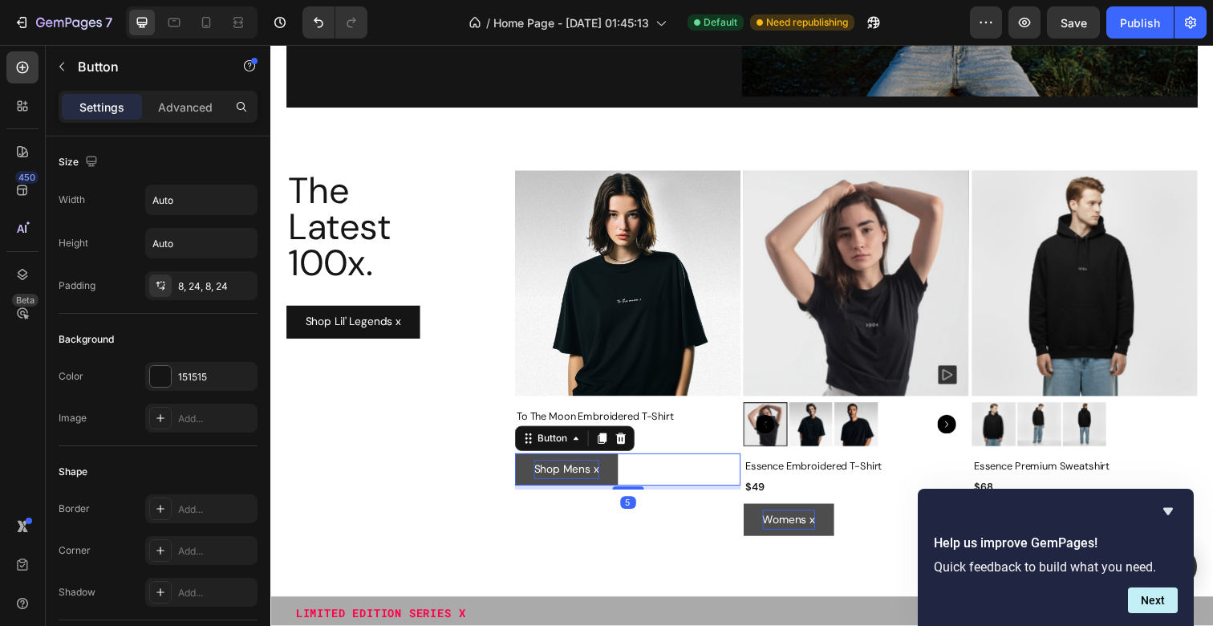
click at [553, 477] on p "Shop Mens x" at bounding box center [572, 478] width 67 height 20
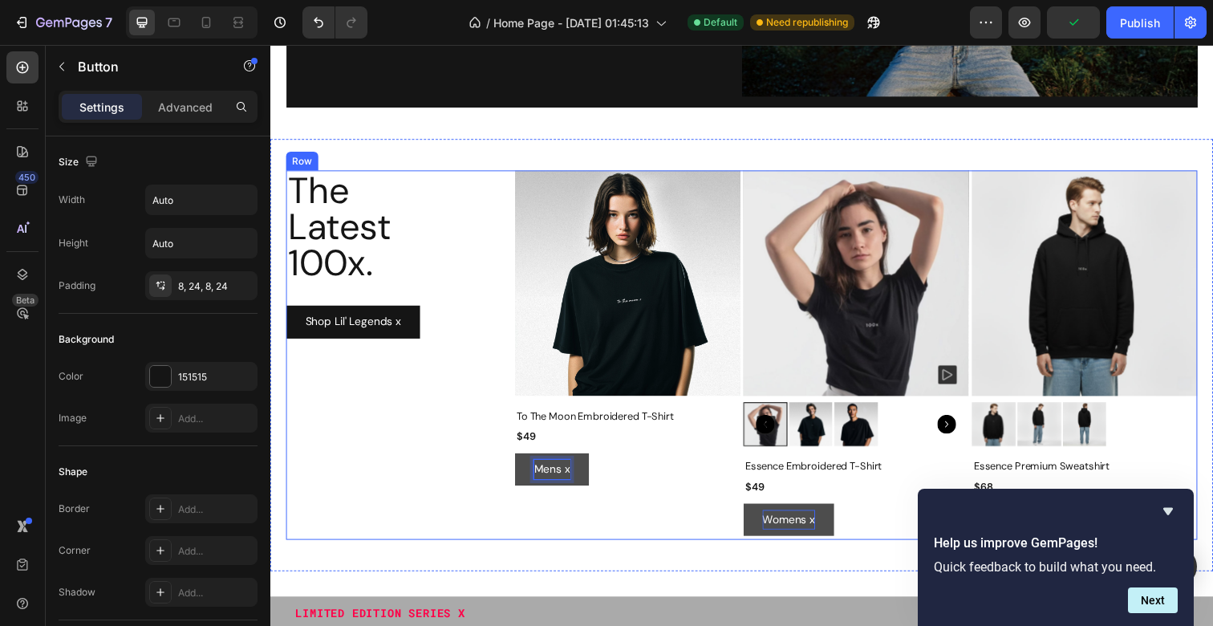
click at [466, 507] on div "The Latest 100x. Heading Shop Lil' Legends x Button" at bounding box center [401, 361] width 230 height 377
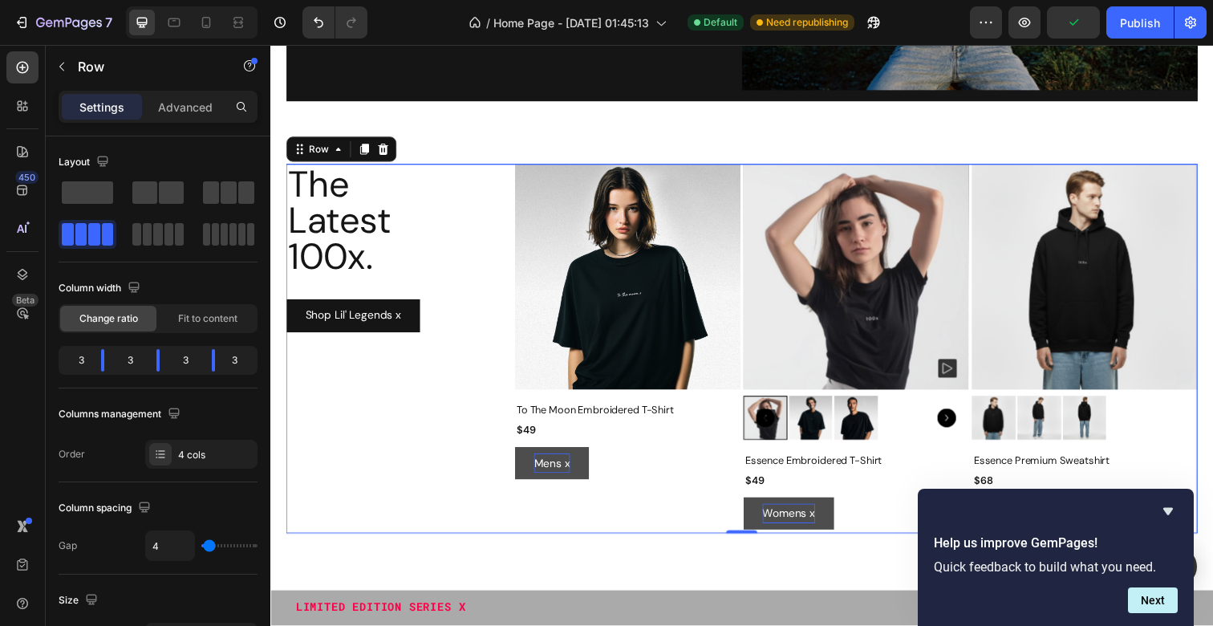
scroll to position [327, 0]
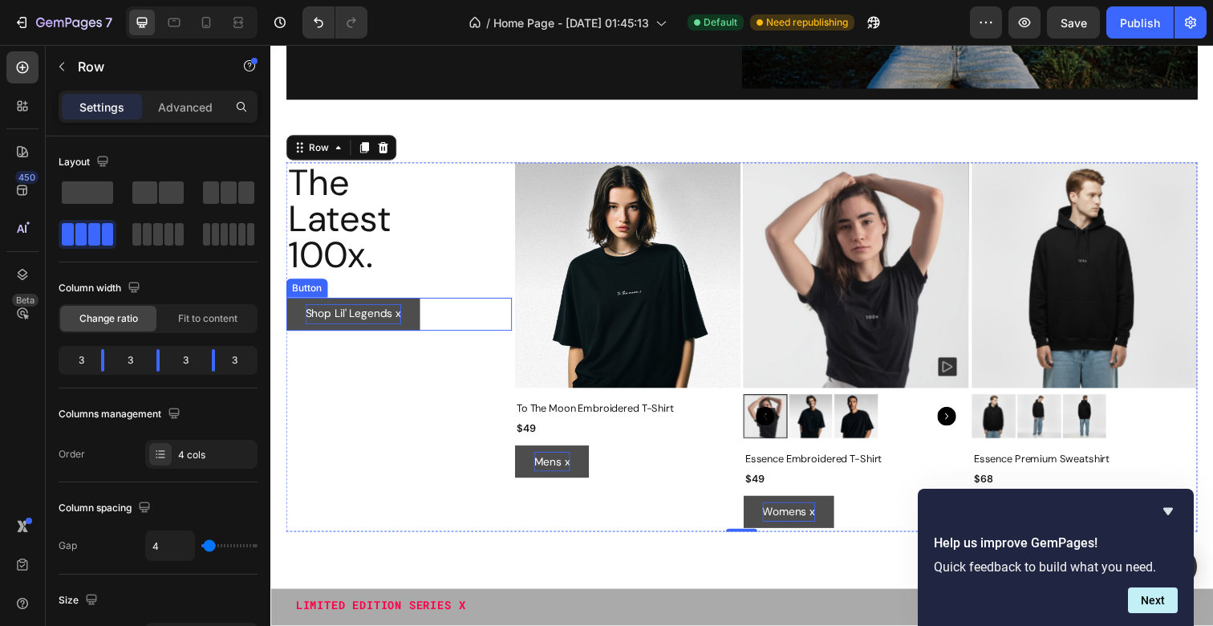
click at [386, 319] on p "Shop Lil' Legends x" at bounding box center [355, 320] width 98 height 20
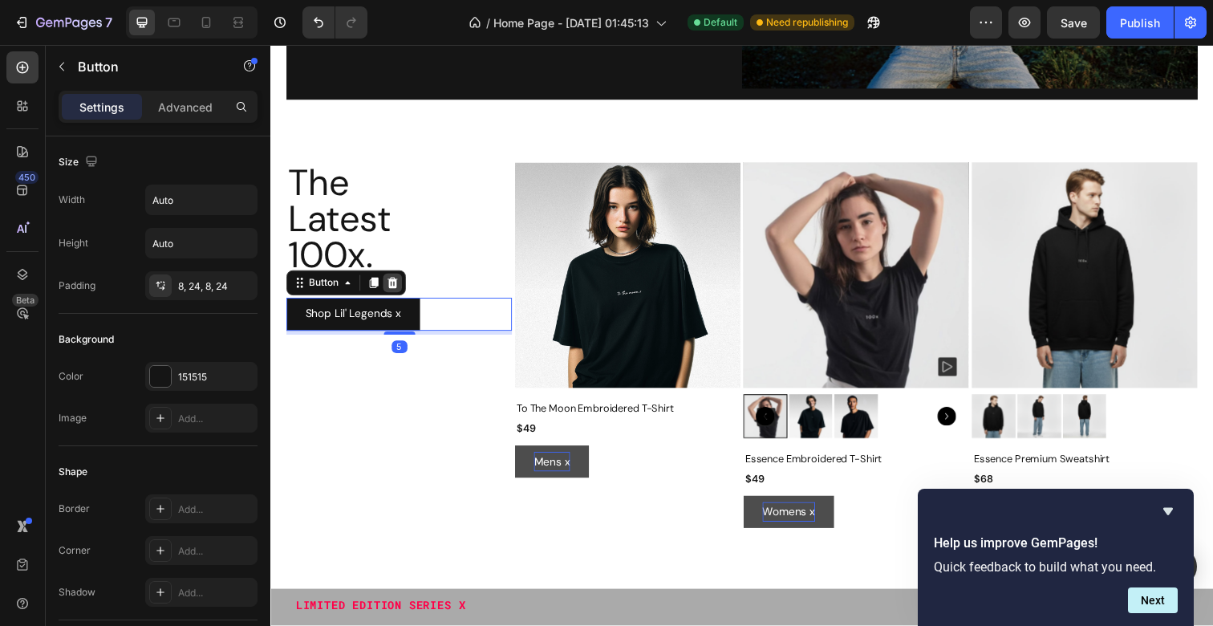
click at [391, 290] on icon at bounding box center [395, 287] width 10 height 11
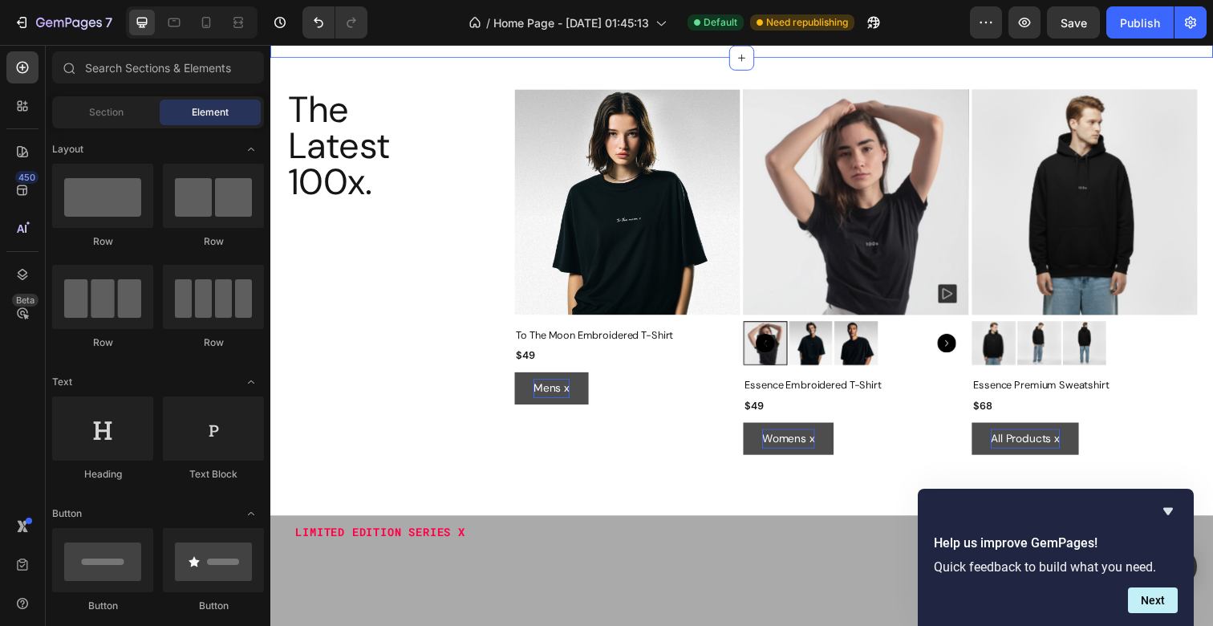
scroll to position [411, 0]
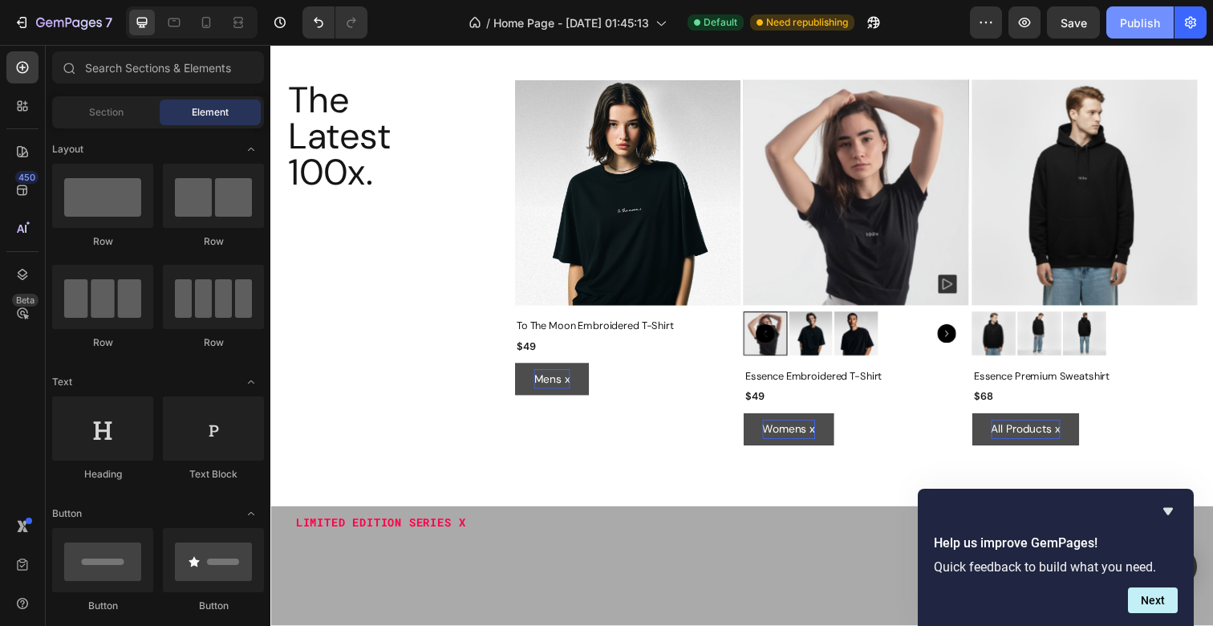
click at [1127, 16] on div "Publish" at bounding box center [1140, 22] width 40 height 17
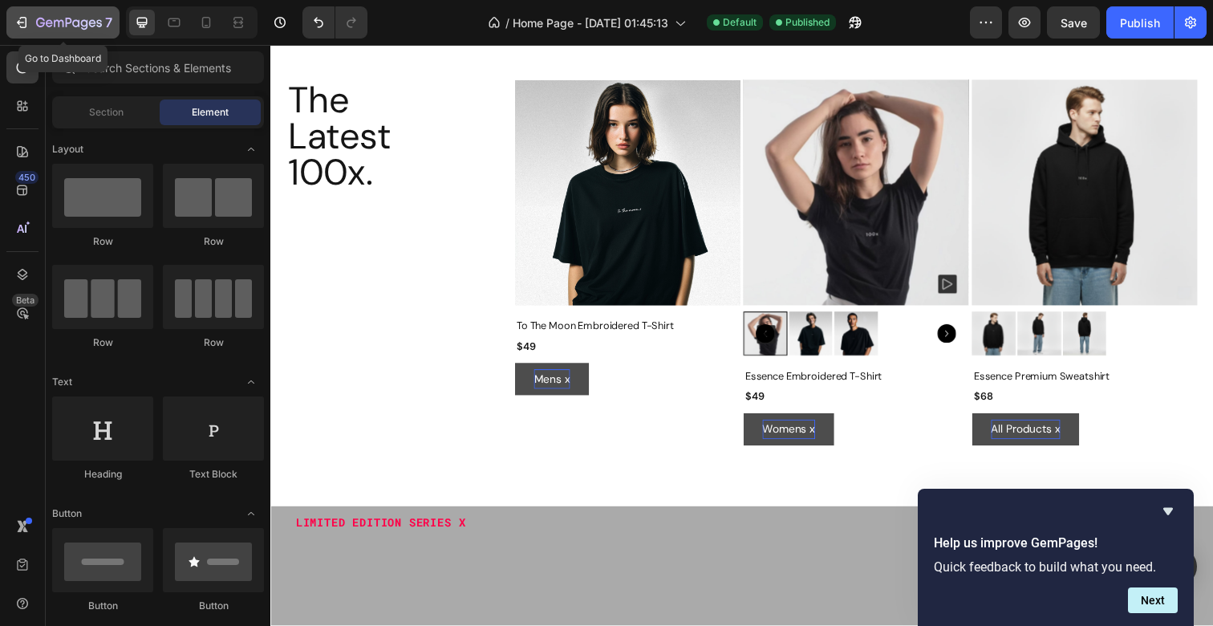
click at [25, 22] on icon "button" at bounding box center [22, 22] width 16 height 16
